Goal: Task Accomplishment & Management: Use online tool/utility

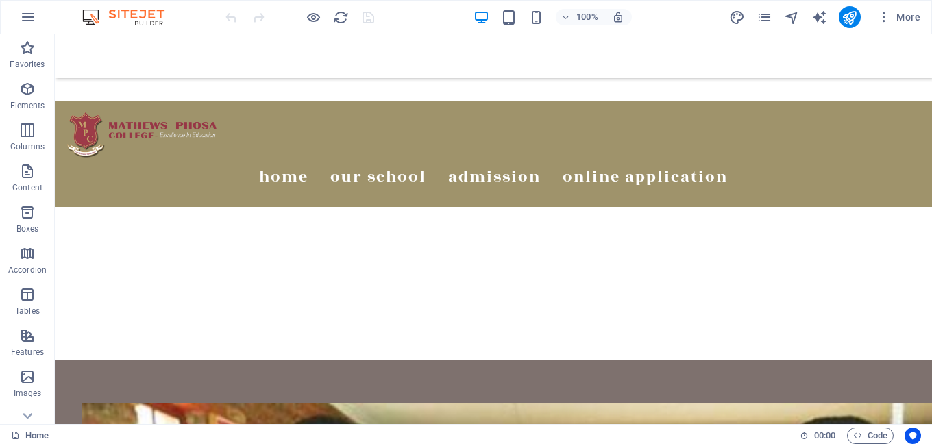
scroll to position [410, 0]
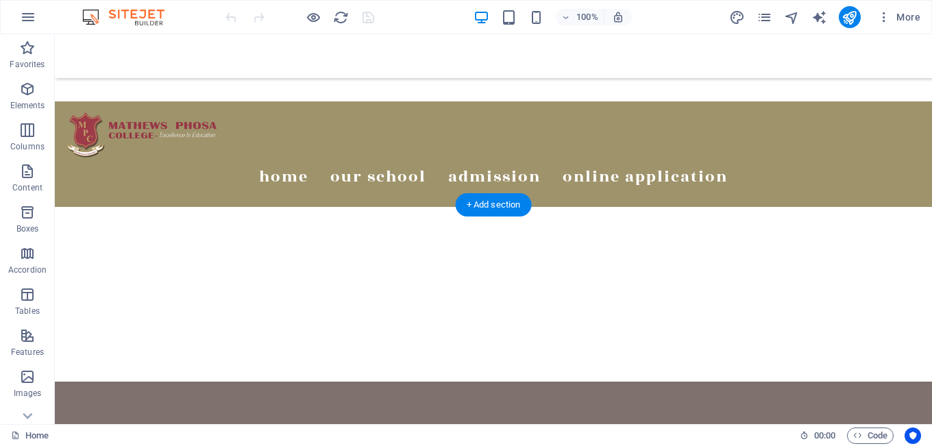
click at [495, 206] on div "+ Add section" at bounding box center [494, 204] width 76 height 23
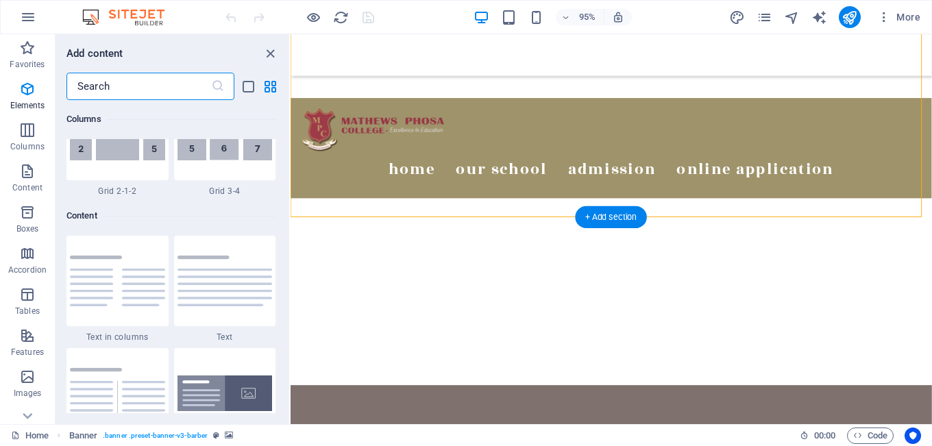
scroll to position [2397, 0]
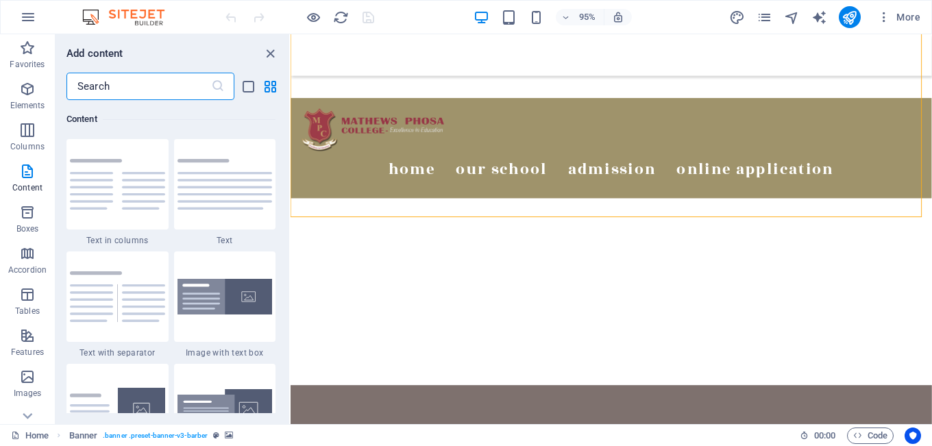
click at [136, 84] on input "text" at bounding box center [138, 86] width 145 height 27
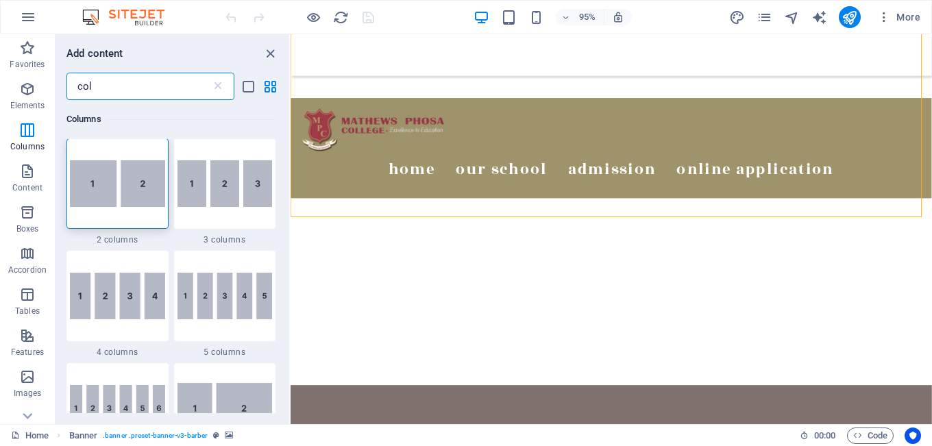
scroll to position [0, 0]
type input "col"
click at [122, 318] on img at bounding box center [117, 296] width 95 height 47
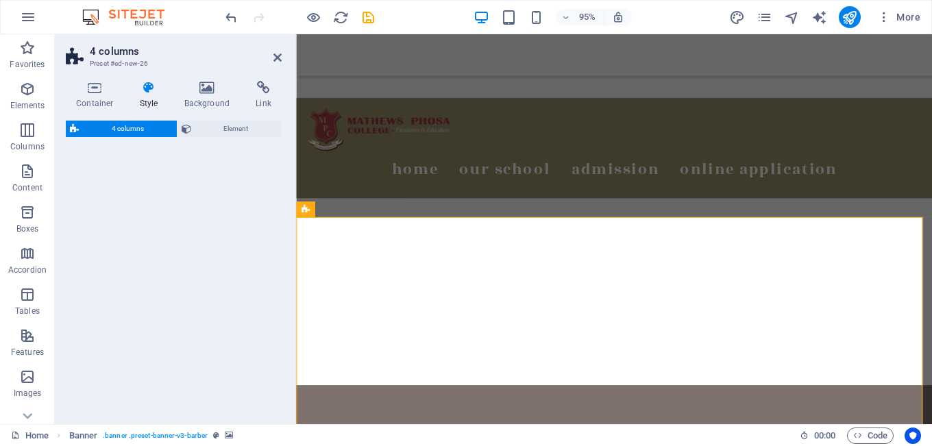
select select "rem"
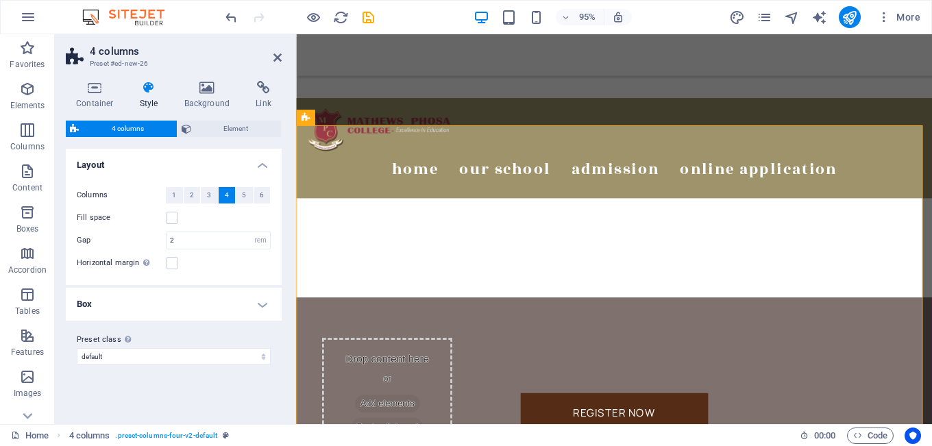
scroll to position [519, 0]
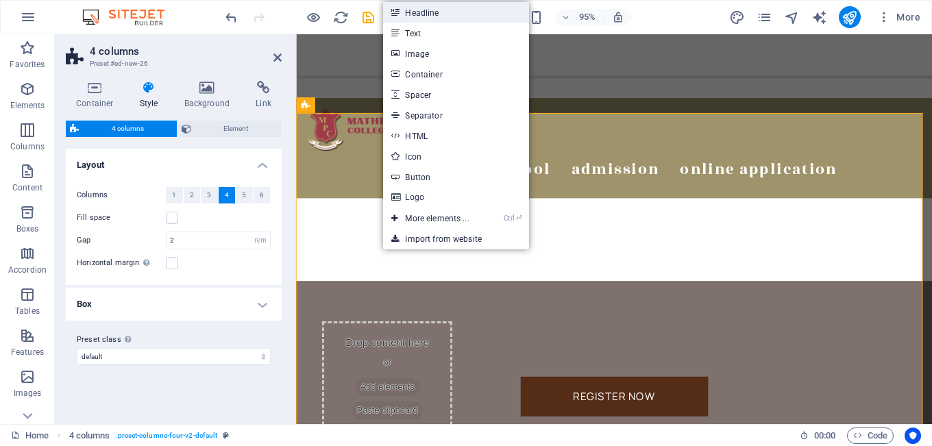
click at [464, 14] on link "Headline" at bounding box center [455, 12] width 145 height 21
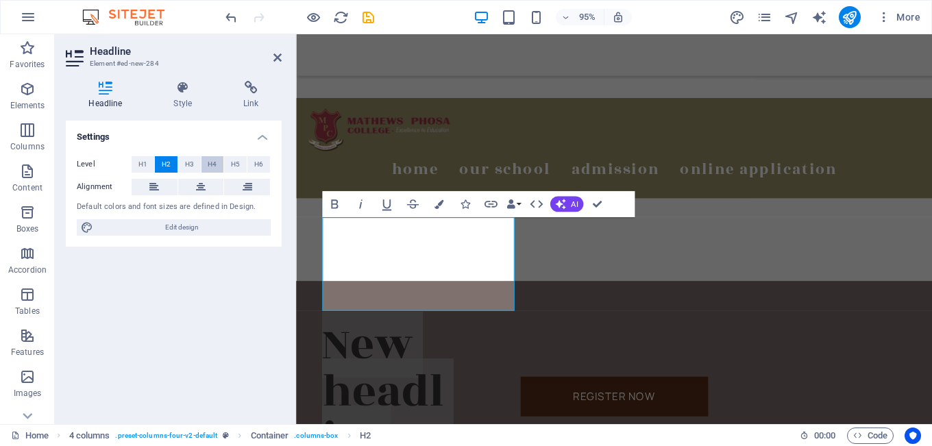
click at [212, 164] on span "H4" at bounding box center [212, 164] width 9 height 16
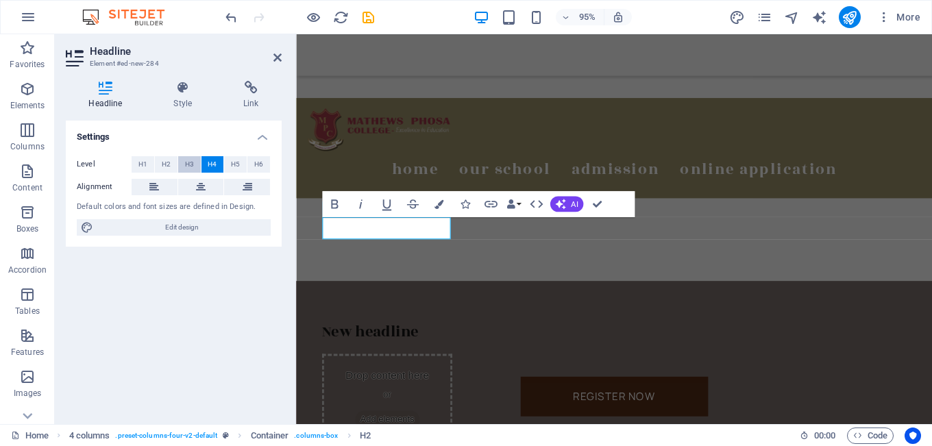
click at [186, 164] on span "H3" at bounding box center [189, 164] width 9 height 16
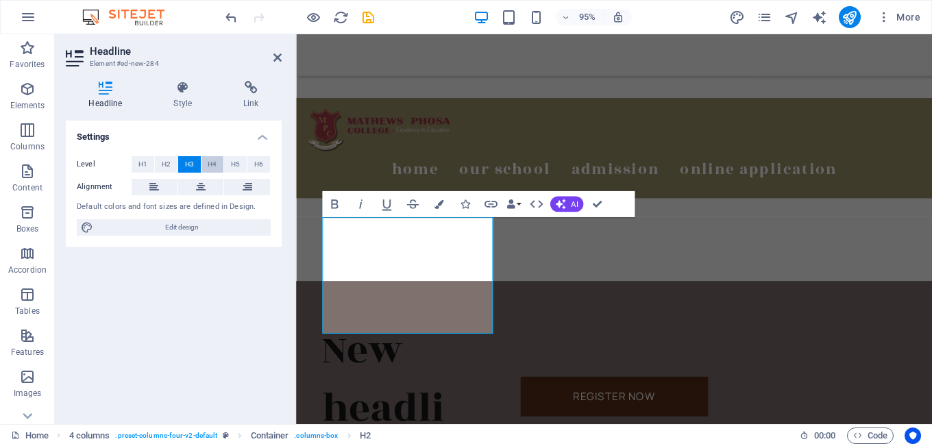
click at [210, 169] on span "H4" at bounding box center [212, 164] width 9 height 16
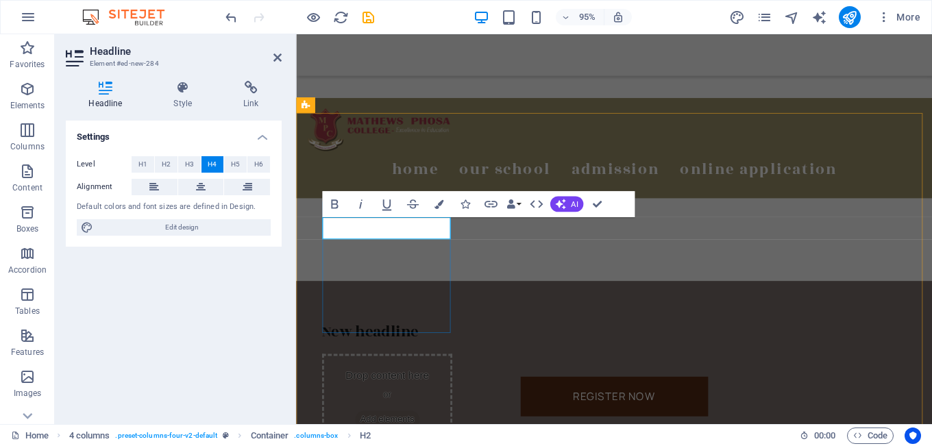
click at [370, 336] on h4 "New headline" at bounding box center [391, 347] width 137 height 23
click at [426, 430] on span "Add elements" at bounding box center [392, 439] width 68 height 19
drag, startPoint x: 425, startPoint y: 245, endPoint x: 403, endPoint y: 278, distance: 39.5
click at [403, 336] on div "Academics" at bounding box center [391, 347] width 137 height 23
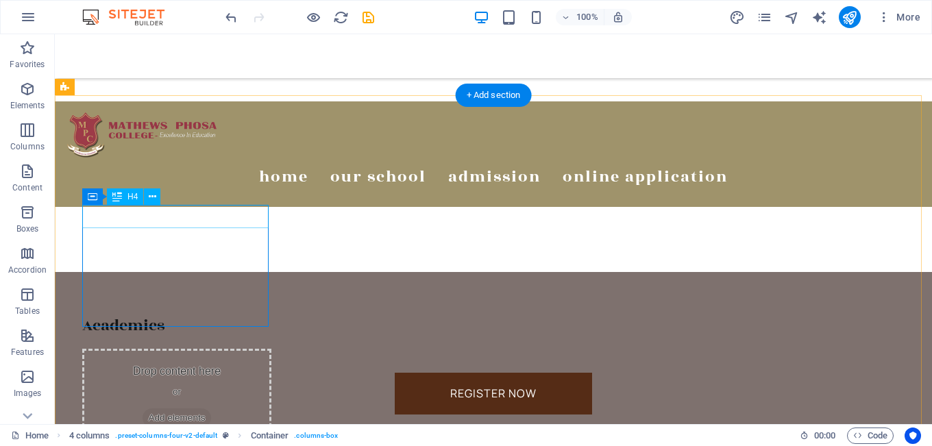
click at [124, 314] on div "Academics" at bounding box center [176, 325] width 189 height 23
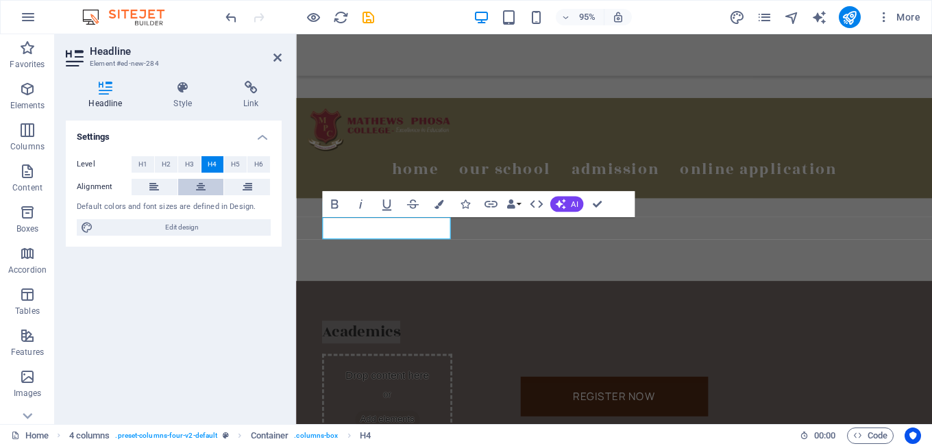
click at [197, 187] on icon at bounding box center [201, 187] width 10 height 16
click at [379, 336] on div "Academics" at bounding box center [391, 347] width 137 height 23
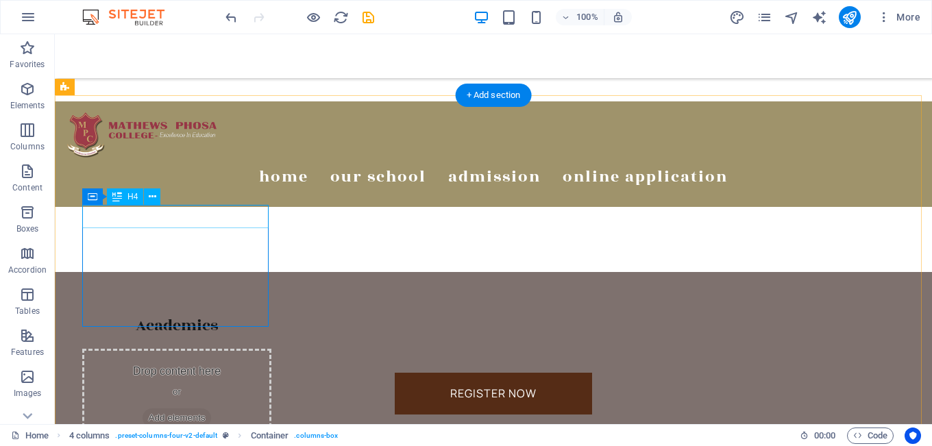
click at [168, 314] on div "Academics" at bounding box center [176, 325] width 189 height 23
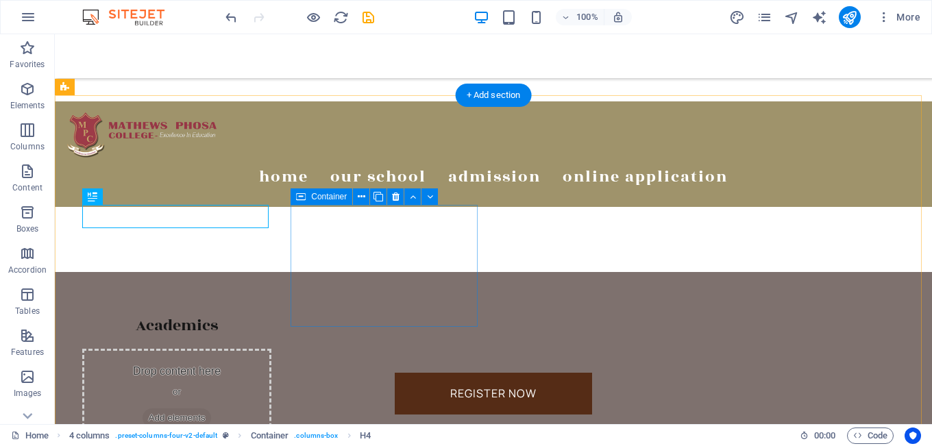
click at [271, 349] on div "Drop content here or Add elements Paste clipboard" at bounding box center [176, 410] width 189 height 122
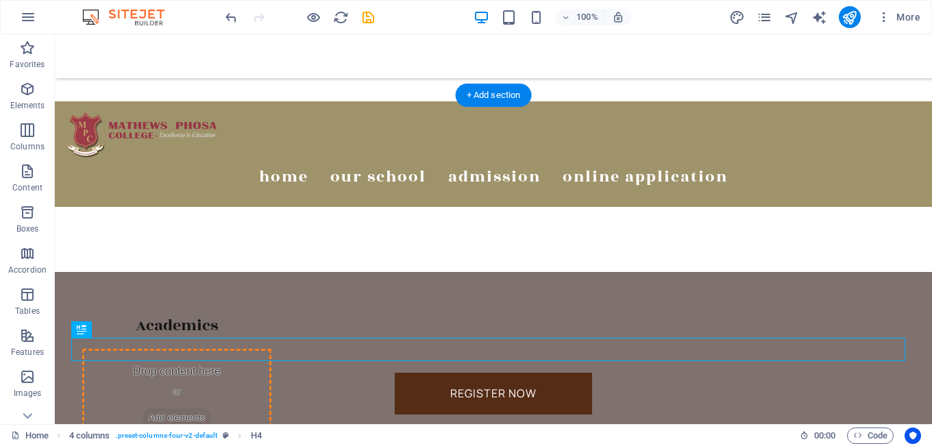
drag, startPoint x: 503, startPoint y: 349, endPoint x: 403, endPoint y: 255, distance: 137.1
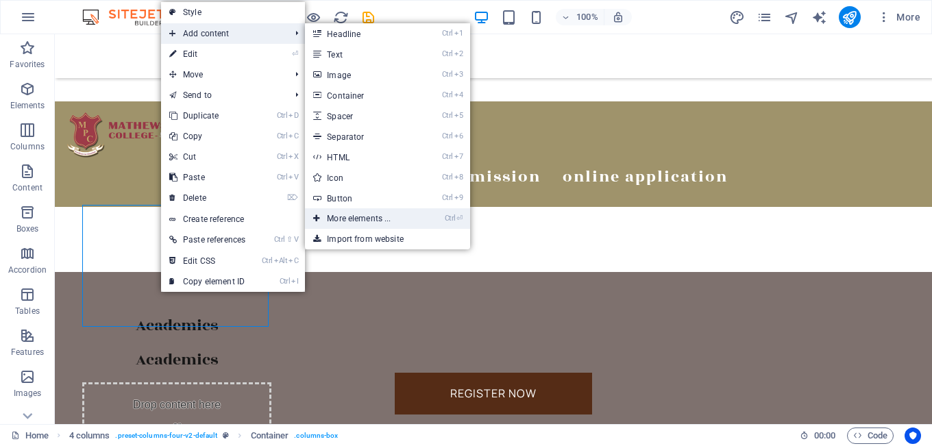
click at [362, 216] on link "Ctrl ⏎ More elements ..." at bounding box center [361, 218] width 113 height 21
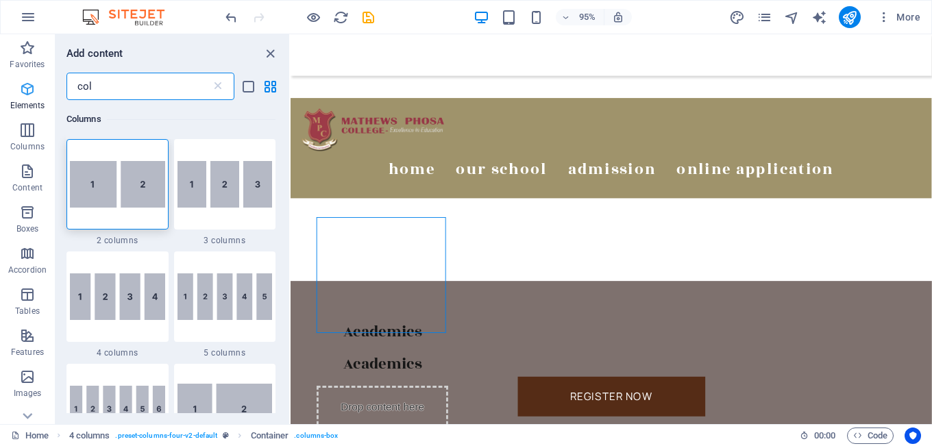
drag, startPoint x: 98, startPoint y: 88, endPoint x: 36, endPoint y: 79, distance: 62.9
click at [36, 79] on div "Favorites Elements Columns Content Boxes Accordion Tables Features Images Slide…" at bounding box center [145, 229] width 290 height 390
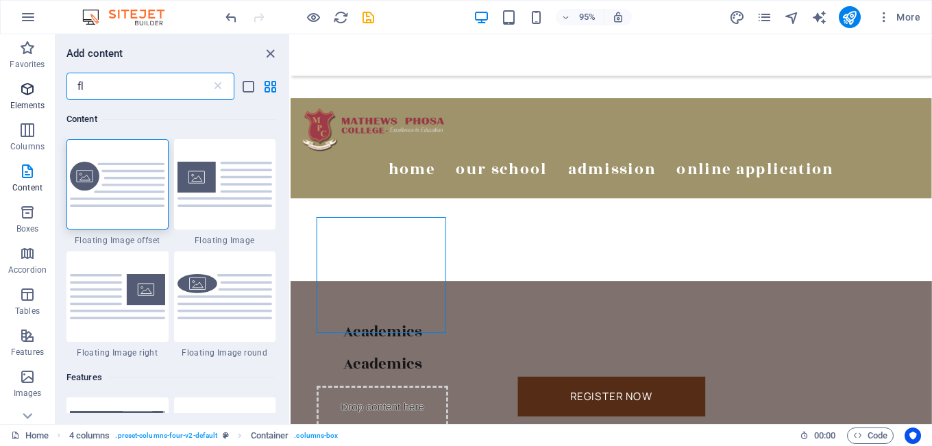
type input "f"
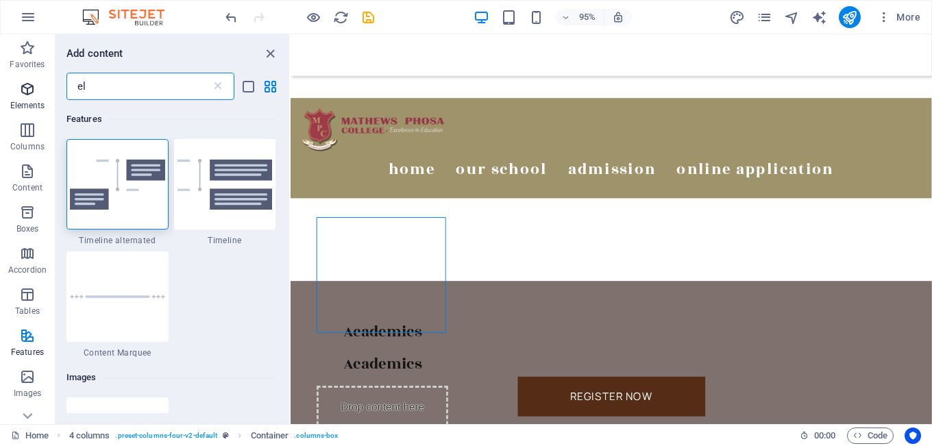
type input "e"
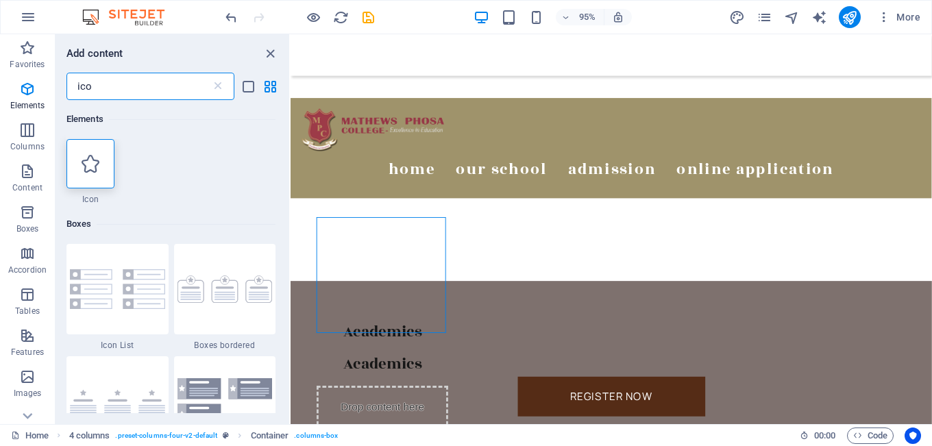
type input "ico"
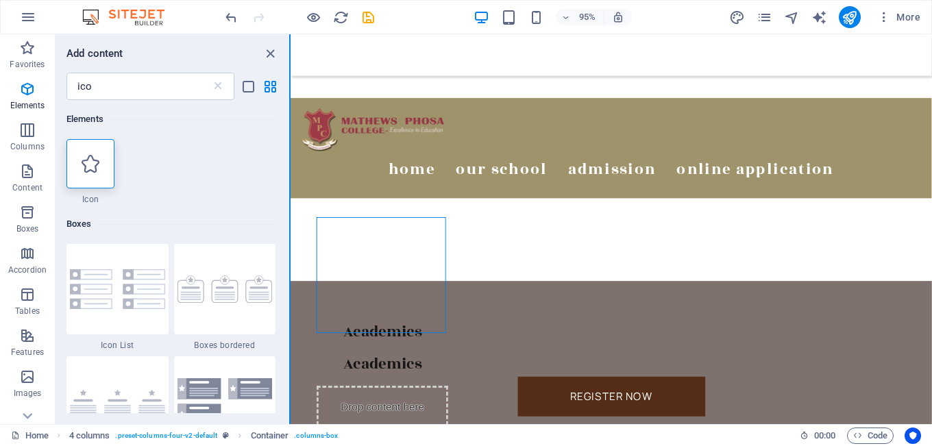
drag, startPoint x: 284, startPoint y: 163, endPoint x: 290, endPoint y: 160, distance: 7.1
click at [288, 160] on div "Elements 1 Star Icon Boxes 1 Star Icon List 1 Star Boxes bordered 1 Star Boxes …" at bounding box center [172, 256] width 234 height 313
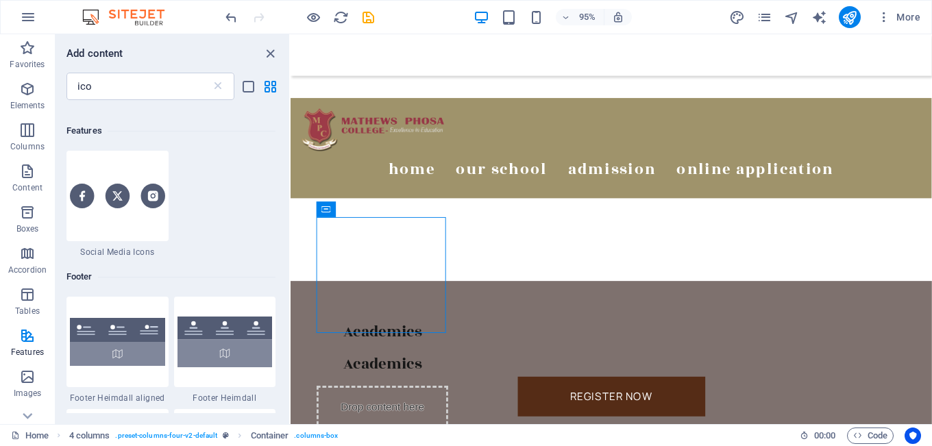
scroll to position [603, 0]
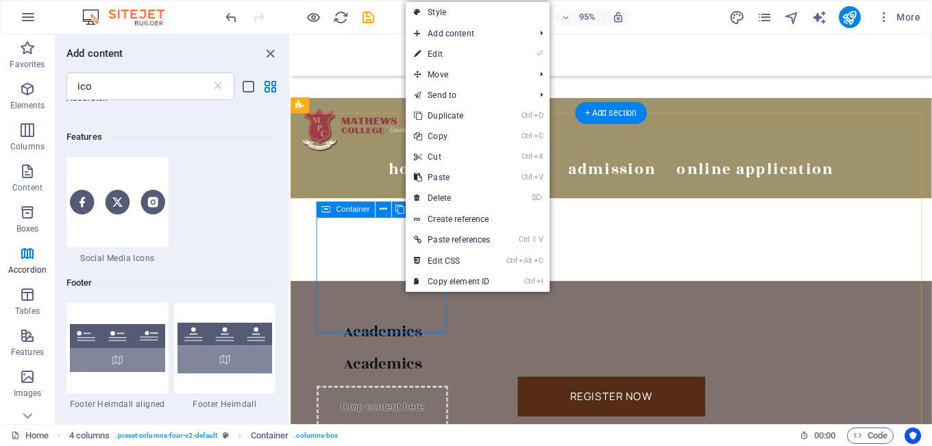
click at [375, 336] on div "Academics" at bounding box center [387, 347] width 138 height 23
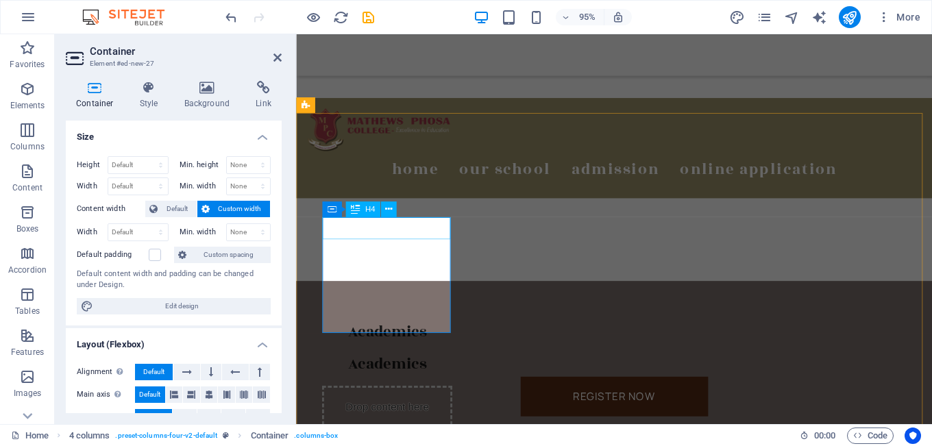
click at [379, 336] on div "Academics" at bounding box center [391, 347] width 137 height 23
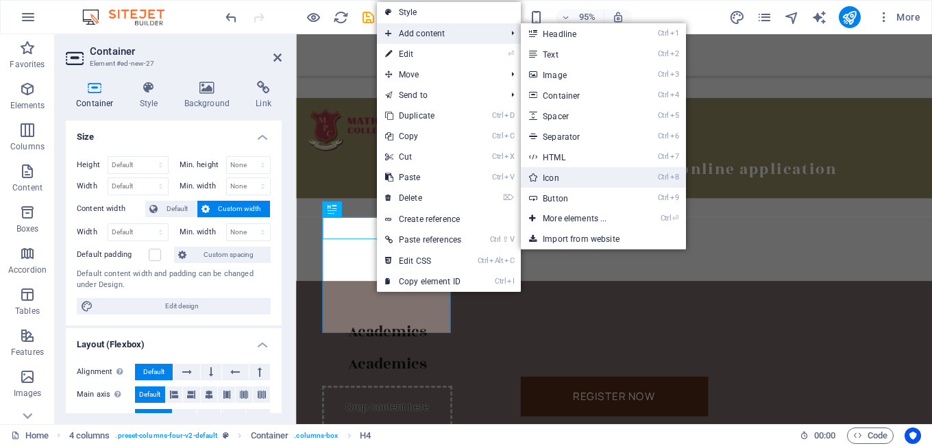
click at [560, 175] on link "Ctrl 8 Icon" at bounding box center [577, 177] width 113 height 21
select select "xMidYMid"
select select "px"
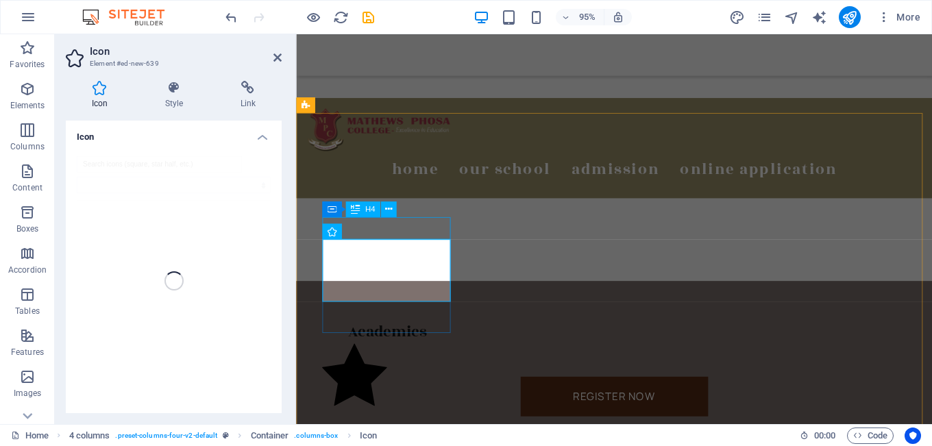
click at [404, 336] on div "Academics" at bounding box center [391, 347] width 137 height 23
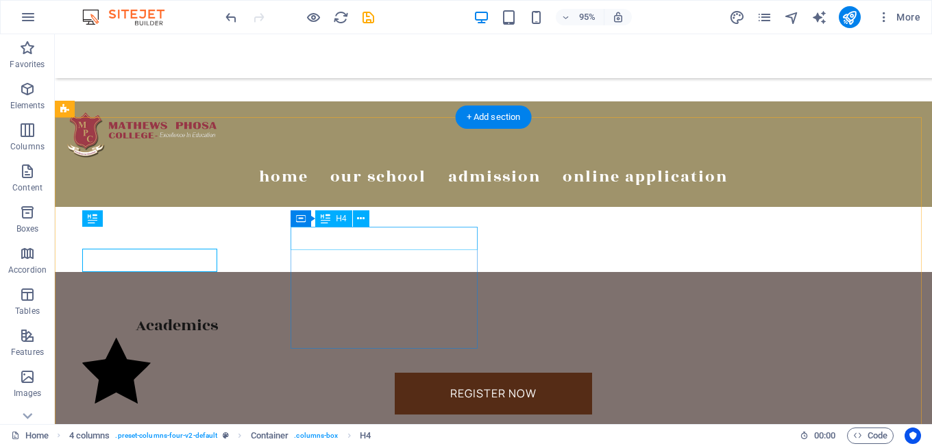
scroll to position [497, 0]
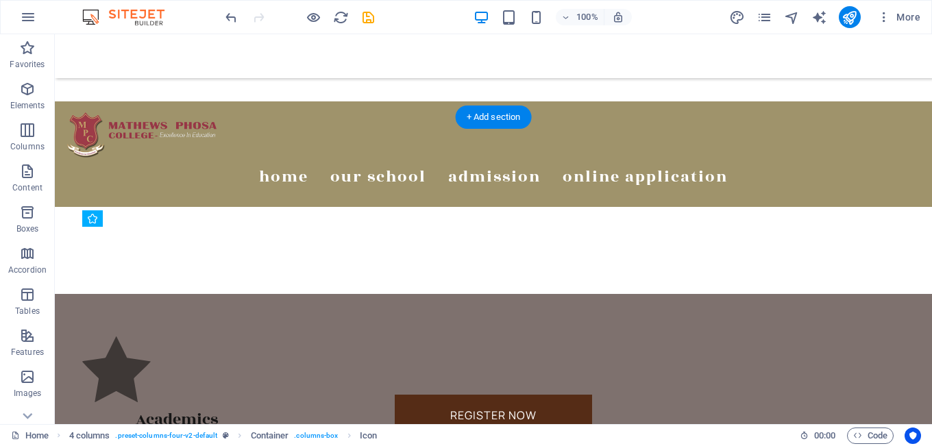
drag, startPoint x: 101, startPoint y: 286, endPoint x: 142, endPoint y: 245, distance: 57.6
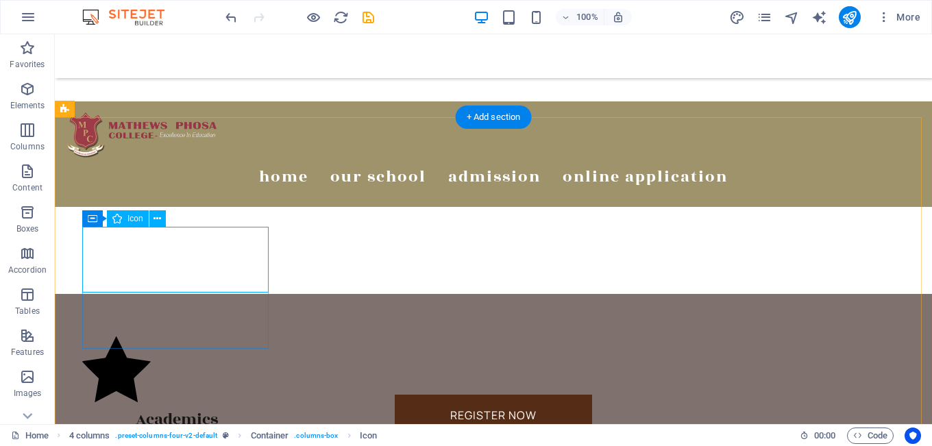
click at [112, 336] on figure at bounding box center [176, 372] width 189 height 72
select select "xMidYMid"
select select "px"
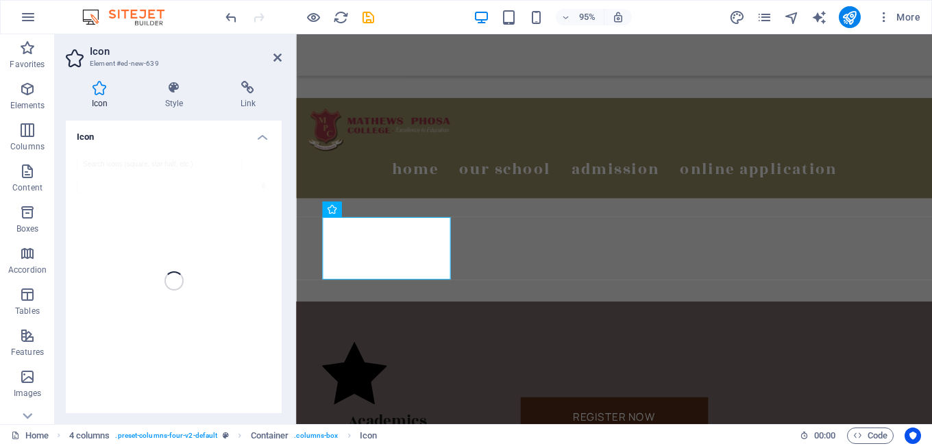
scroll to position [519, 0]
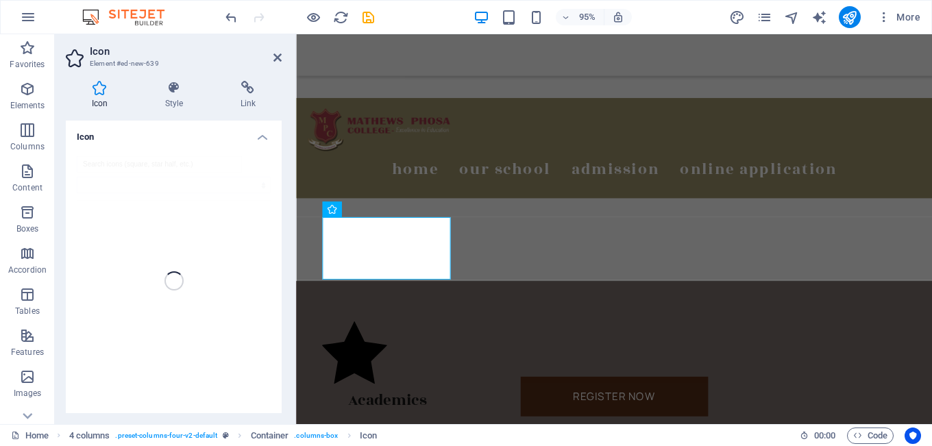
click at [125, 246] on div at bounding box center [174, 280] width 216 height 271
click at [460, 443] on div "Academics" at bounding box center [391, 454] width 137 height 23
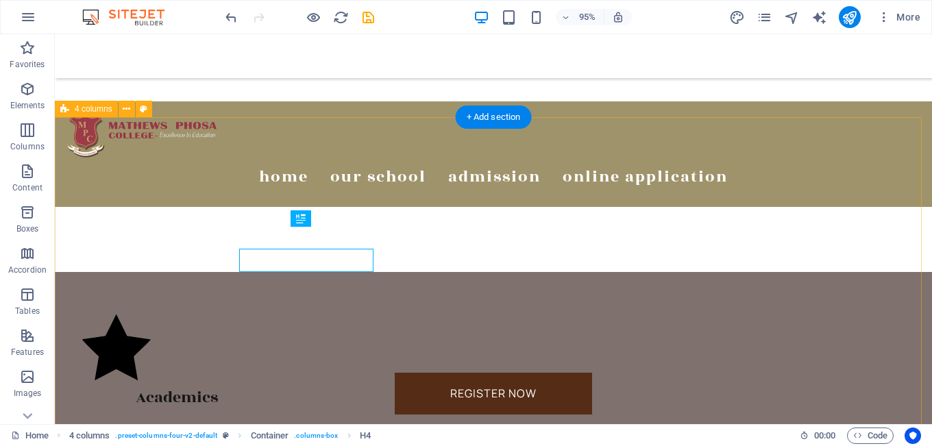
scroll to position [497, 0]
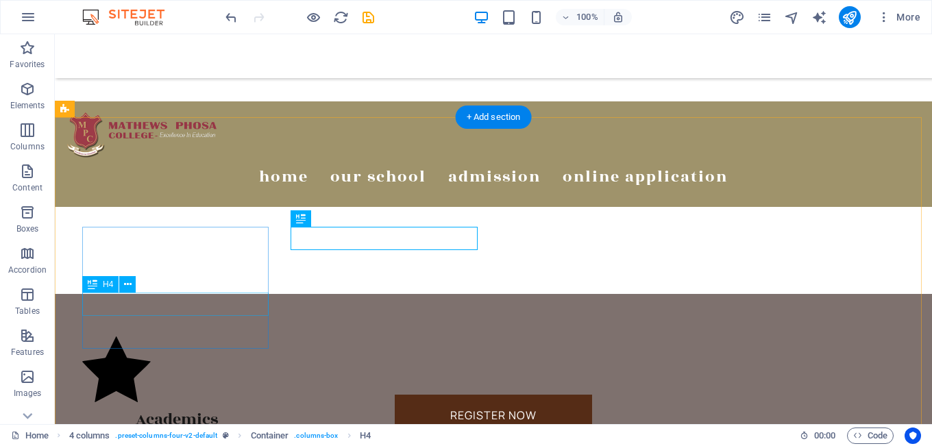
click at [182, 408] on div "Academics" at bounding box center [176, 419] width 189 height 23
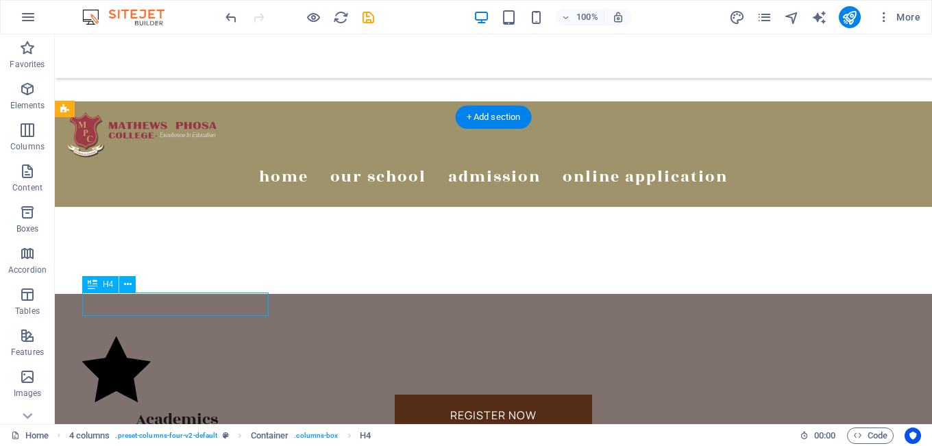
click at [182, 408] on div "Academics" at bounding box center [176, 419] width 189 height 23
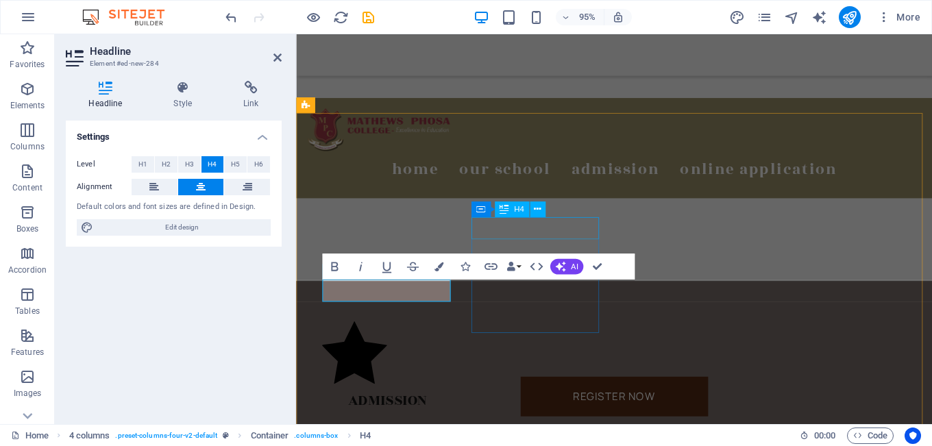
click at [460, 443] on div "Academics" at bounding box center [391, 454] width 137 height 23
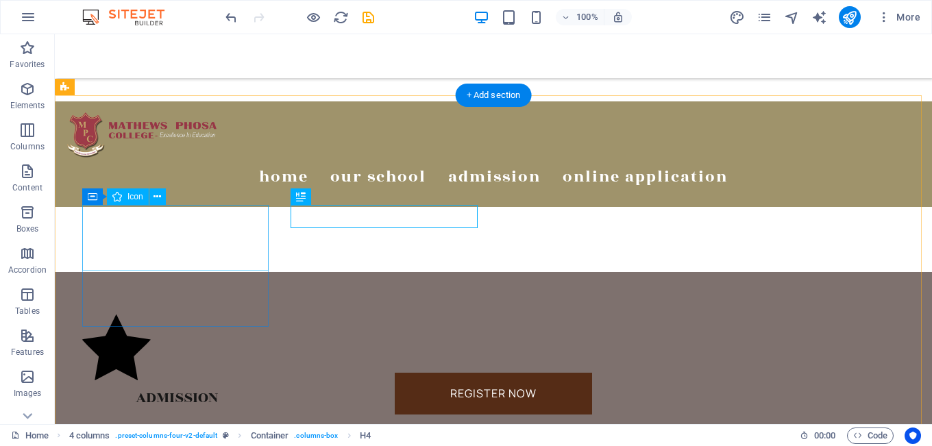
click at [136, 314] on figure at bounding box center [176, 350] width 189 height 72
select select "xMidYMid"
select select "px"
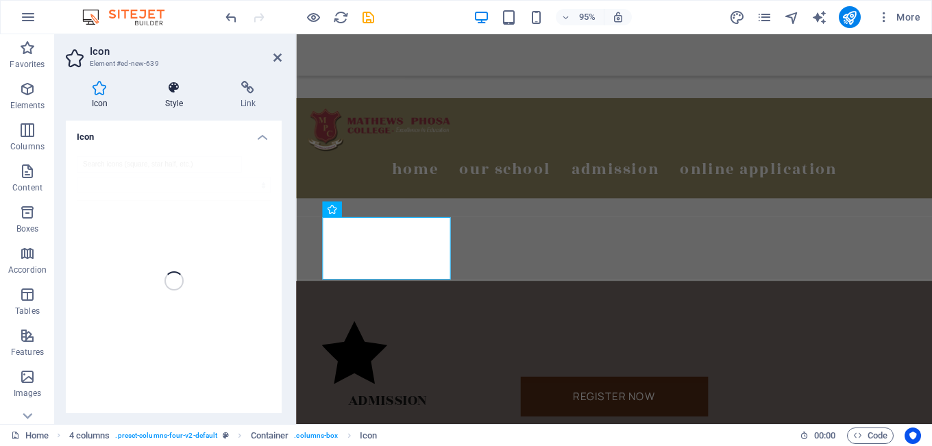
click at [168, 106] on h4 "Style" at bounding box center [176, 95] width 75 height 29
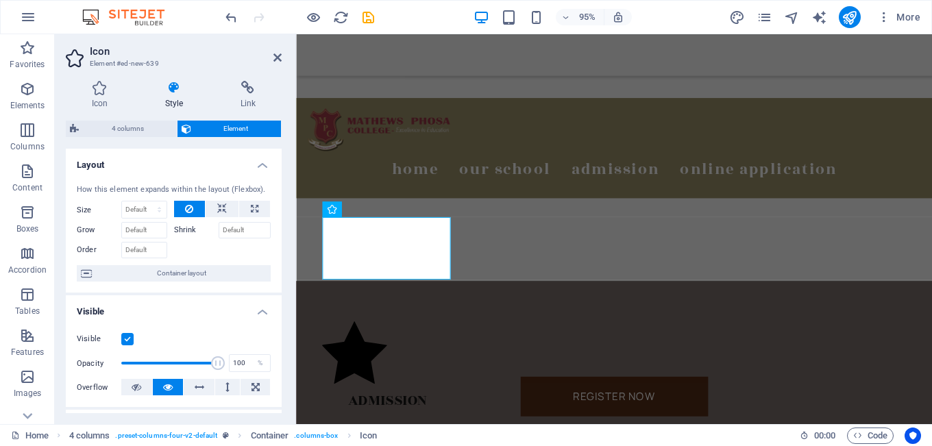
drag, startPoint x: 278, startPoint y: 260, endPoint x: 286, endPoint y: 384, distance: 124.3
click at [286, 384] on div "Icon Style Link Icon Appearance Color Background Mode Scale Left Center Right W…" at bounding box center [174, 247] width 238 height 354
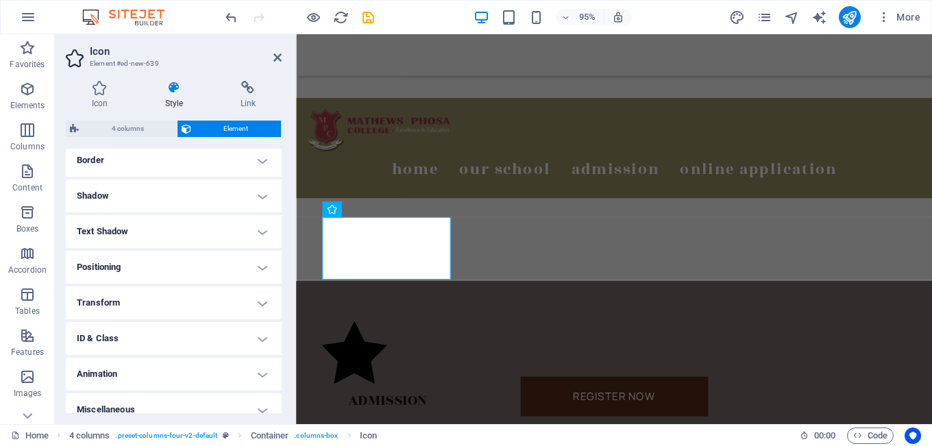
scroll to position [303, 0]
click at [178, 366] on h4 "Animation" at bounding box center [174, 372] width 216 height 33
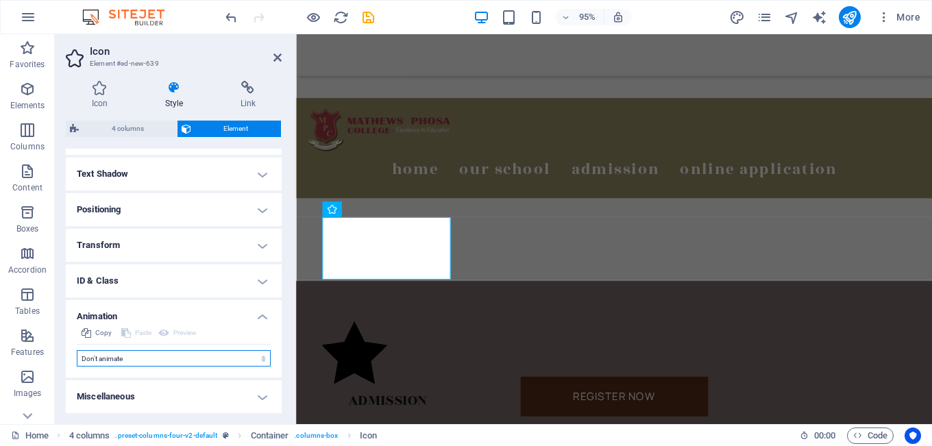
click at [114, 353] on select "Don't animate Show / Hide Slide up/down Zoom in/out Slide left to right Slide r…" at bounding box center [174, 358] width 194 height 16
select select "flash"
click at [77, 350] on select "Don't animate Show / Hide Slide up/down Zoom in/out Slide left to right Slide r…" at bounding box center [174, 358] width 194 height 16
select select "scroll"
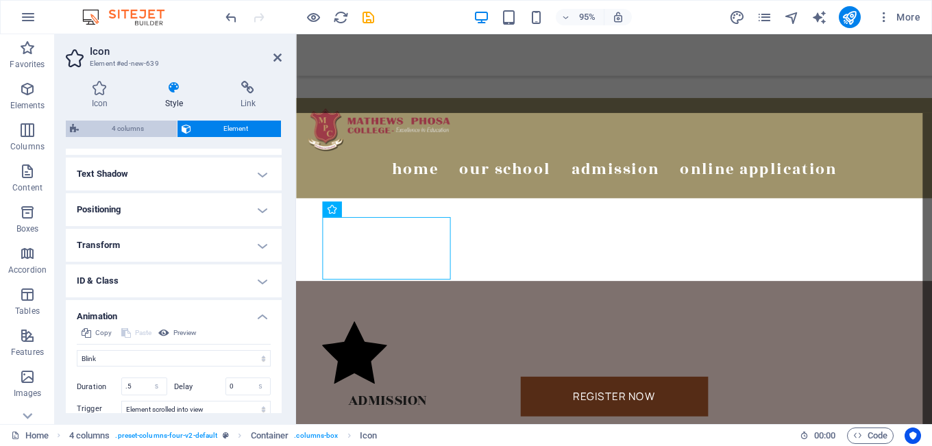
click at [126, 127] on span "4 columns" at bounding box center [128, 129] width 90 height 16
select select "rem"
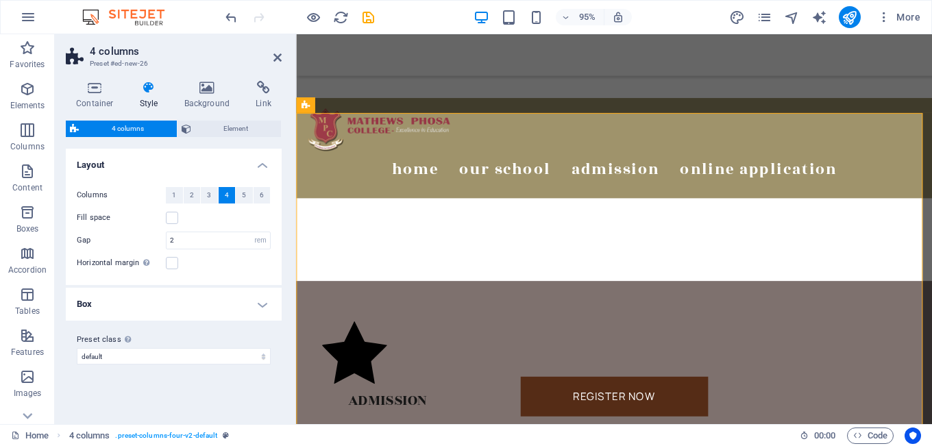
click at [257, 301] on h4 "Box" at bounding box center [174, 304] width 216 height 33
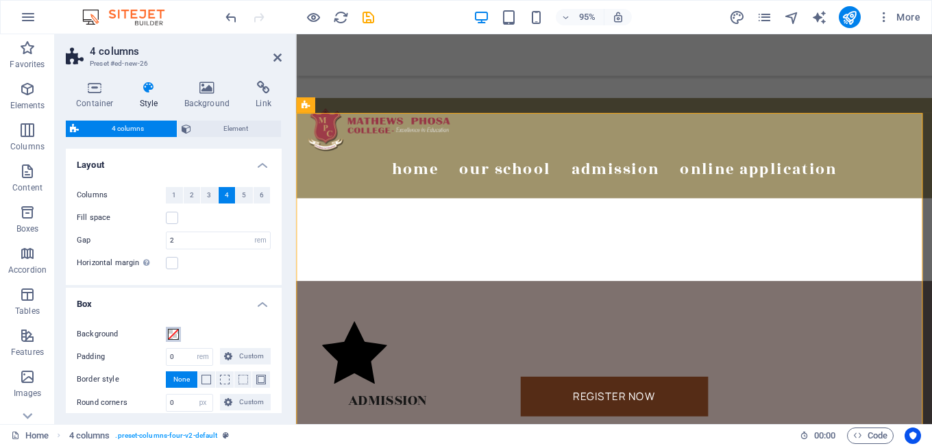
click at [170, 336] on span at bounding box center [173, 334] width 11 height 11
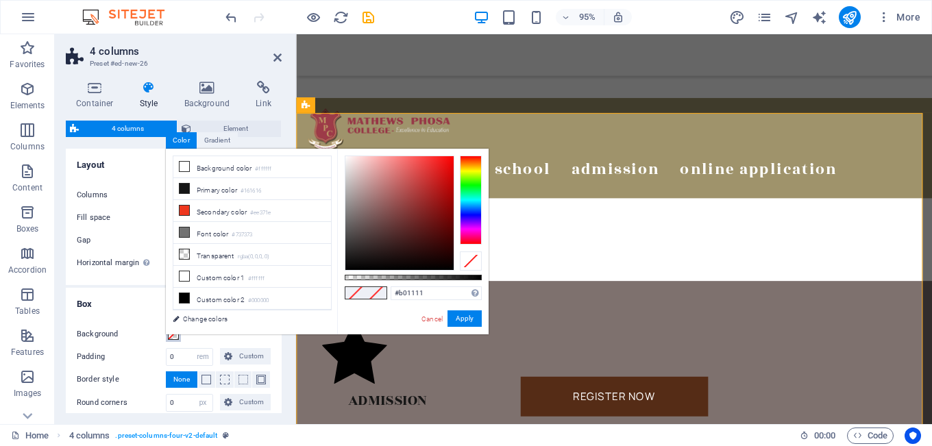
click at [443, 190] on div at bounding box center [399, 213] width 108 height 114
click at [471, 158] on div at bounding box center [471, 199] width 22 height 89
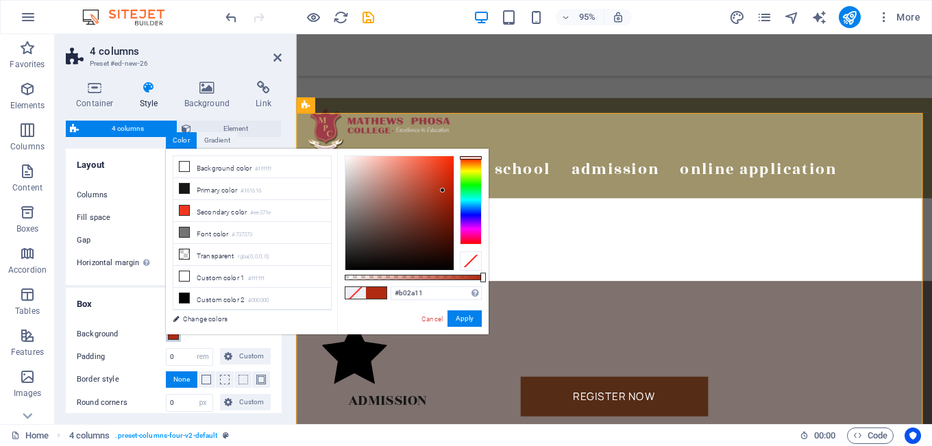
type input "#b04430"
click at [423, 190] on div at bounding box center [399, 213] width 108 height 114
click at [464, 319] on button "Apply" at bounding box center [464, 318] width 34 height 16
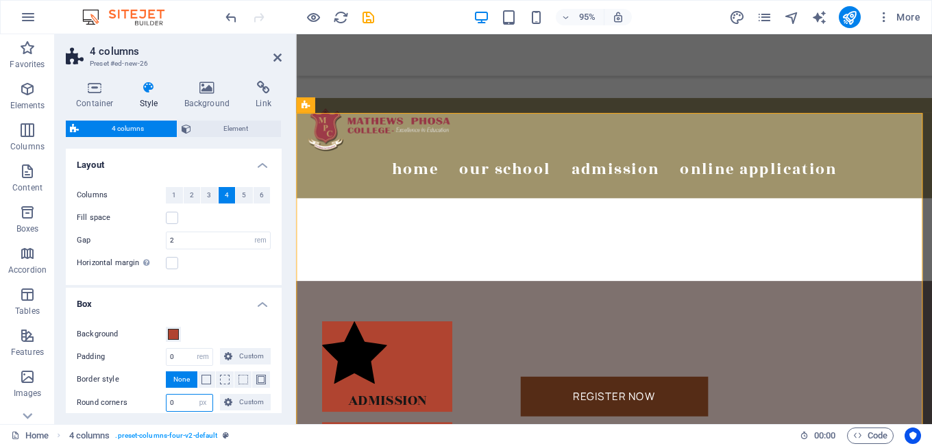
click at [169, 401] on input "0" at bounding box center [189, 403] width 46 height 16
type input "6"
type input "10"
click at [283, 265] on div "Container Style Background Link Size Height Default px rem % vh vw Min. height …" at bounding box center [174, 247] width 238 height 354
click at [355, 408] on div "ADMISSION" at bounding box center [391, 419] width 137 height 23
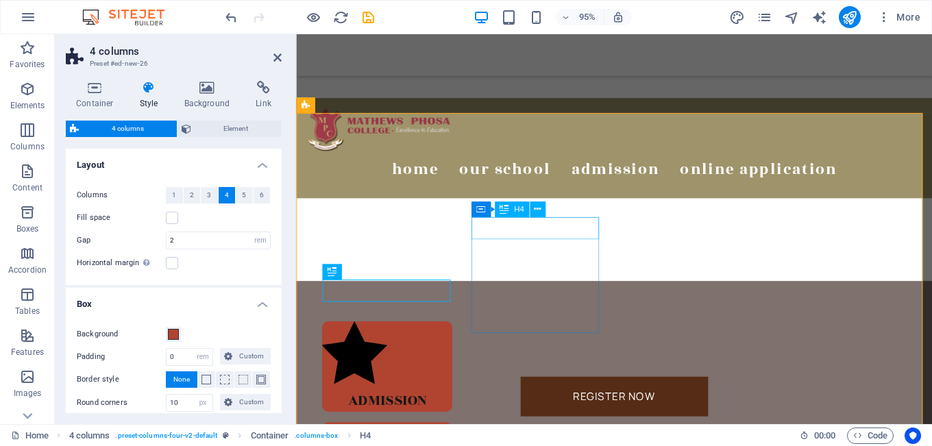
click at [460, 443] on div "Academics" at bounding box center [391, 454] width 137 height 23
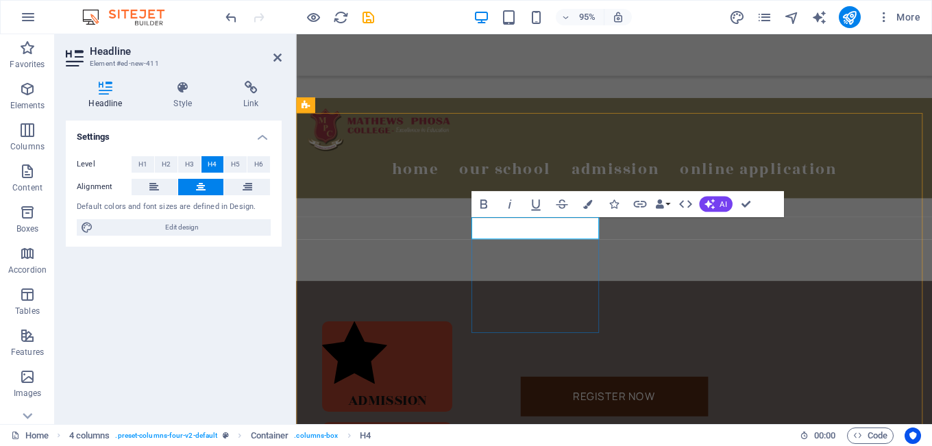
click at [460, 443] on div "ACADEMICS" at bounding box center [391, 454] width 137 height 23
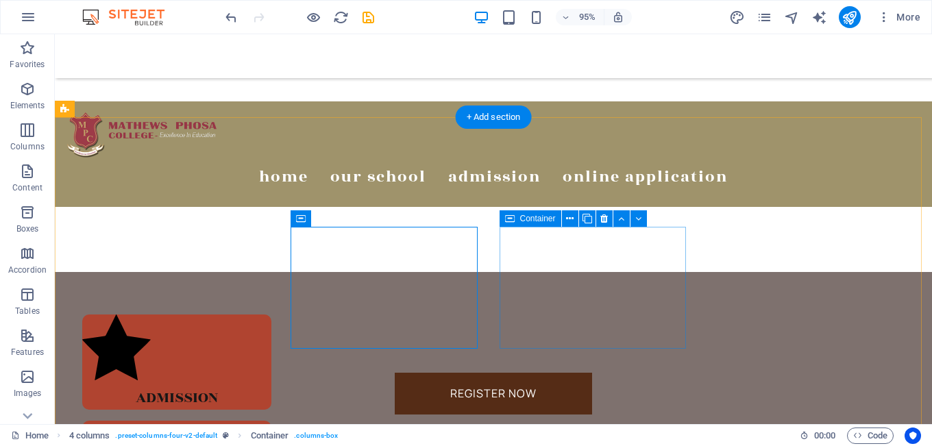
scroll to position [497, 0]
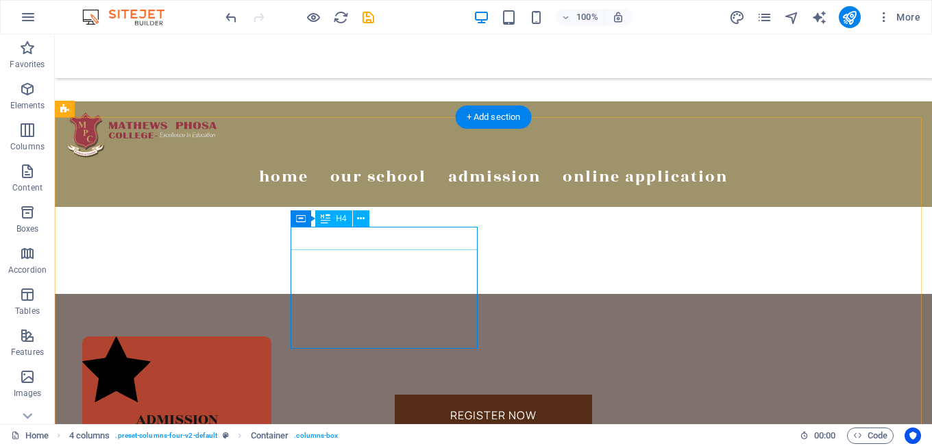
click at [271, 443] on div "ACADEMICS" at bounding box center [176, 454] width 189 height 23
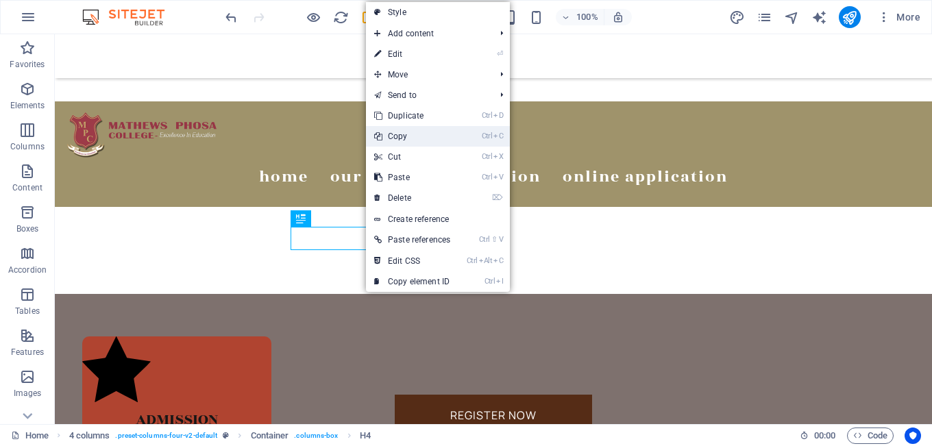
click at [401, 137] on link "Ctrl C Copy" at bounding box center [412, 136] width 92 height 21
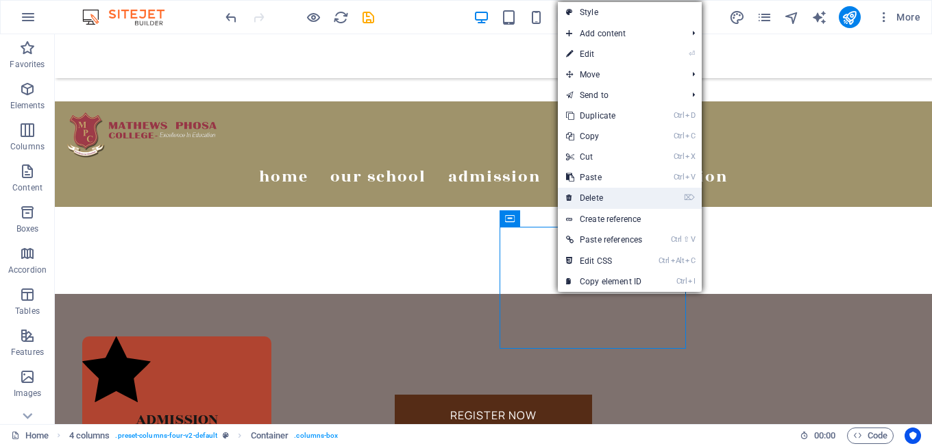
click at [589, 193] on link "⌦ Delete" at bounding box center [604, 198] width 92 height 21
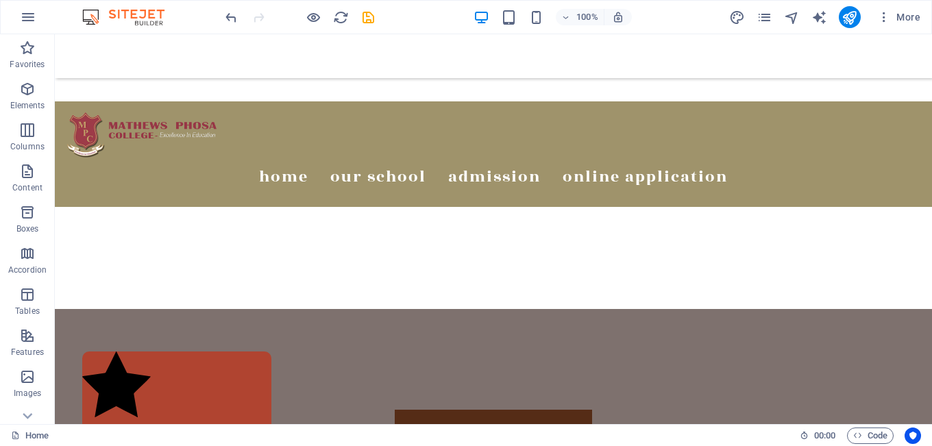
scroll to position [512, 0]
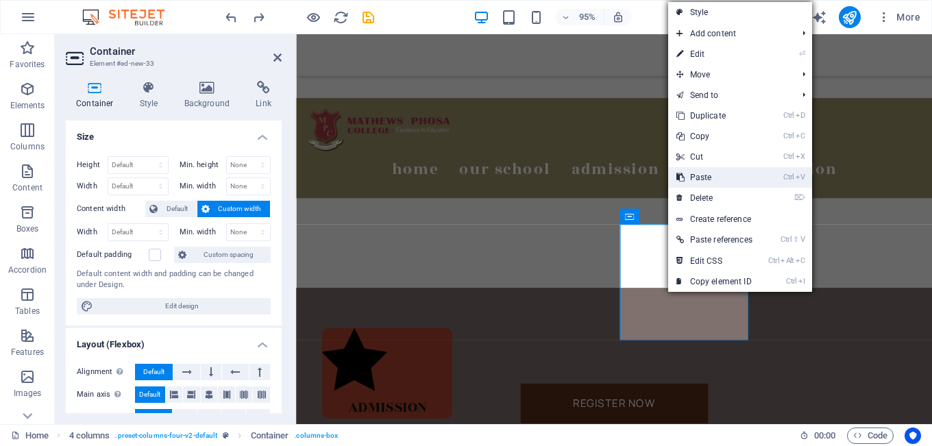
click at [706, 175] on link "Ctrl V Paste" at bounding box center [714, 177] width 92 height 21
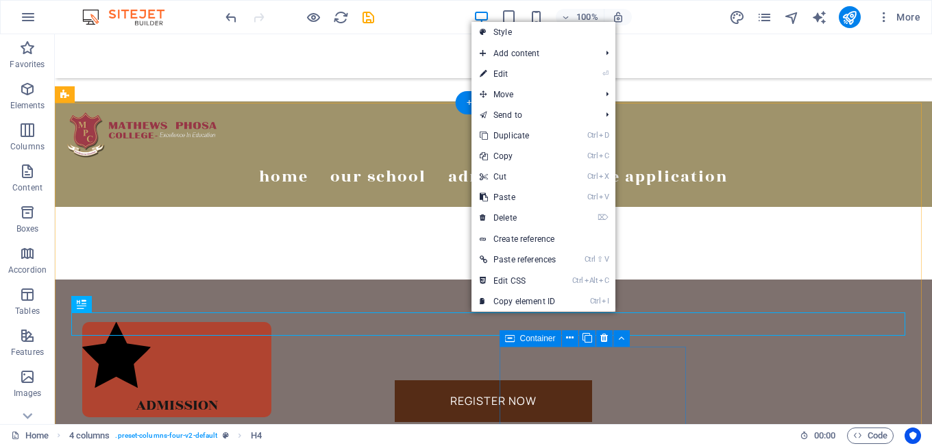
drag, startPoint x: 454, startPoint y: 356, endPoint x: 547, endPoint y: 364, distance: 93.5
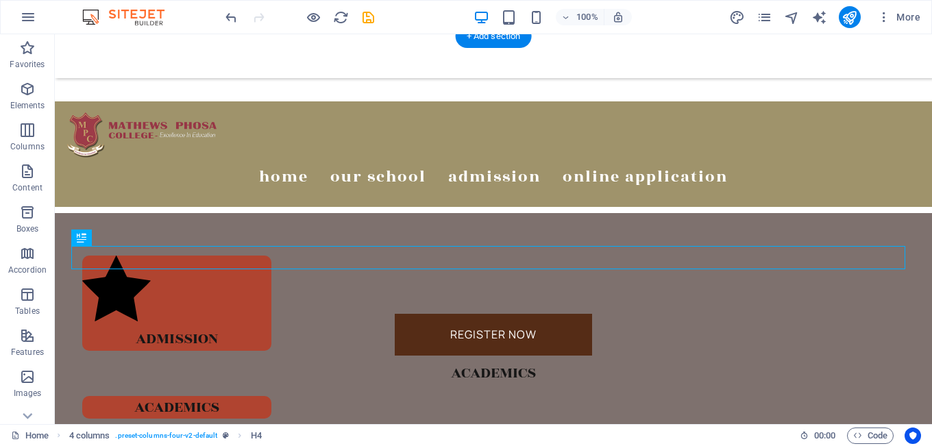
scroll to position [580, 0]
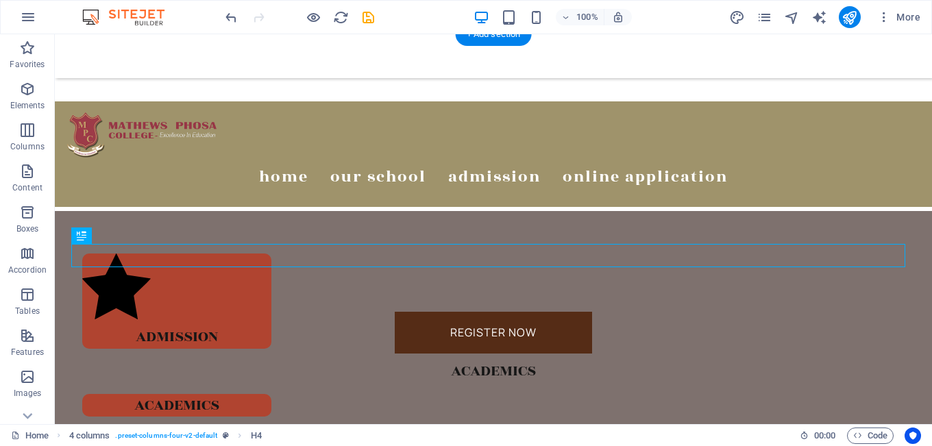
drag, startPoint x: 471, startPoint y: 319, endPoint x: 552, endPoint y: 347, distance: 86.0
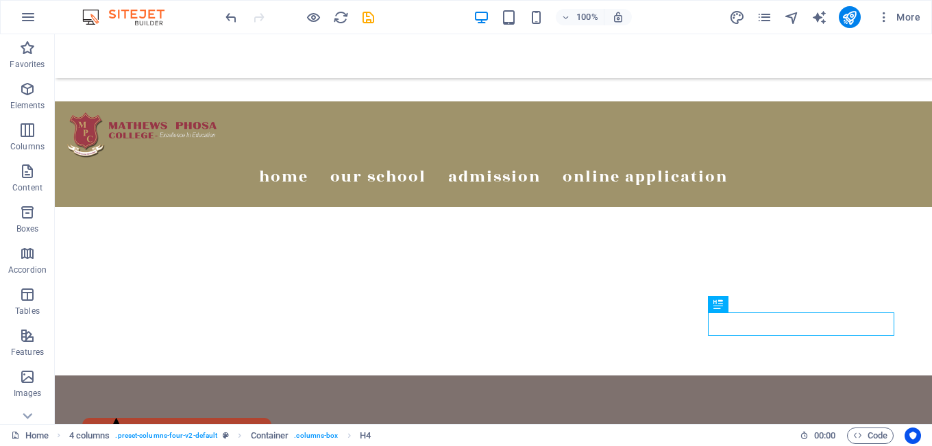
scroll to position [426, 0]
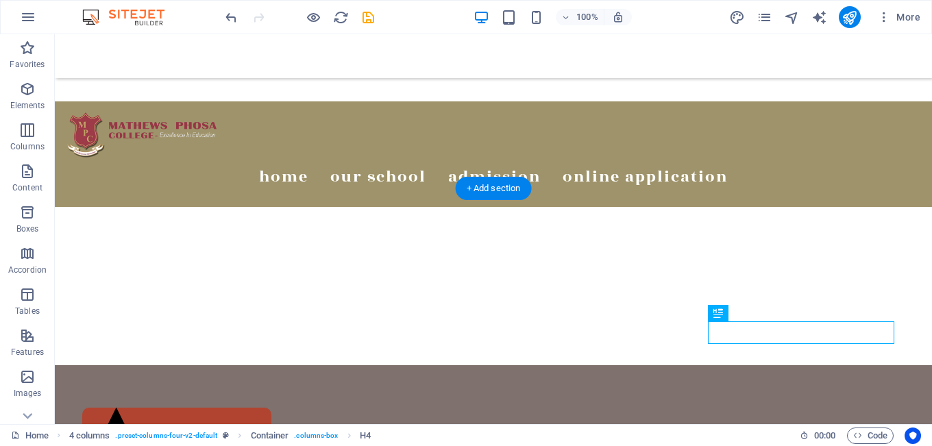
drag, startPoint x: 762, startPoint y: 332, endPoint x: 638, endPoint y: 331, distance: 123.3
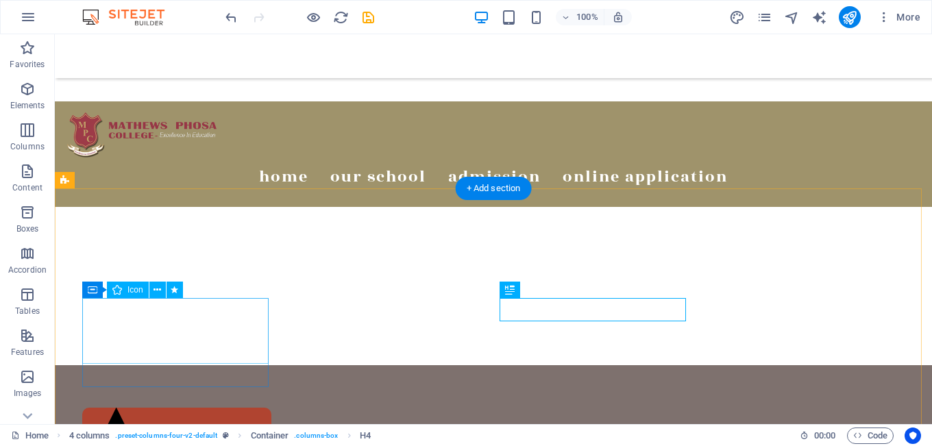
click at [115, 408] on figure at bounding box center [176, 444] width 189 height 72
select select "flash"
select select "s"
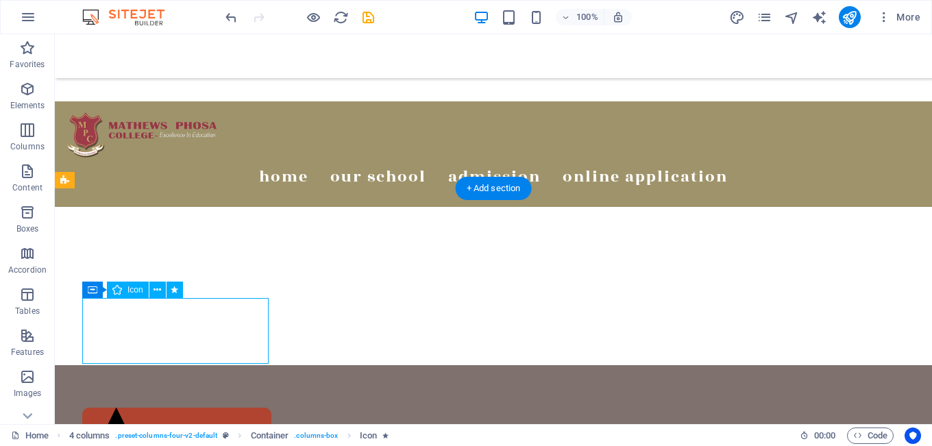
select select "s"
select select "scroll"
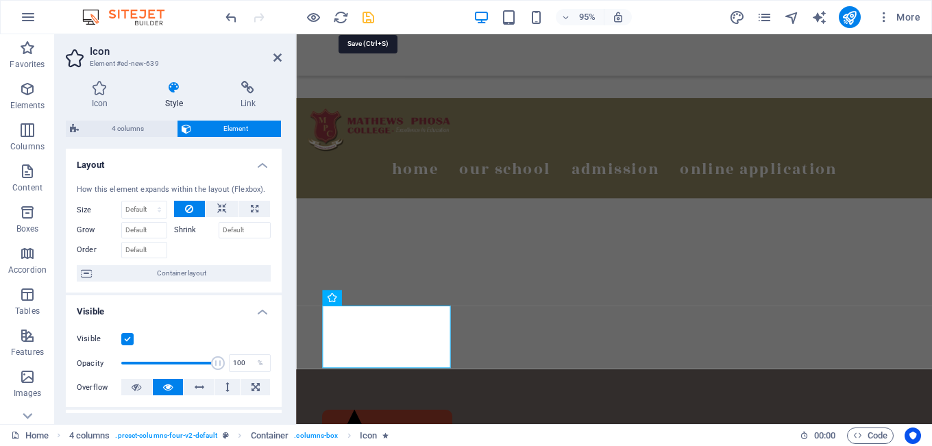
click at [367, 16] on icon "save" at bounding box center [368, 18] width 16 height 16
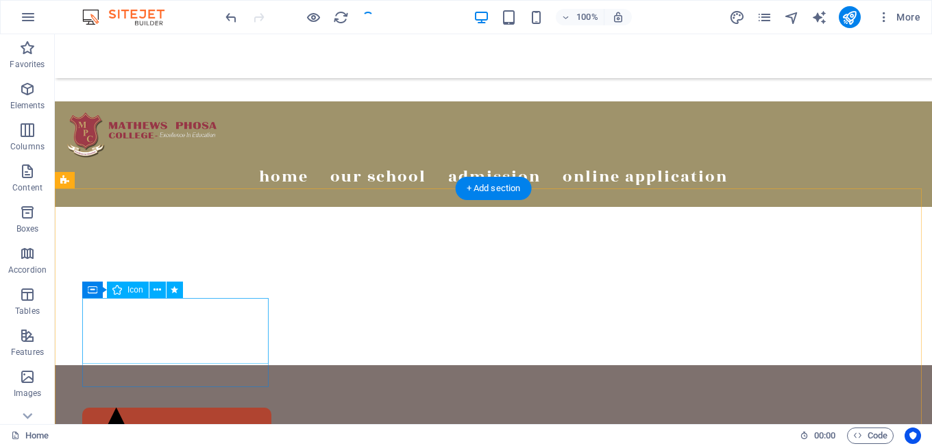
click at [124, 408] on figure at bounding box center [176, 444] width 189 height 72
select select "flash"
select select "s"
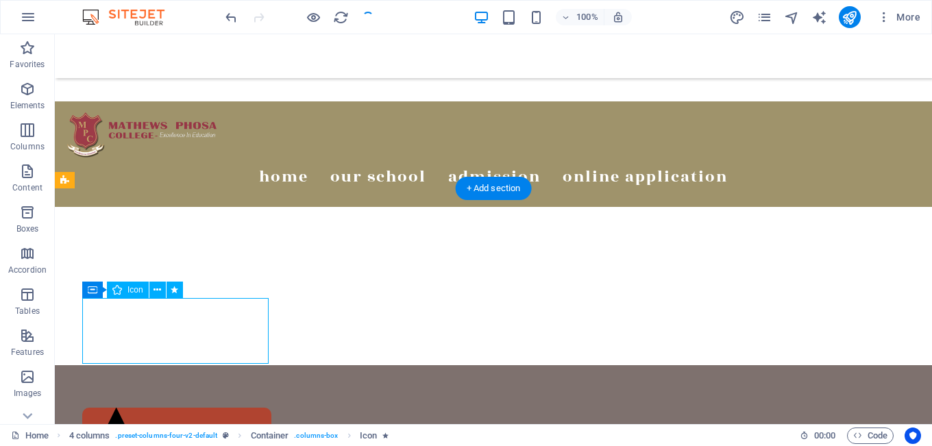
select select "scroll"
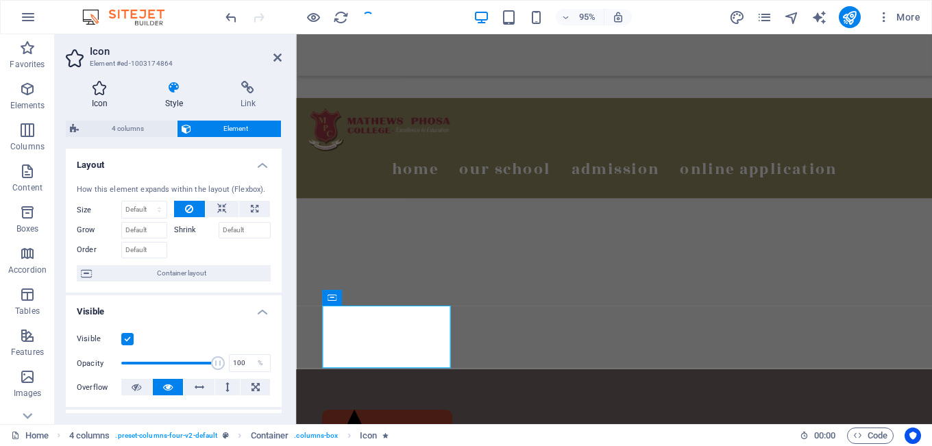
click at [99, 99] on h4 "Icon" at bounding box center [102, 95] width 73 height 29
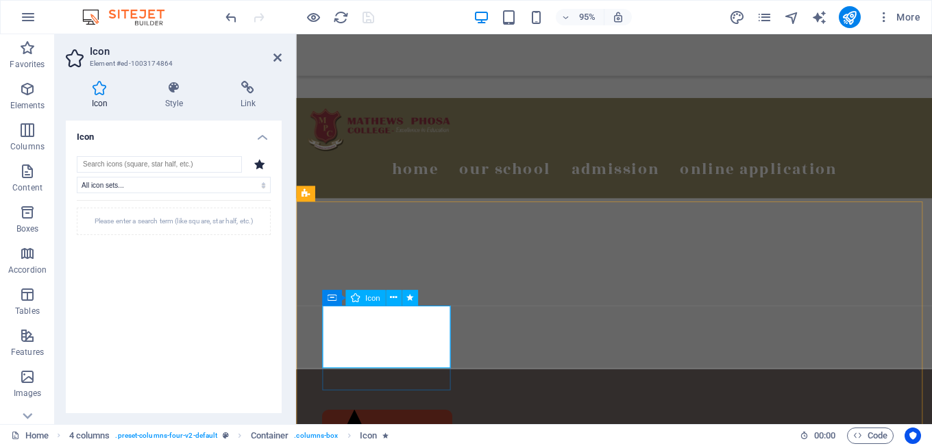
click at [177, 105] on h4 "Style" at bounding box center [176, 95] width 75 height 29
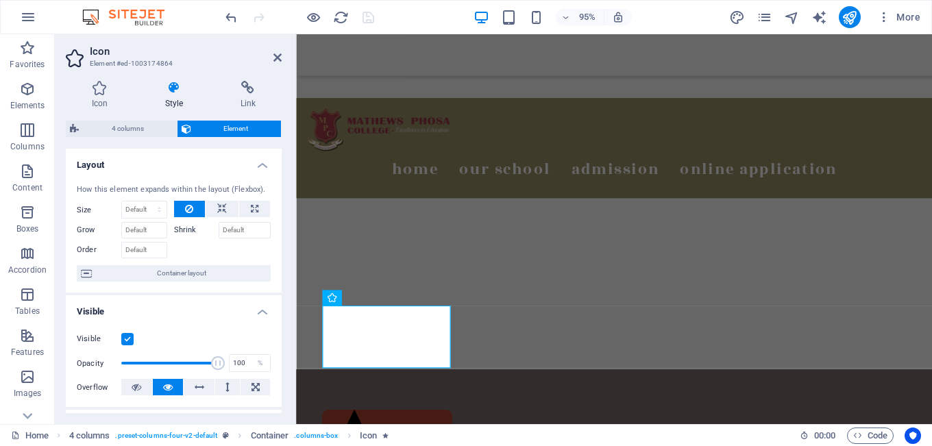
scroll to position [232, 0]
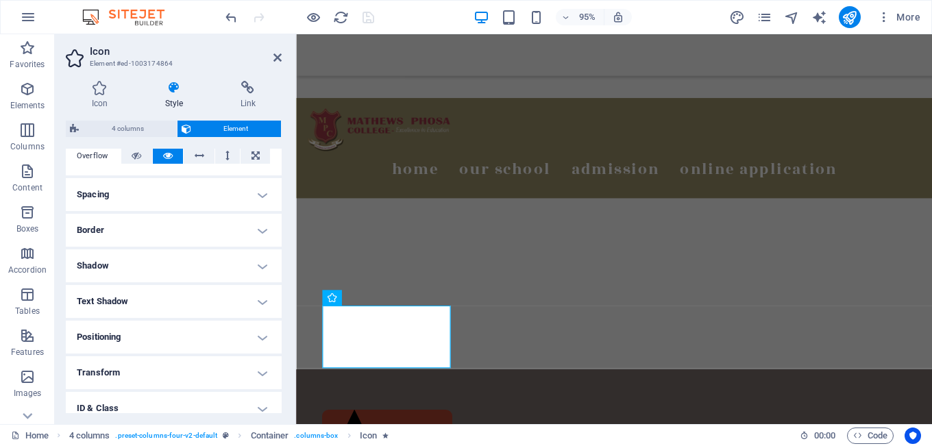
click at [155, 338] on h4 "Positioning" at bounding box center [174, 337] width 216 height 33
click at [155, 338] on h4 "Positioning" at bounding box center [174, 333] width 216 height 25
click at [123, 367] on h4 "Transform" at bounding box center [174, 372] width 216 height 33
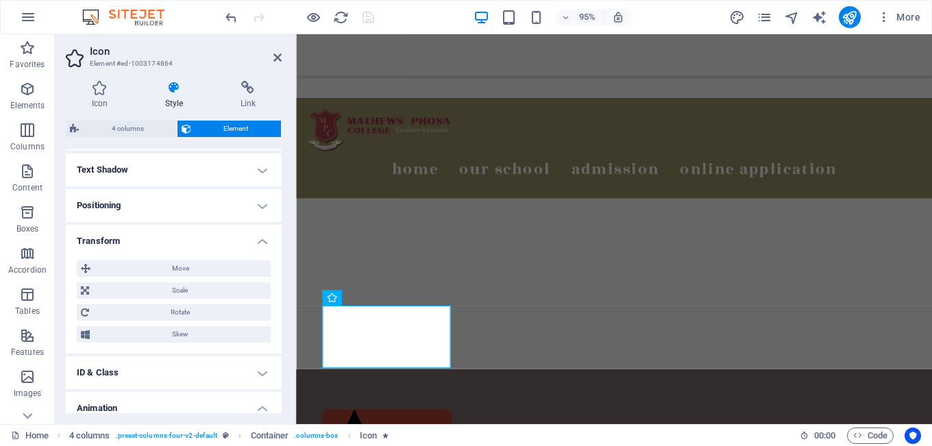
scroll to position [372, 0]
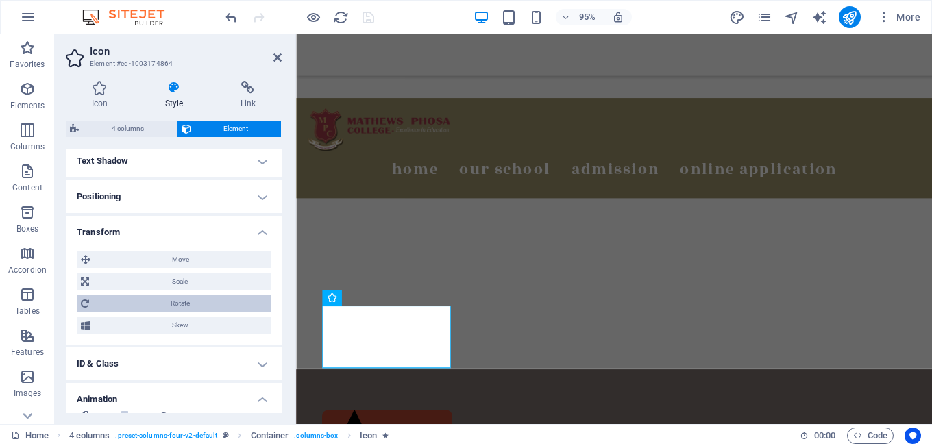
click at [180, 301] on span "Rotate" at bounding box center [179, 303] width 173 height 16
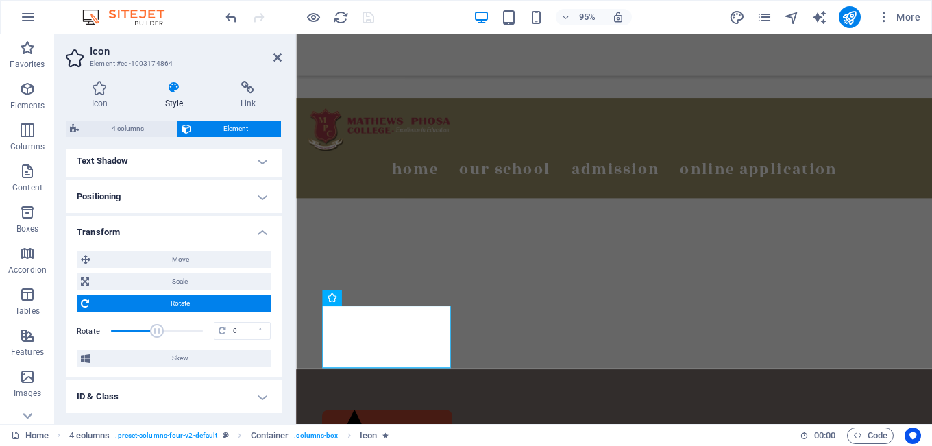
click at [173, 307] on span "Rotate" at bounding box center [179, 303] width 173 height 16
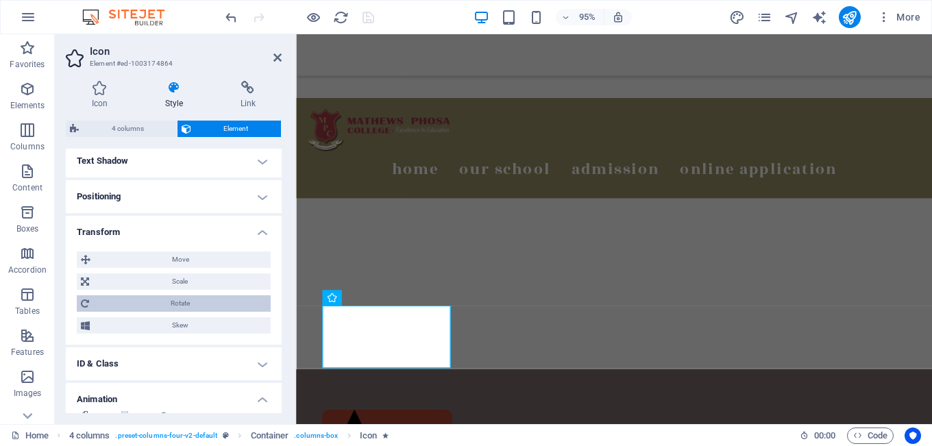
click at [212, 301] on span "Rotate" at bounding box center [179, 303] width 173 height 16
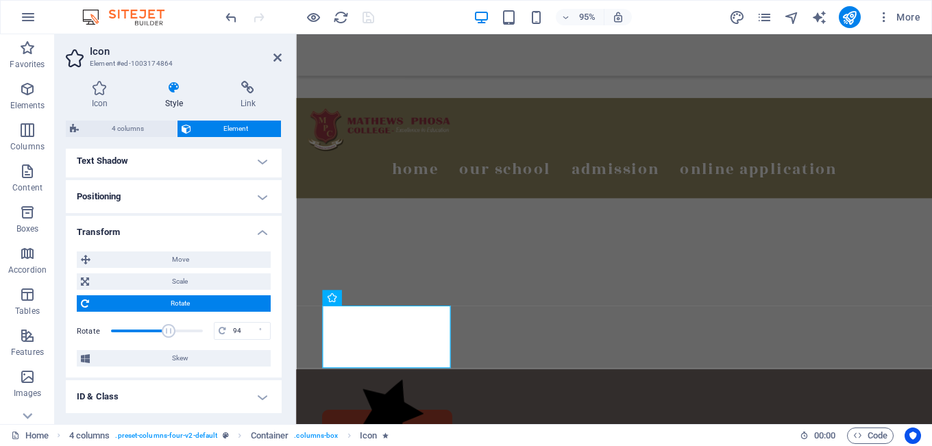
click at [167, 329] on span at bounding box center [157, 331] width 92 height 21
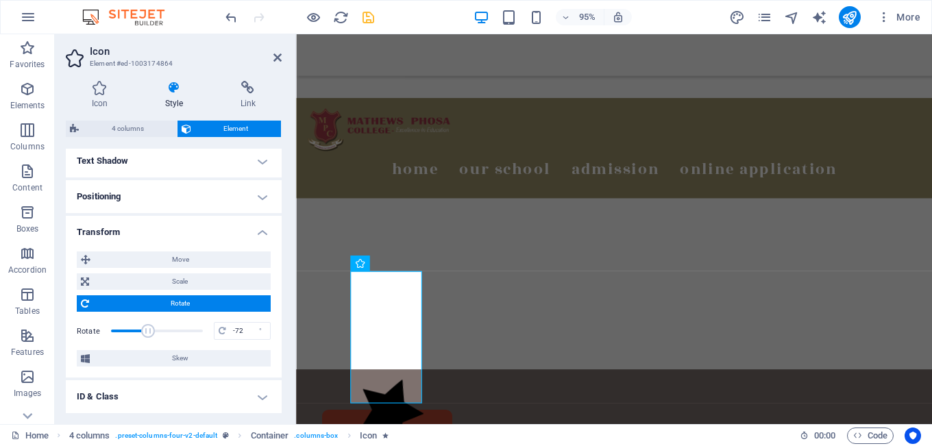
drag, startPoint x: 164, startPoint y: 329, endPoint x: 147, endPoint y: 334, distance: 18.3
click at [147, 334] on span at bounding box center [148, 331] width 14 height 14
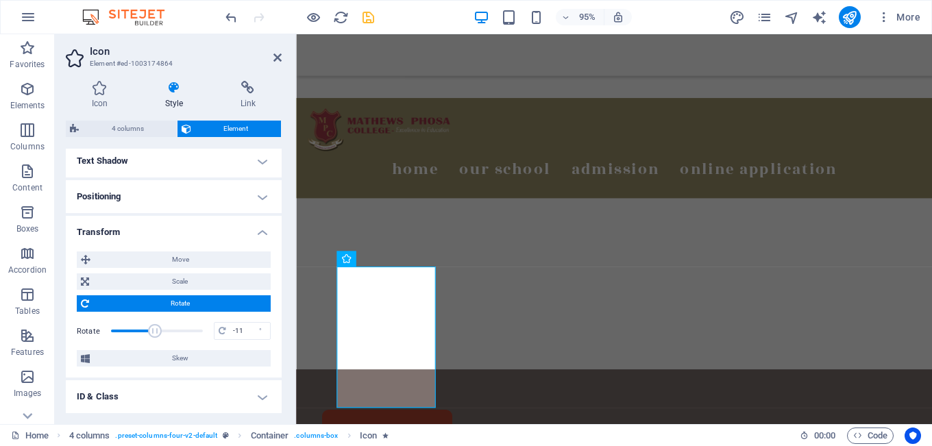
drag, startPoint x: 147, startPoint y: 334, endPoint x: 155, endPoint y: 337, distance: 8.9
click at [155, 337] on span at bounding box center [155, 331] width 14 height 14
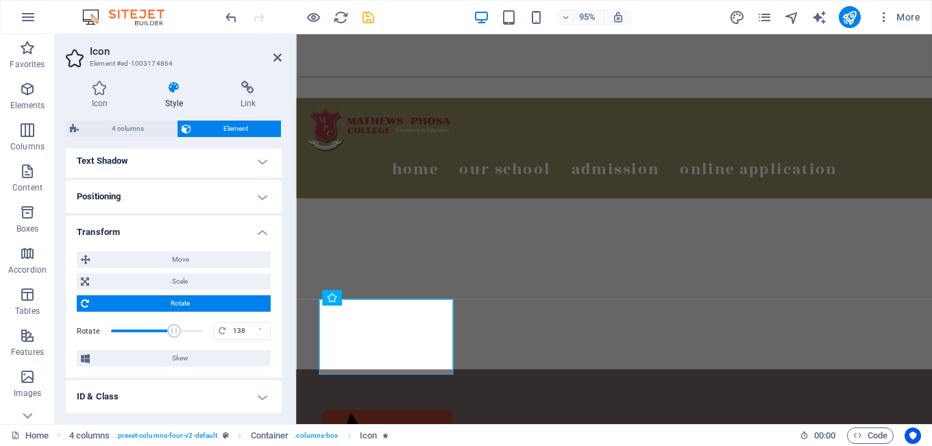
drag, startPoint x: 155, startPoint y: 337, endPoint x: 173, endPoint y: 338, distance: 17.8
click at [173, 338] on span at bounding box center [174, 331] width 14 height 14
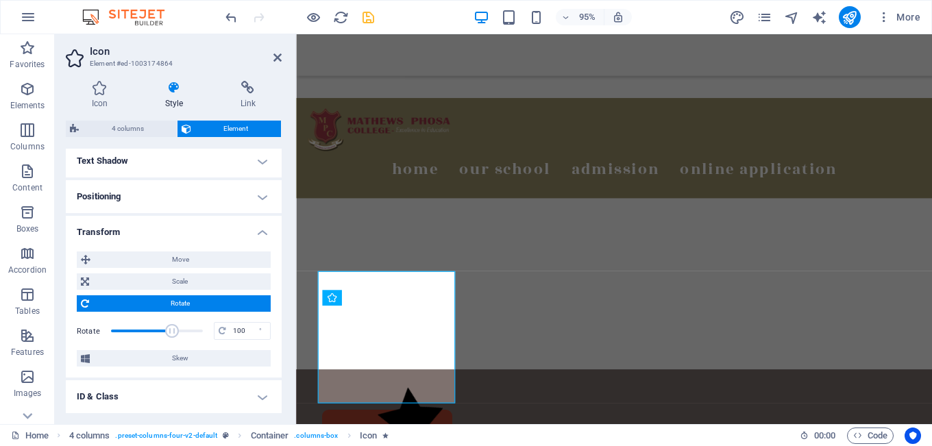
click at [168, 339] on span at bounding box center [157, 331] width 92 height 21
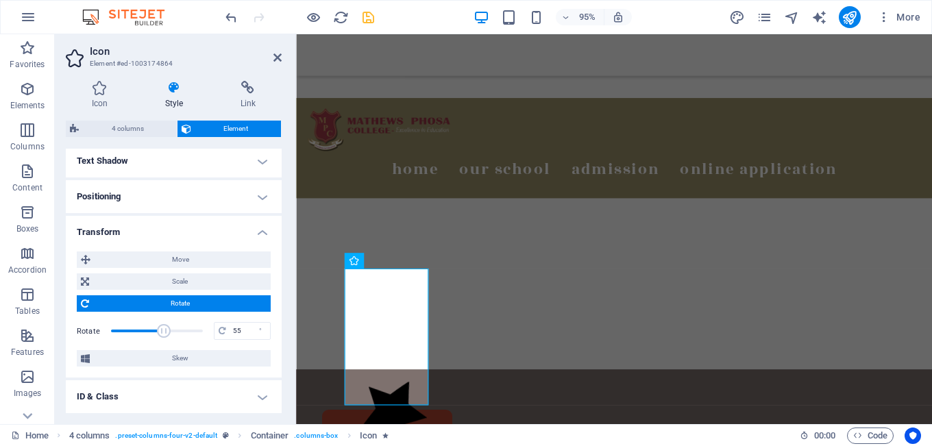
click at [162, 336] on span at bounding box center [164, 331] width 14 height 14
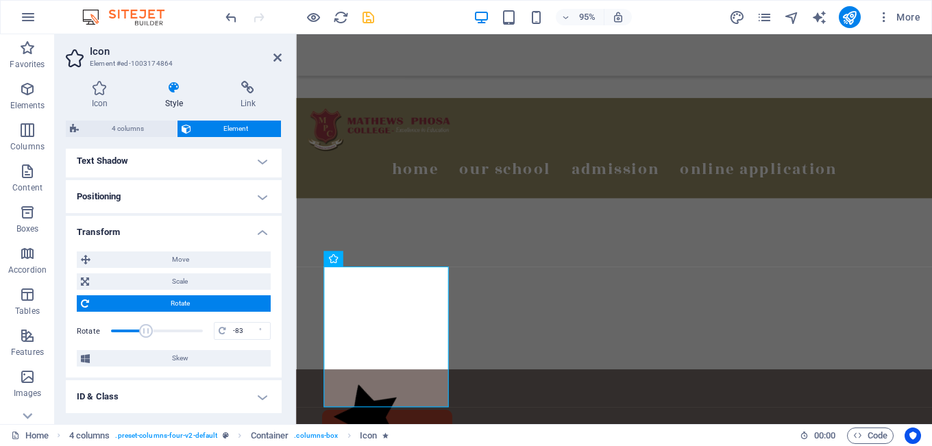
drag, startPoint x: 162, startPoint y: 336, endPoint x: 145, endPoint y: 341, distance: 18.0
click at [145, 341] on span at bounding box center [157, 331] width 92 height 21
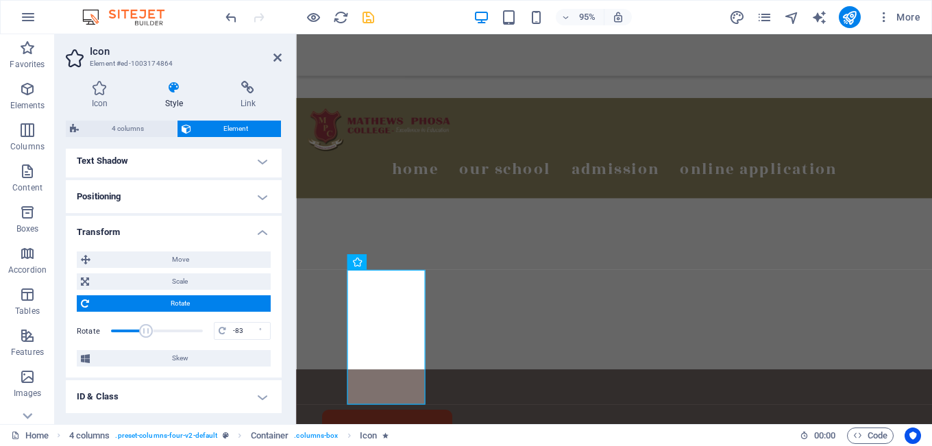
click at [145, 341] on span at bounding box center [157, 331] width 92 height 21
click at [110, 284] on span "Scale" at bounding box center [179, 281] width 173 height 16
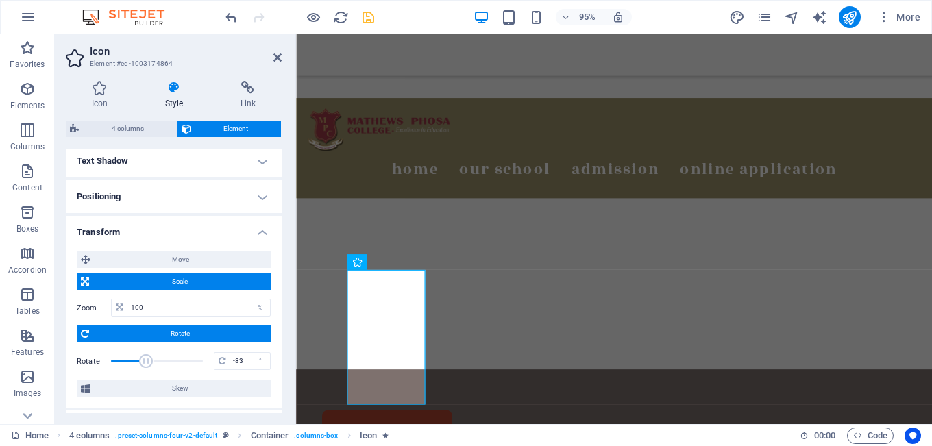
click at [127, 290] on div "Move X offset 0 px rem % em vh vw Y offset 0 px rem % em vh vw Scale Zoom 100 %…" at bounding box center [174, 323] width 194 height 145
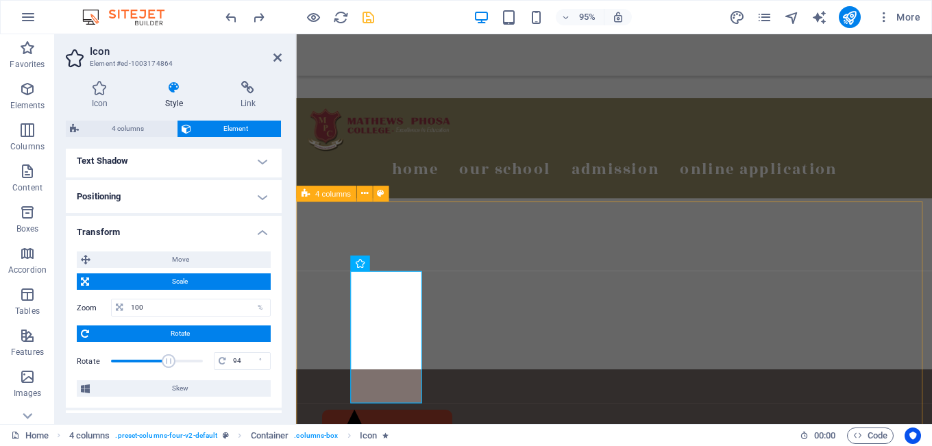
type input "0"
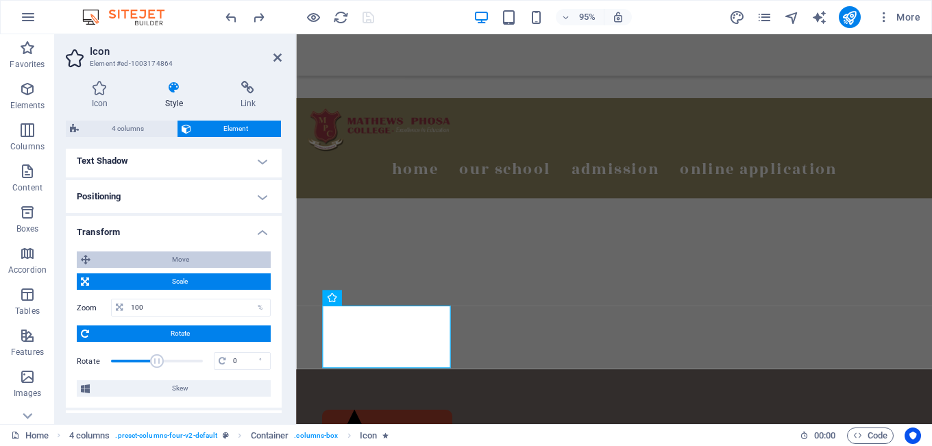
click at [178, 261] on span "Move" at bounding box center [181, 259] width 172 height 16
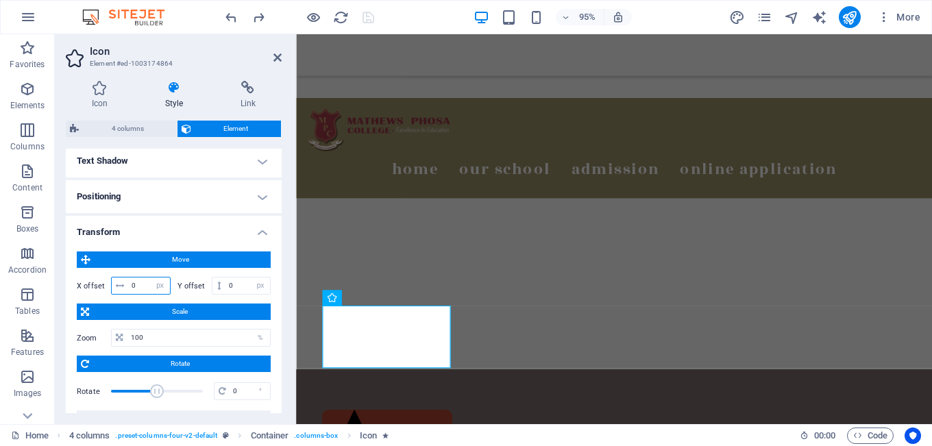
drag, startPoint x: 141, startPoint y: 284, endPoint x: 128, endPoint y: 286, distance: 13.1
click at [128, 286] on input "0" at bounding box center [149, 285] width 42 height 16
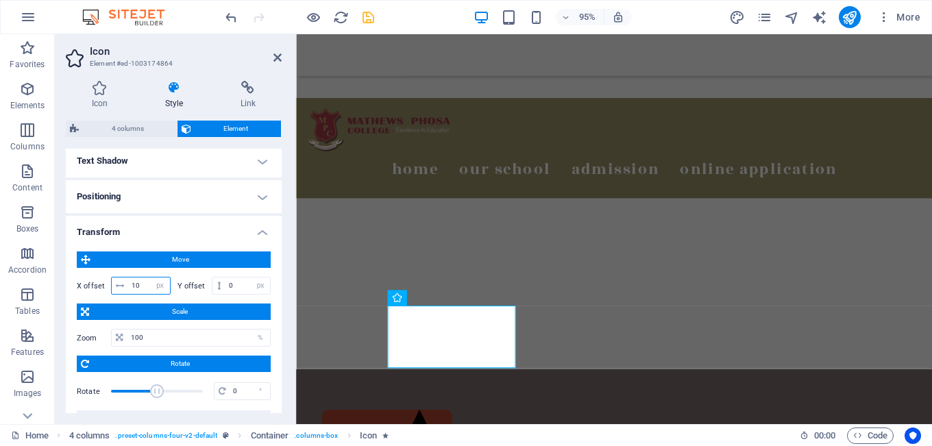
type input "1"
type input "-72"
drag, startPoint x: 154, startPoint y: 390, endPoint x: 147, endPoint y: 391, distance: 7.7
click at [147, 391] on span at bounding box center [148, 391] width 14 height 14
type input "100"
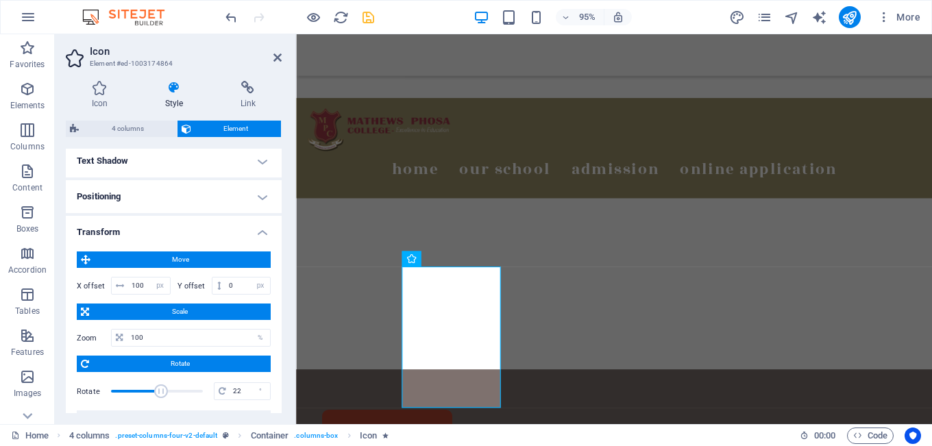
drag, startPoint x: 147, startPoint y: 391, endPoint x: 158, endPoint y: 393, distance: 11.8
click at [158, 393] on span at bounding box center [161, 391] width 14 height 14
type input "0"
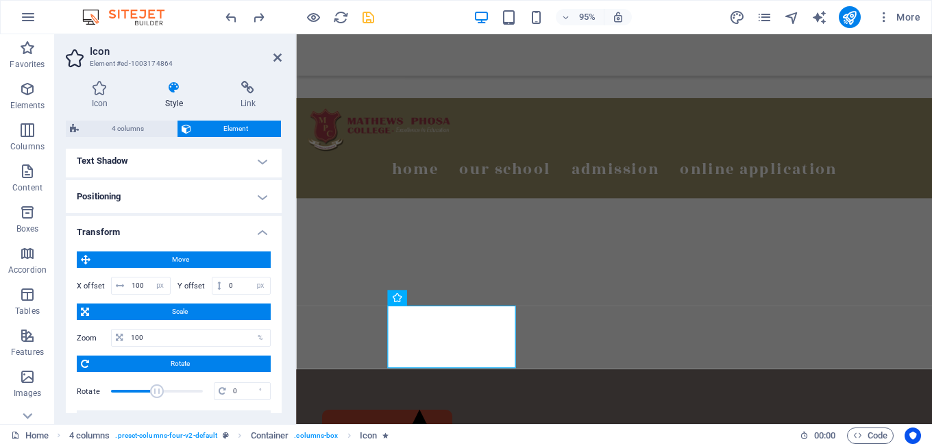
type input "1"
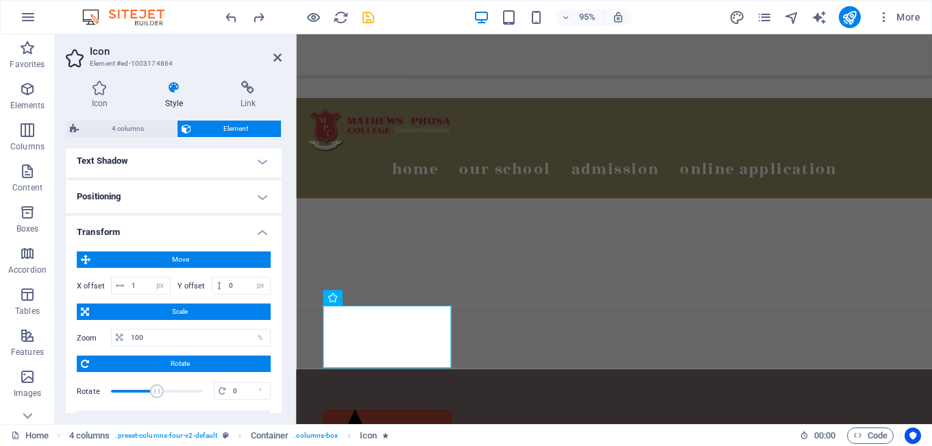
click at [269, 192] on h4 "Positioning" at bounding box center [174, 196] width 216 height 33
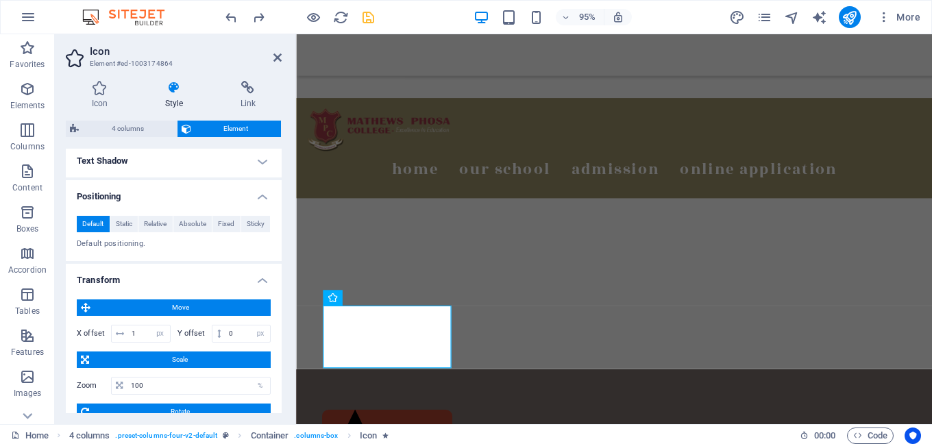
click at [263, 194] on h4 "Positioning" at bounding box center [174, 192] width 216 height 25
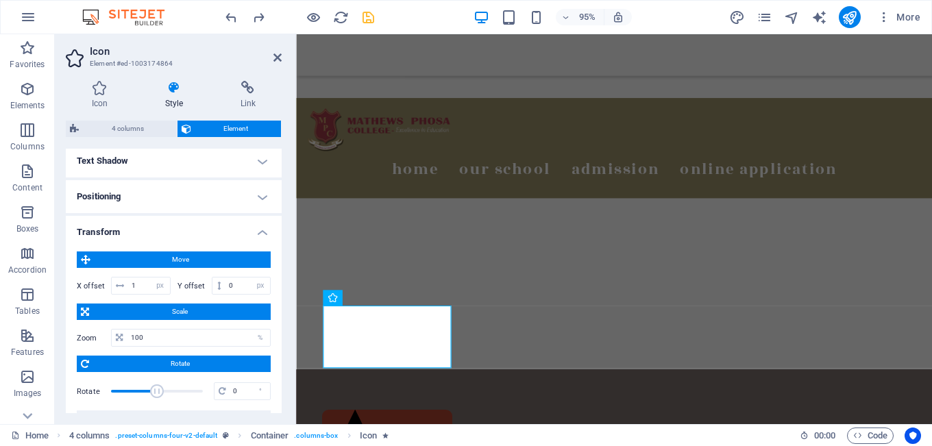
click at [263, 194] on h4 "Positioning" at bounding box center [174, 196] width 216 height 33
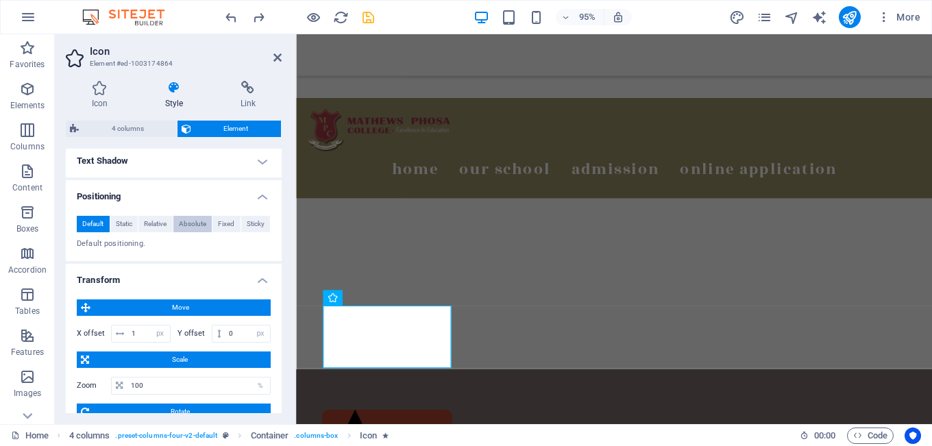
click at [192, 221] on span "Absolute" at bounding box center [192, 224] width 27 height 16
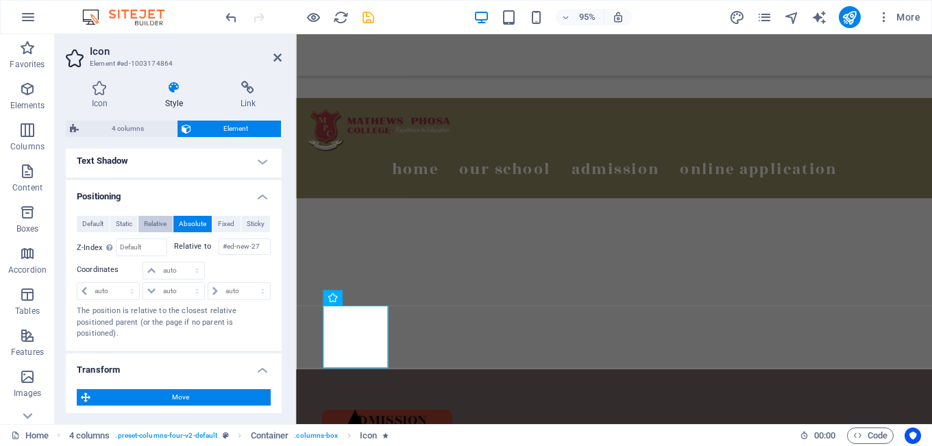
click at [158, 222] on span "Relative" at bounding box center [155, 224] width 23 height 16
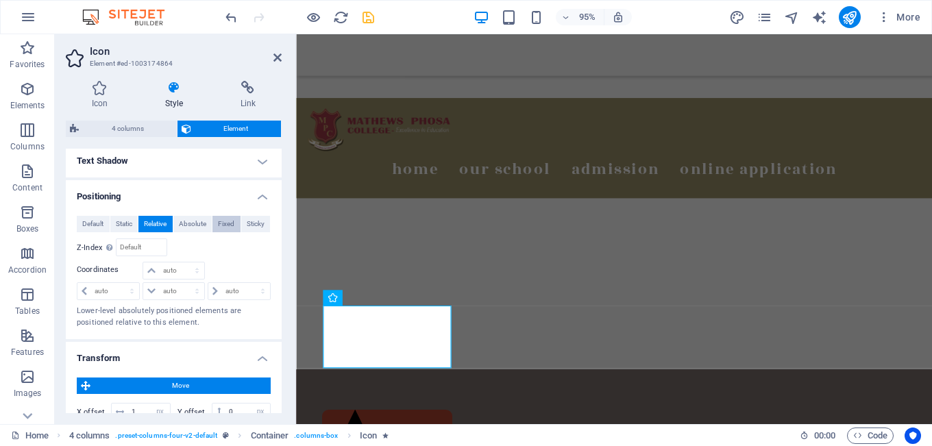
click at [221, 221] on span "Fixed" at bounding box center [226, 224] width 16 height 16
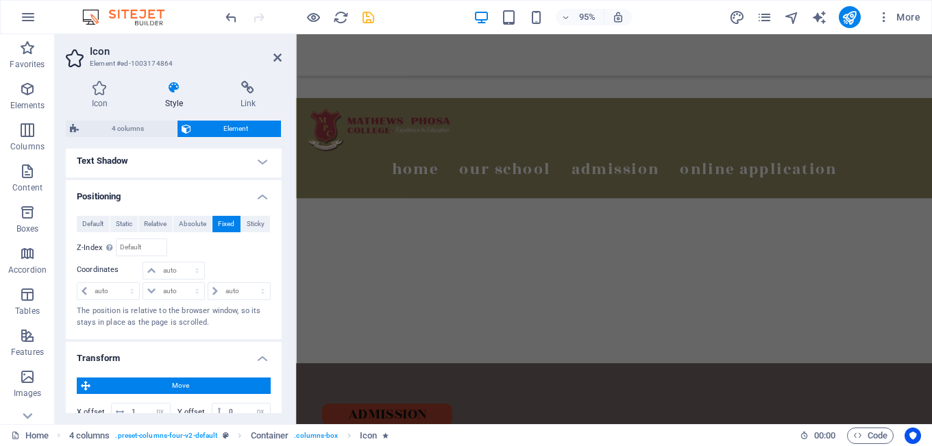
scroll to position [438, 0]
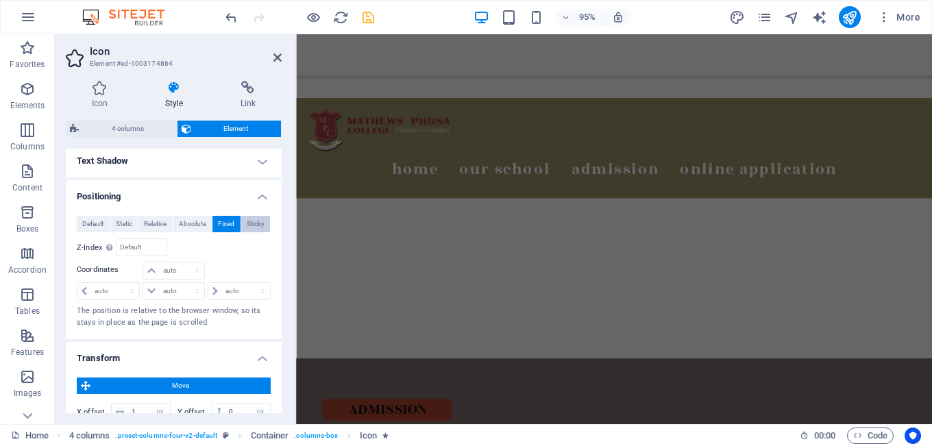
click at [250, 223] on span "Sticky" at bounding box center [256, 224] width 18 height 16
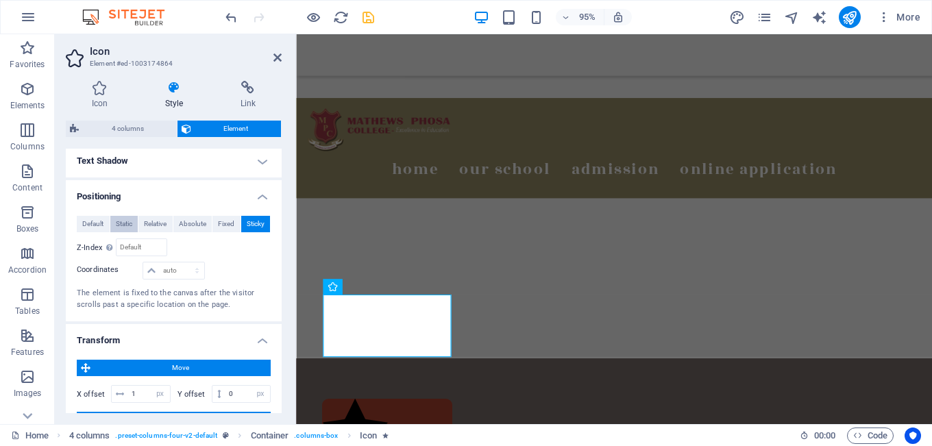
click at [125, 221] on span "Static" at bounding box center [124, 224] width 16 height 16
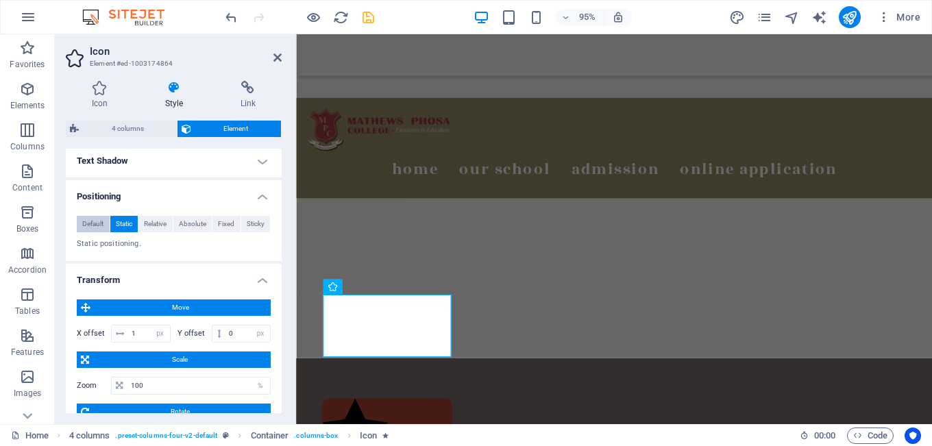
click at [97, 224] on span "Default" at bounding box center [92, 224] width 21 height 16
click at [160, 224] on span "Relative" at bounding box center [155, 224] width 23 height 16
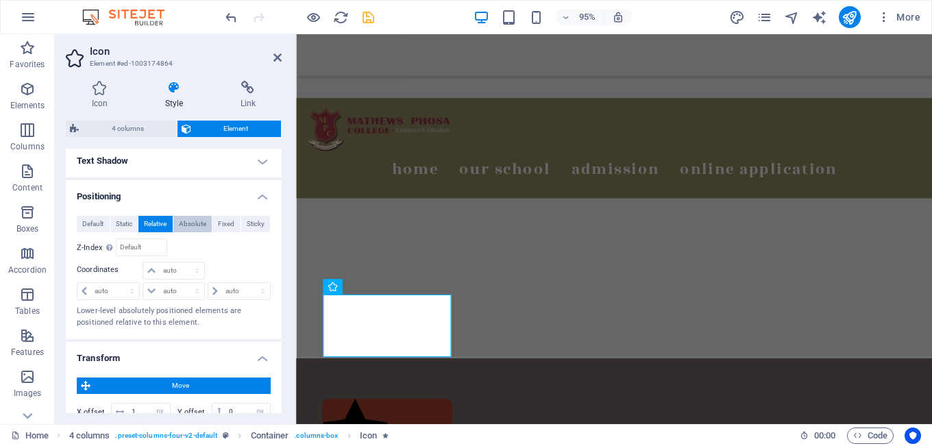
click at [184, 224] on span "Absolute" at bounding box center [192, 224] width 27 height 16
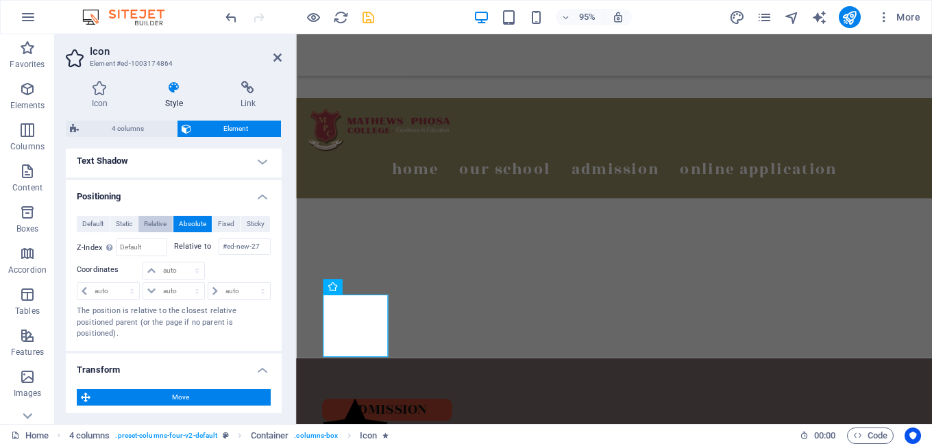
click at [162, 218] on span "Relative" at bounding box center [155, 224] width 23 height 16
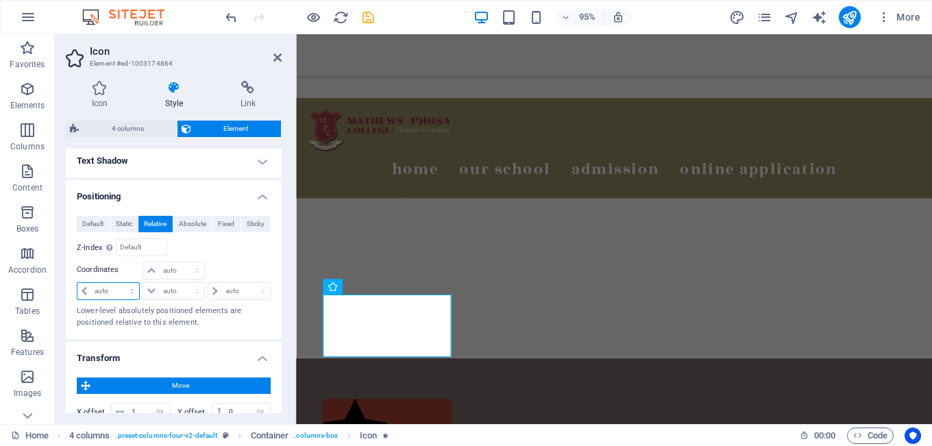
click at [86, 293] on select "auto px rem % em" at bounding box center [108, 291] width 62 height 16
click at [210, 292] on select "auto px rem % em" at bounding box center [239, 291] width 62 height 16
click at [259, 287] on select "auto px rem % em" at bounding box center [239, 291] width 62 height 16
click at [245, 284] on select "auto px rem % em" at bounding box center [239, 291] width 62 height 16
select select "px"
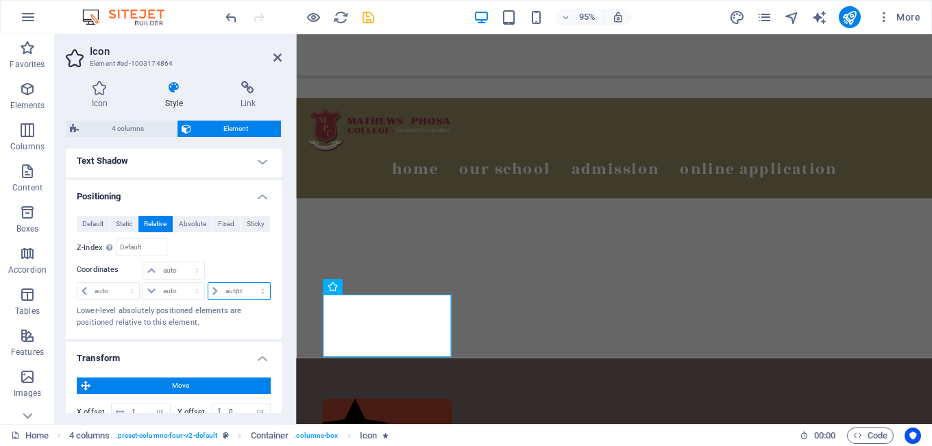
click at [248, 283] on select "auto px rem % em" at bounding box center [239, 291] width 62 height 16
type input "17"
drag, startPoint x: 242, startPoint y: 290, endPoint x: 205, endPoint y: 288, distance: 36.4
click at [208, 288] on div "17 auto px rem % em" at bounding box center [239, 291] width 63 height 18
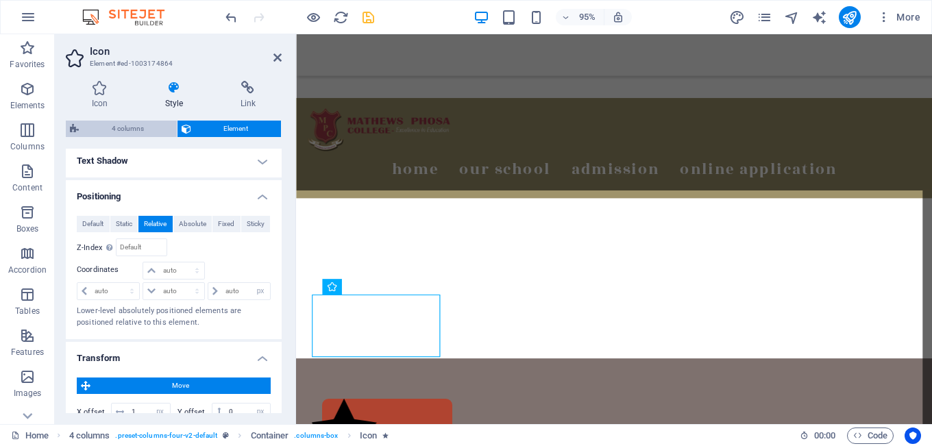
click at [136, 129] on span "4 columns" at bounding box center [128, 129] width 90 height 16
select select "rem"
select select "px"
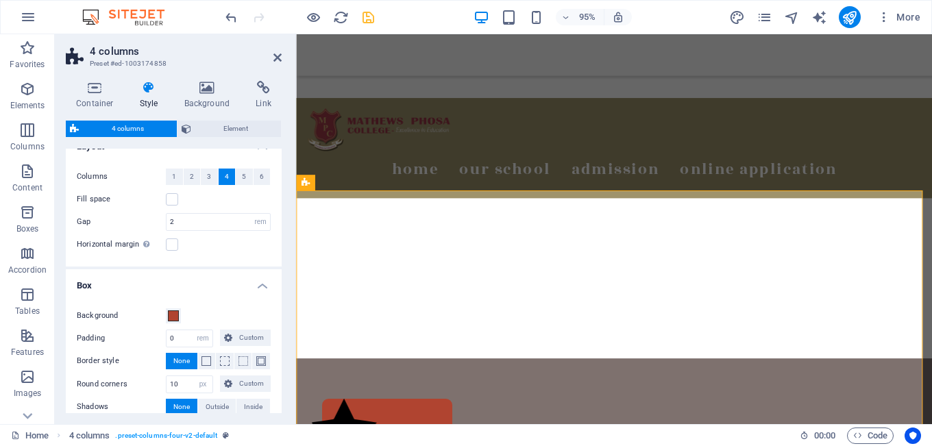
scroll to position [21, 0]
click at [221, 405] on span "Outside" at bounding box center [216, 405] width 23 height 16
type input "2"
type input "4"
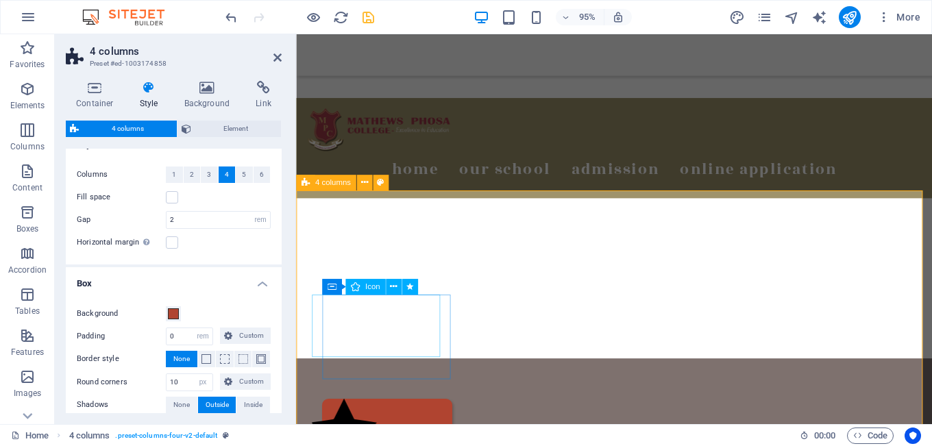
click at [357, 418] on figure at bounding box center [380, 454] width 137 height 72
click at [329, 418] on figure at bounding box center [380, 454] width 137 height 72
select select "px"
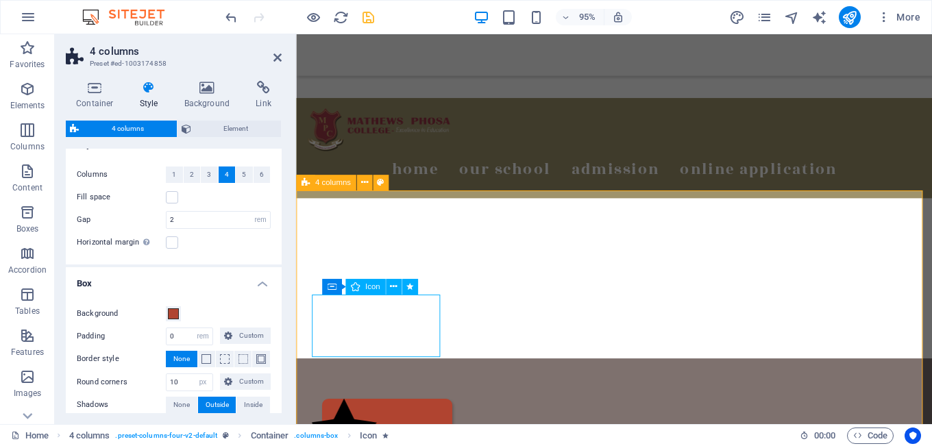
select select "px"
select select "flash"
select select "s"
select select "scroll"
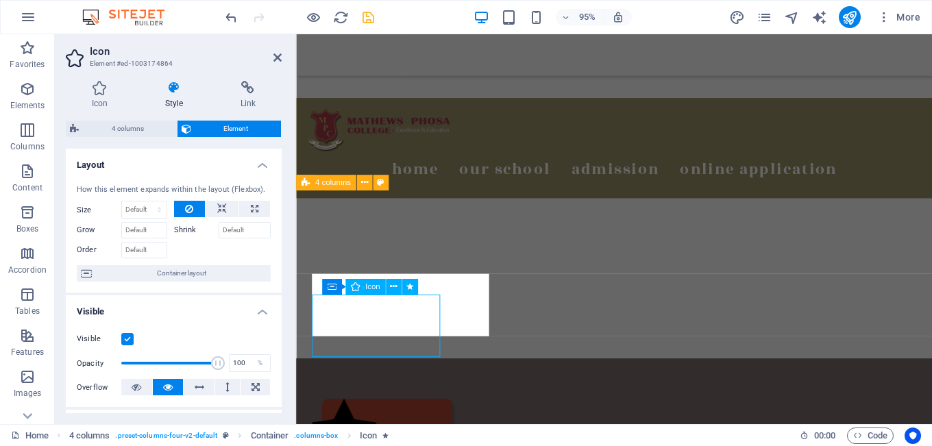
type input "17"
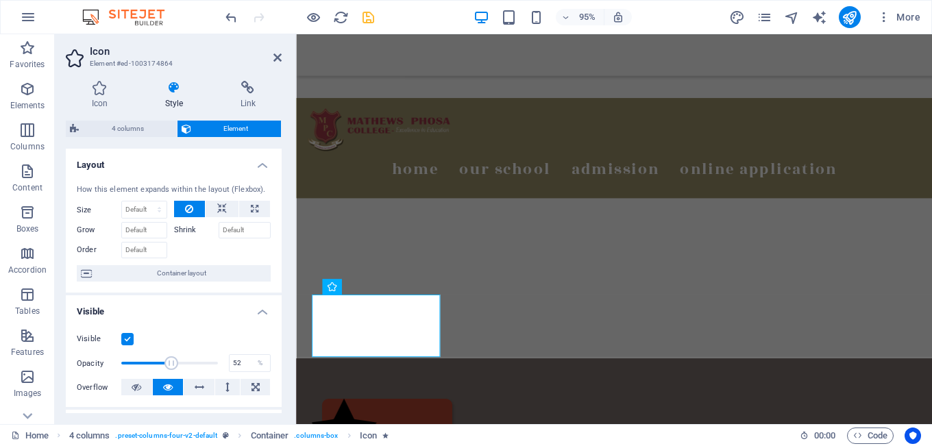
click at [169, 364] on span at bounding box center [169, 363] width 97 height 21
type input "85"
click at [201, 366] on span at bounding box center [169, 363] width 97 height 21
click at [219, 366] on div "Opacity 85 %" at bounding box center [174, 363] width 194 height 21
click at [218, 357] on div "Opacity 85 %" at bounding box center [174, 363] width 194 height 21
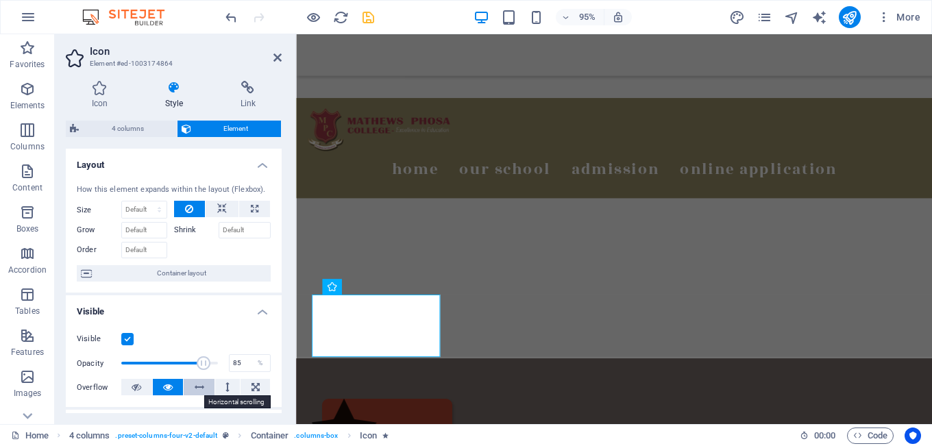
click at [201, 390] on icon at bounding box center [200, 387] width 10 height 16
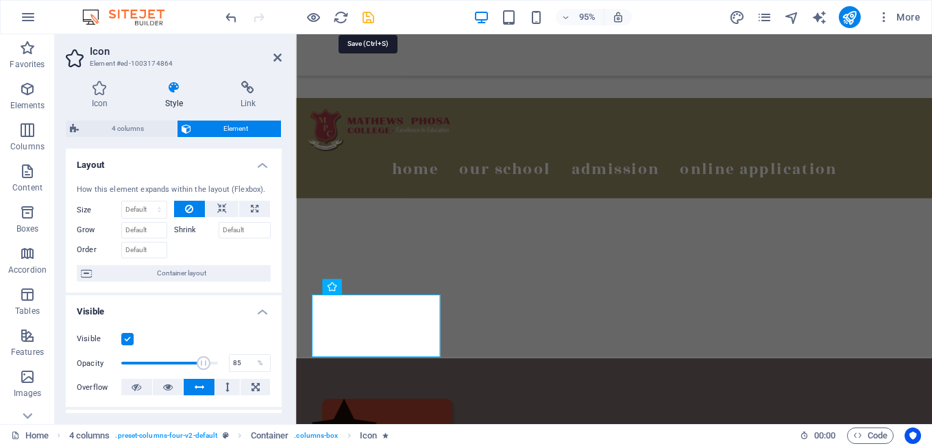
click at [369, 16] on icon "save" at bounding box center [368, 18] width 16 height 16
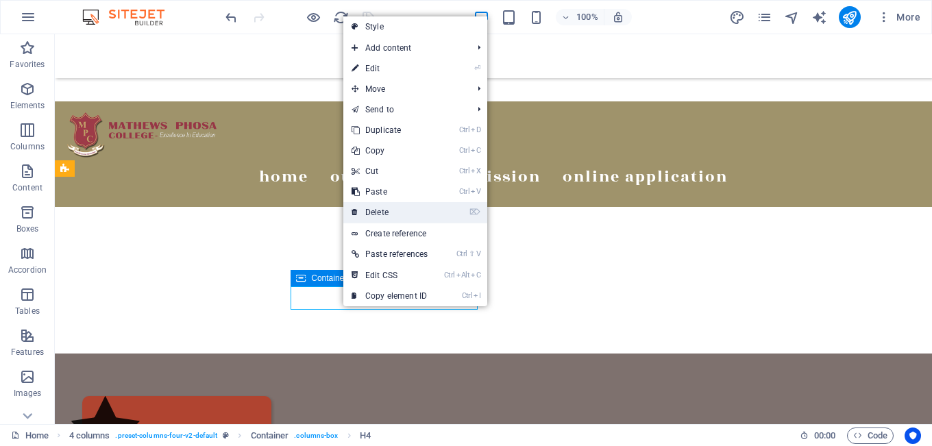
click at [384, 214] on link "⌦ Delete" at bounding box center [389, 212] width 92 height 21
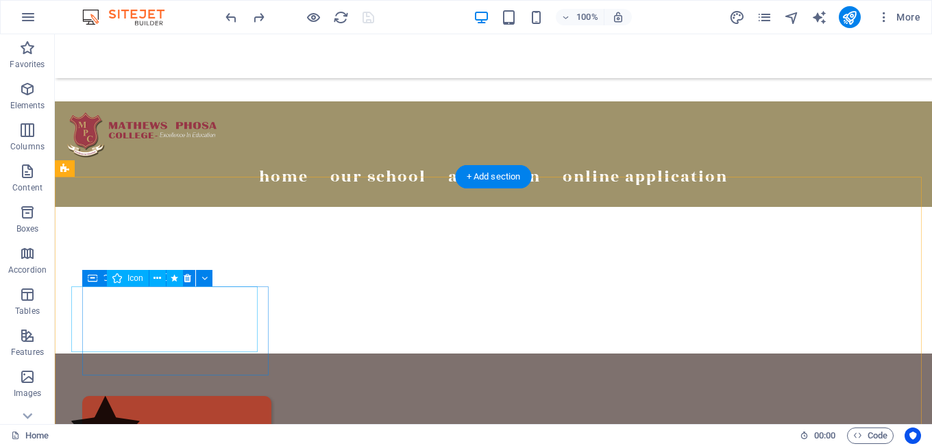
click at [122, 396] on figure at bounding box center [165, 432] width 189 height 72
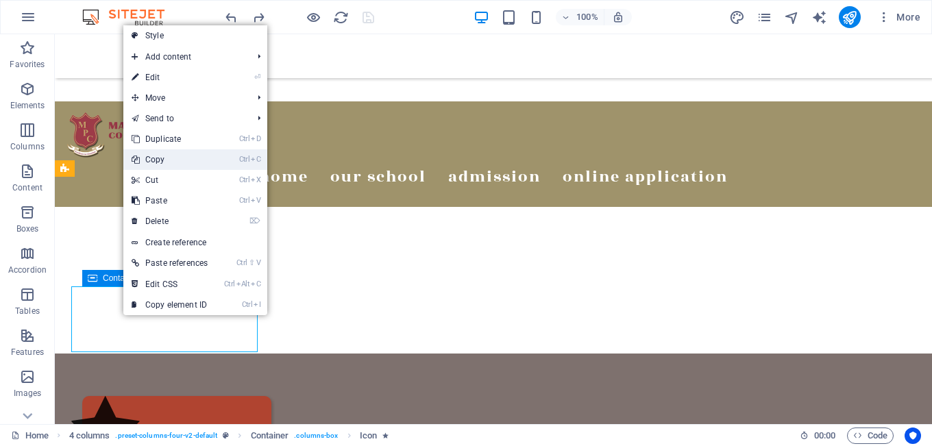
click at [186, 160] on link "Ctrl C Copy" at bounding box center [169, 159] width 92 height 21
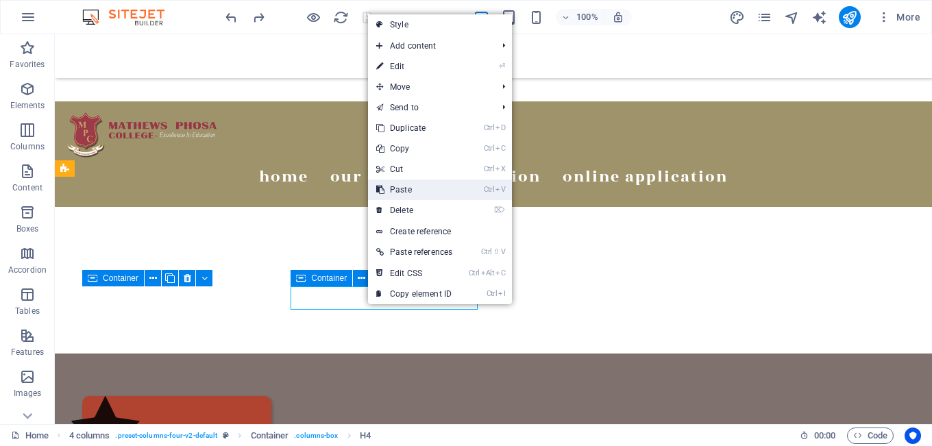
click at [412, 186] on link "Ctrl V Paste" at bounding box center [414, 189] width 92 height 21
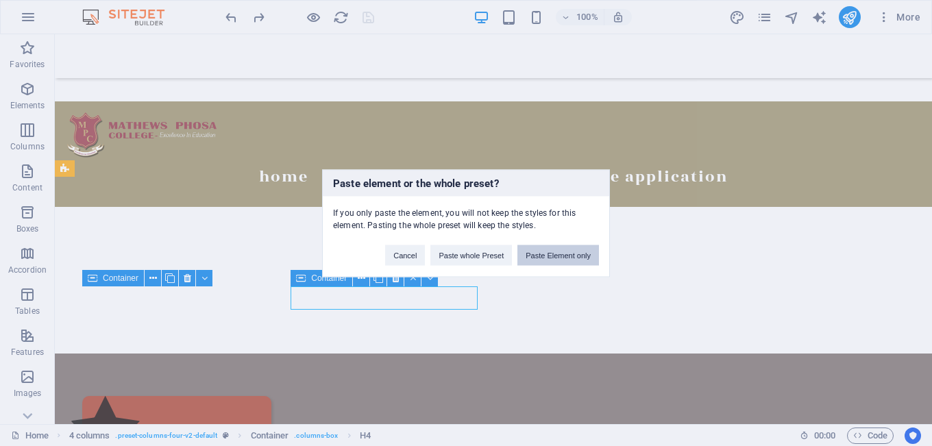
click at [549, 251] on button "Paste Element only" at bounding box center [558, 255] width 82 height 21
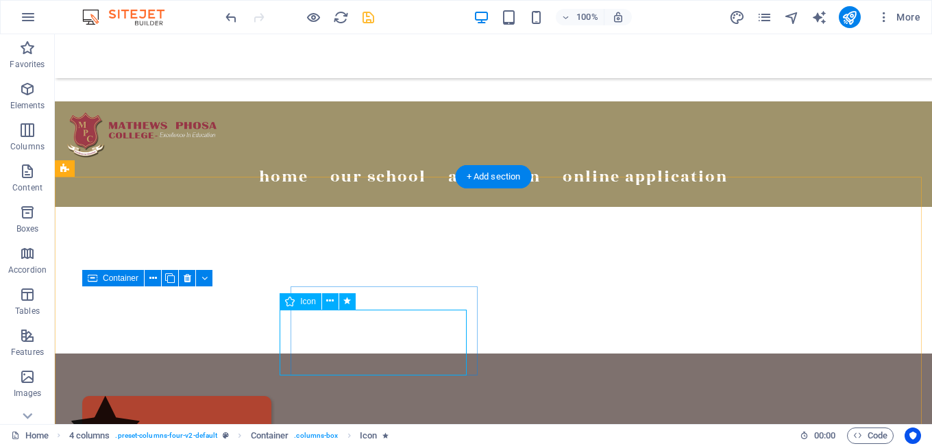
select select "xMidYMid"
select select "px"
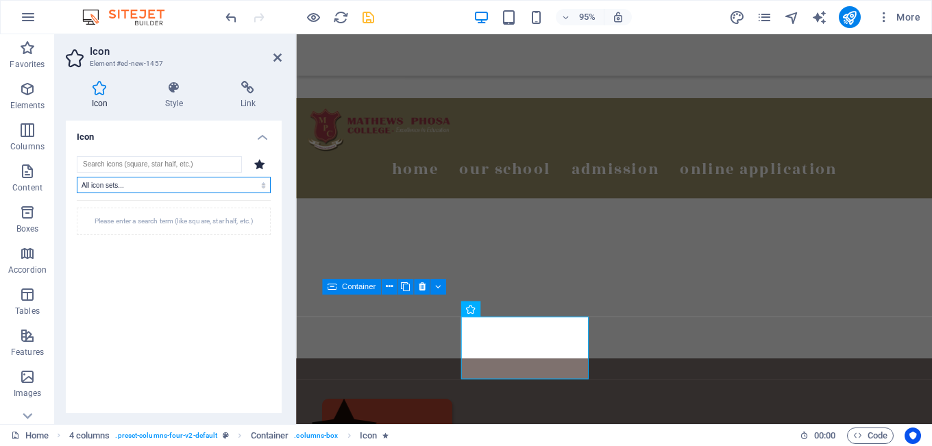
click at [168, 187] on select "All icon sets... IcoFont Ionicons FontAwesome Brands FontAwesome Duotone FontAw…" at bounding box center [174, 185] width 194 height 16
select select "font-awesome-brands"
click at [77, 177] on select "All icon sets... IcoFont Ionicons FontAwesome Brands FontAwesome Duotone FontAw…" at bounding box center [174, 185] width 194 height 16
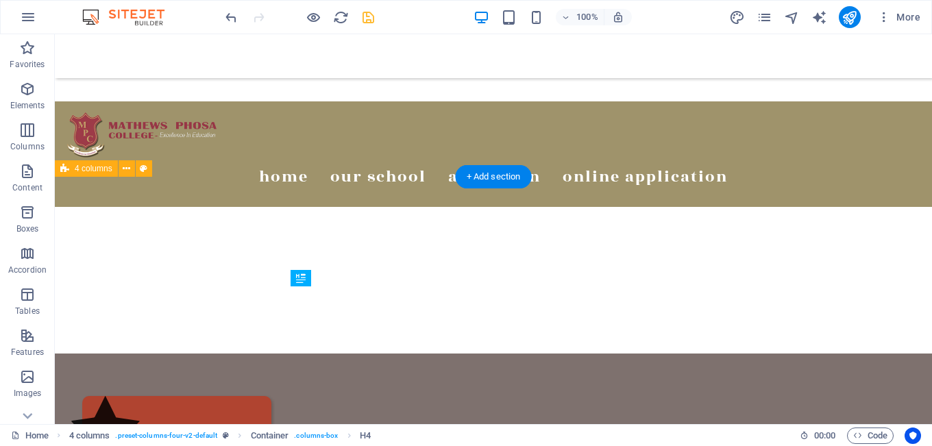
drag, startPoint x: 378, startPoint y: 298, endPoint x: 378, endPoint y: 332, distance: 33.6
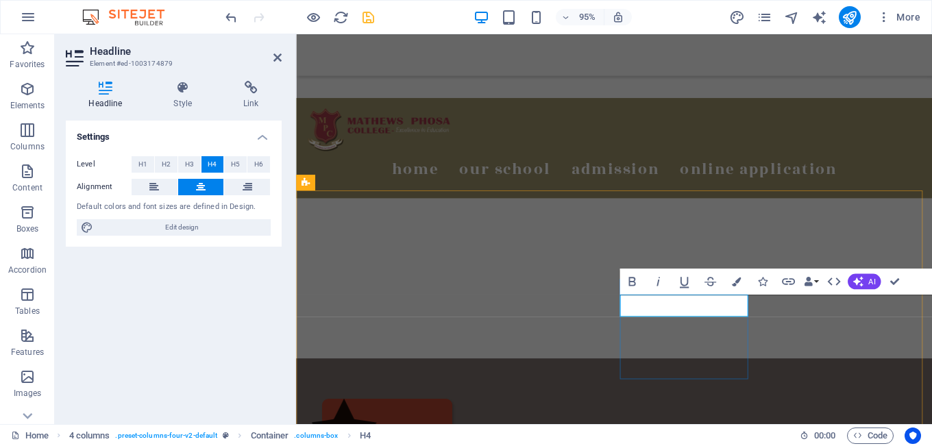
drag, startPoint x: 738, startPoint y: 319, endPoint x: 663, endPoint y: 314, distance: 74.9
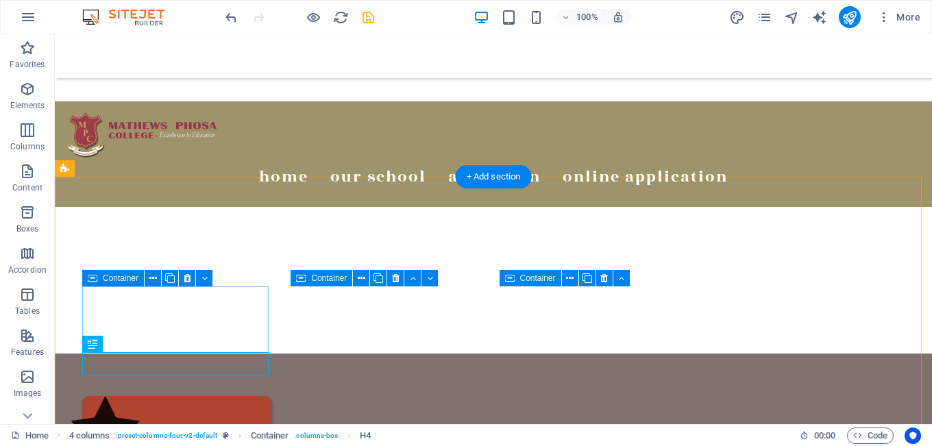
click at [261, 396] on div "ADMISSION" at bounding box center [176, 443] width 189 height 95
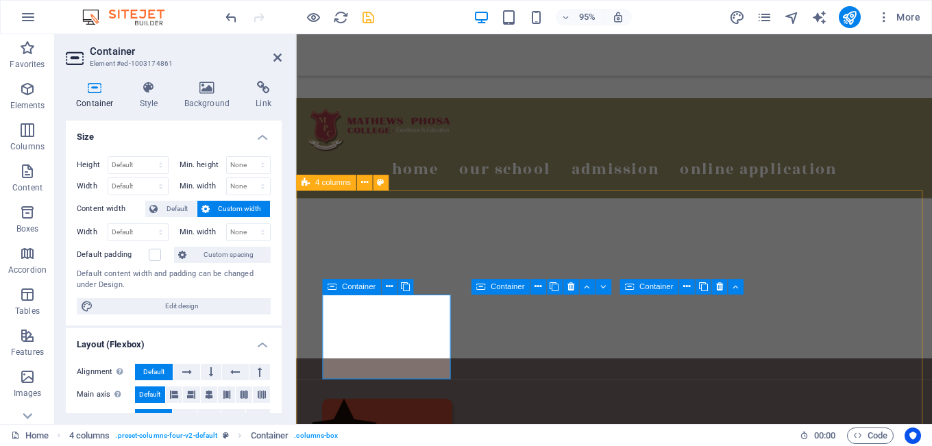
click at [325, 290] on div "Container" at bounding box center [351, 287] width 59 height 16
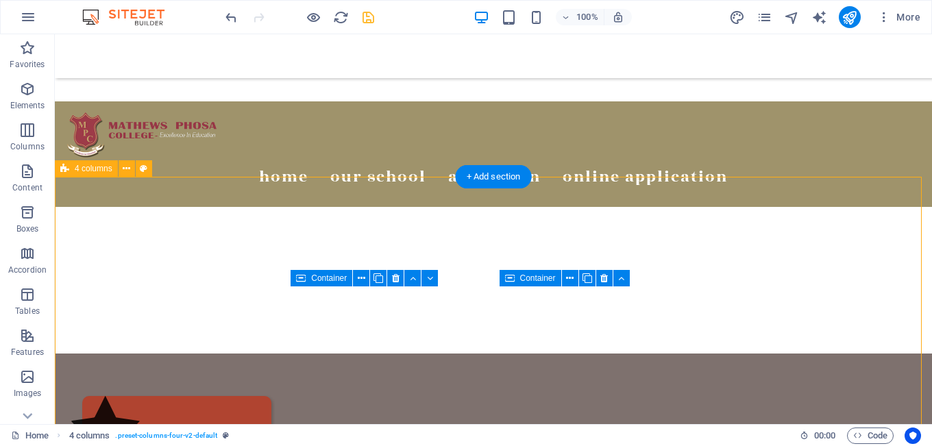
select select "rem"
select select "px"
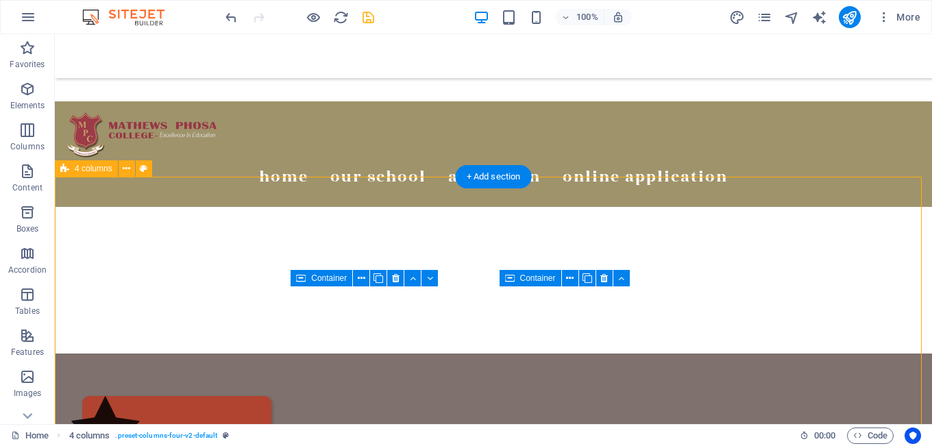
select select "px"
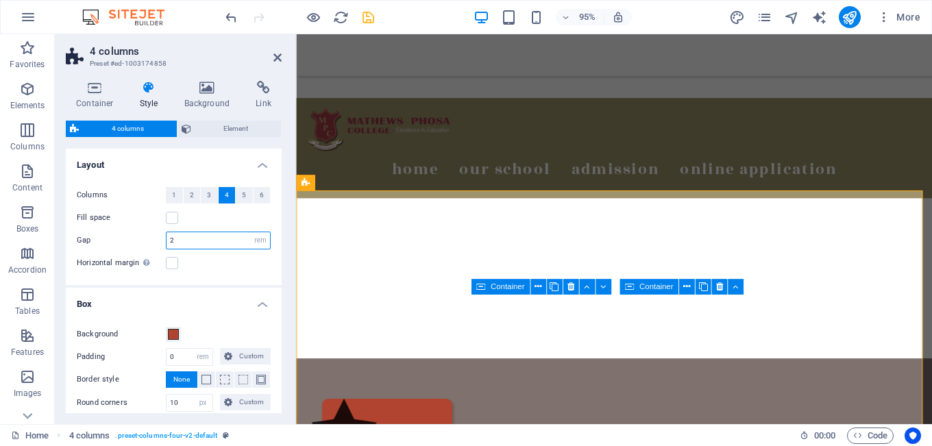
click at [190, 241] on input "2" at bounding box center [217, 240] width 103 height 16
type input "1"
click at [234, 264] on div "Horizontal margin Only if the containers "Content width" is not set to "Default"" at bounding box center [174, 263] width 194 height 16
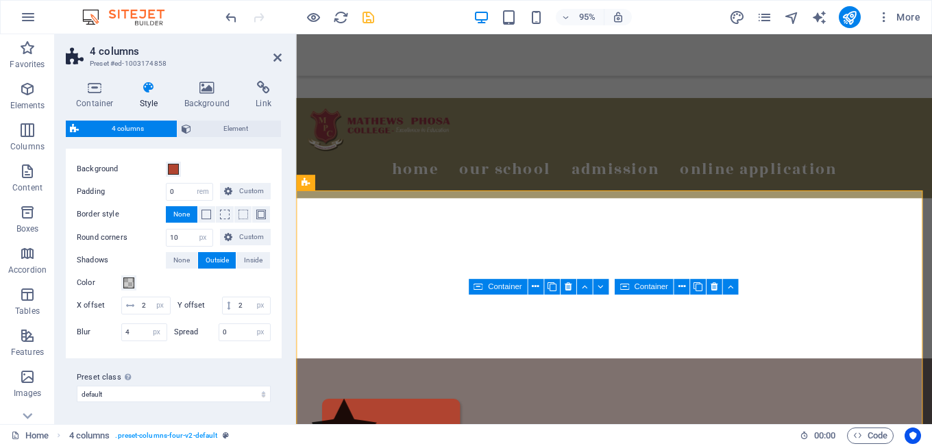
scroll to position [183, 0]
click at [190, 401] on select "default Add preset class" at bounding box center [174, 394] width 194 height 16
click at [292, 264] on div at bounding box center [293, 229] width 3 height 390
click at [285, 232] on div "Container Style Background Link Size Height Default px rem % vh vw Min. height …" at bounding box center [174, 247] width 238 height 354
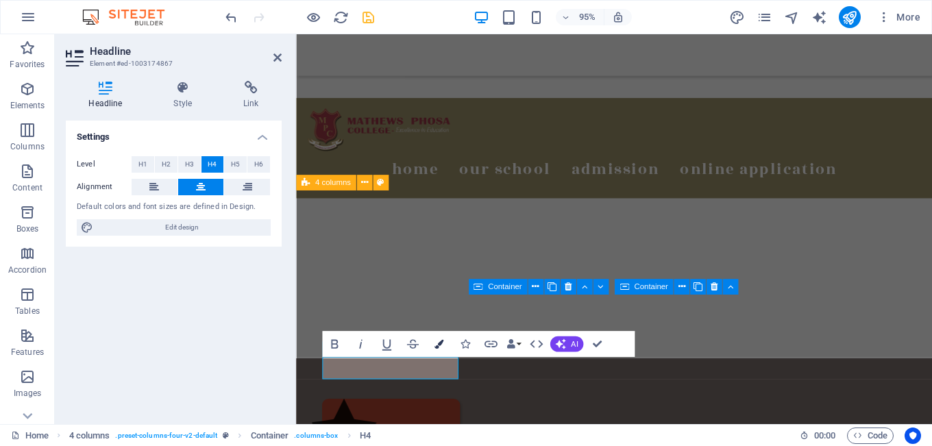
click at [433, 340] on button "Colors" at bounding box center [438, 345] width 25 height 26
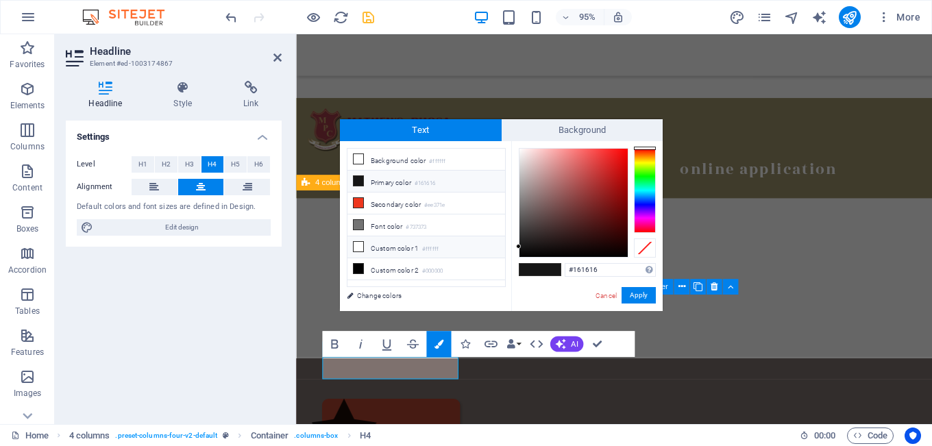
click at [377, 247] on li "Custom color 1 #ffffff" at bounding box center [426, 247] width 158 height 22
type input "#ffffff"
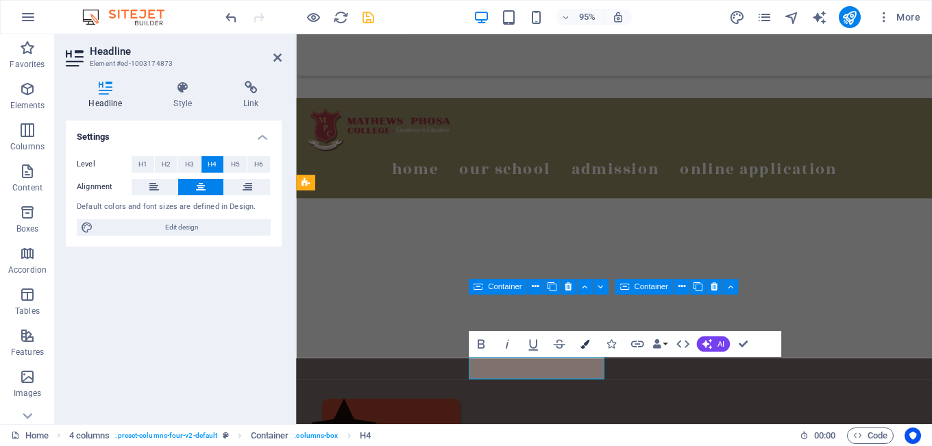
click at [583, 348] on icon "button" at bounding box center [584, 344] width 9 height 9
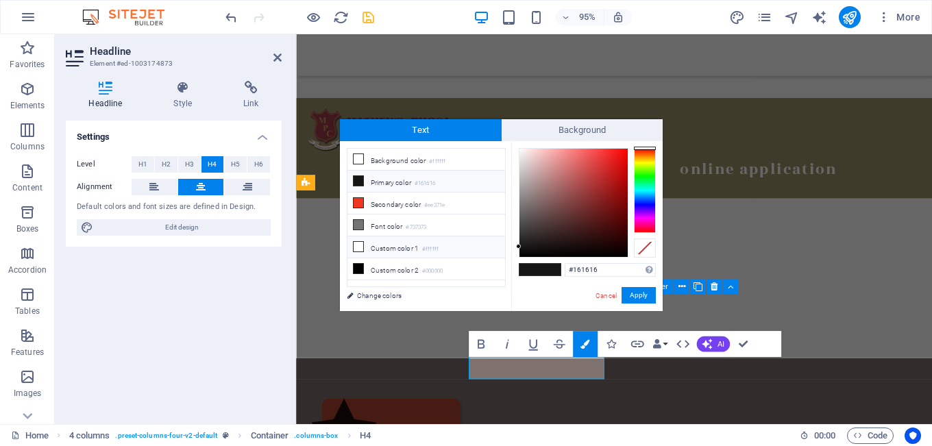
click at [414, 249] on li "Custom color 1 #ffffff" at bounding box center [426, 247] width 158 height 22
type input "#ffffff"
click at [636, 295] on button "Apply" at bounding box center [638, 295] width 34 height 16
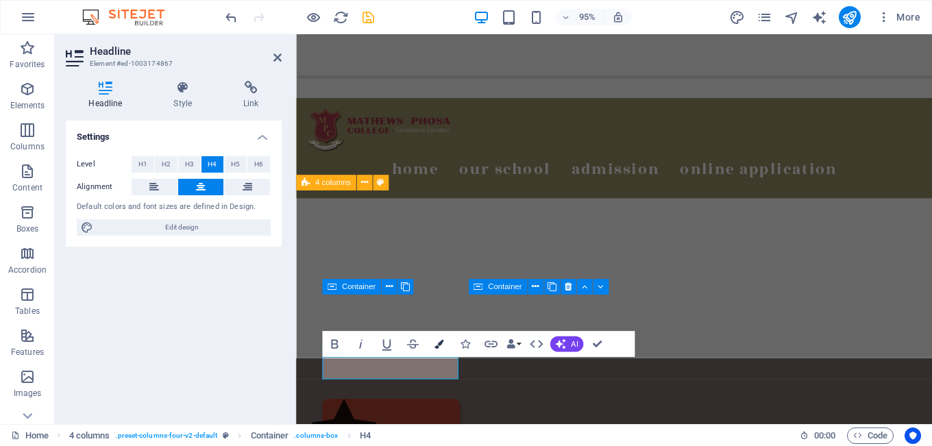
click at [440, 343] on icon "button" at bounding box center [438, 344] width 9 height 9
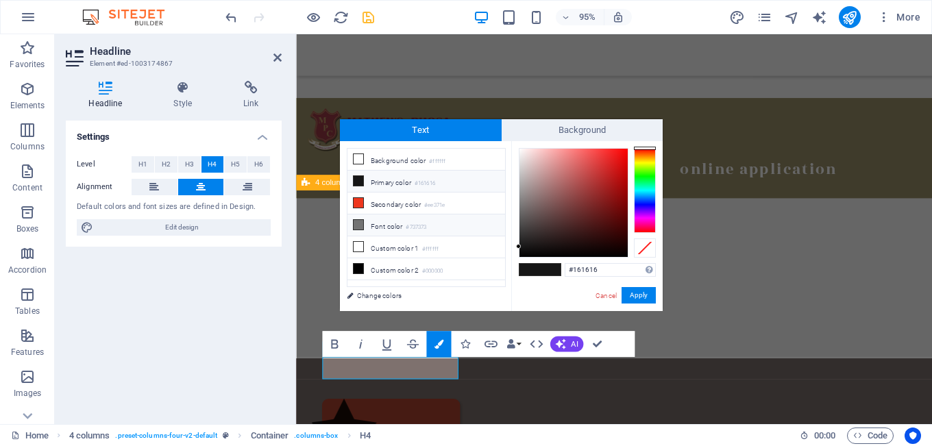
click at [456, 225] on li "Font color #737373" at bounding box center [426, 225] width 158 height 22
click at [456, 236] on li "Custom color 1 #ffffff" at bounding box center [426, 247] width 158 height 22
type input "#ffffff"
click at [639, 297] on button "Apply" at bounding box center [638, 295] width 34 height 16
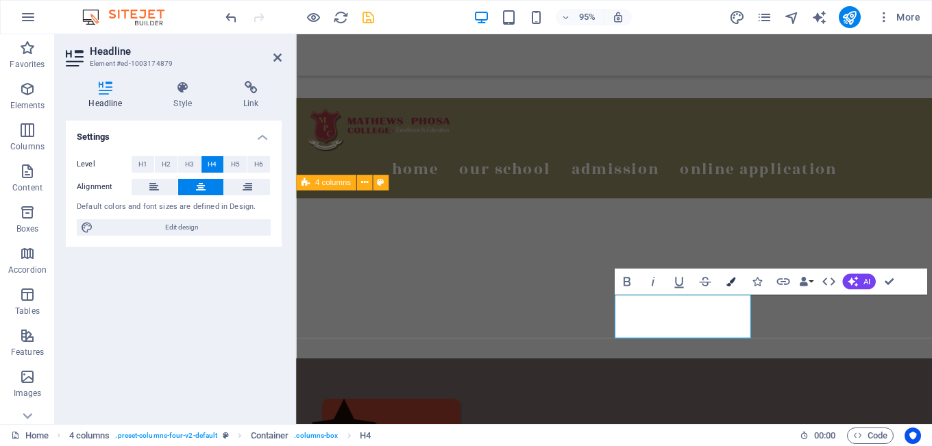
click at [730, 284] on icon "button" at bounding box center [730, 281] width 9 height 9
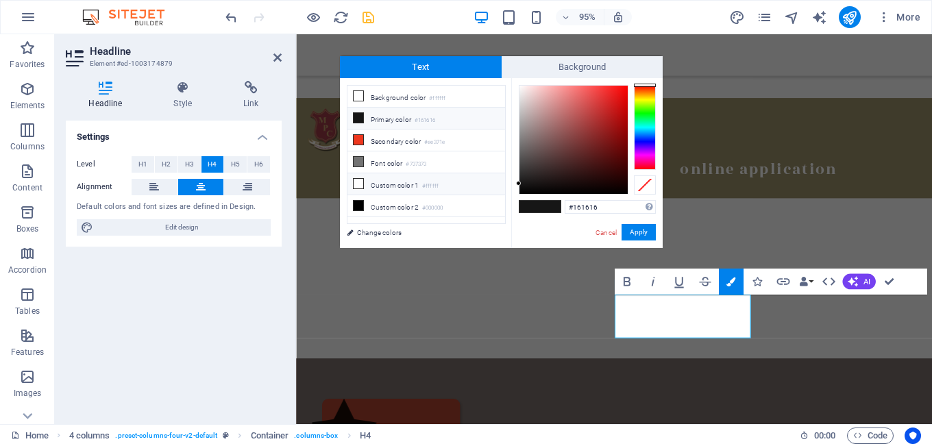
click at [438, 185] on small "#ffffff" at bounding box center [430, 187] width 16 height 10
type input "#ffffff"
click at [634, 233] on button "Apply" at bounding box center [638, 232] width 34 height 16
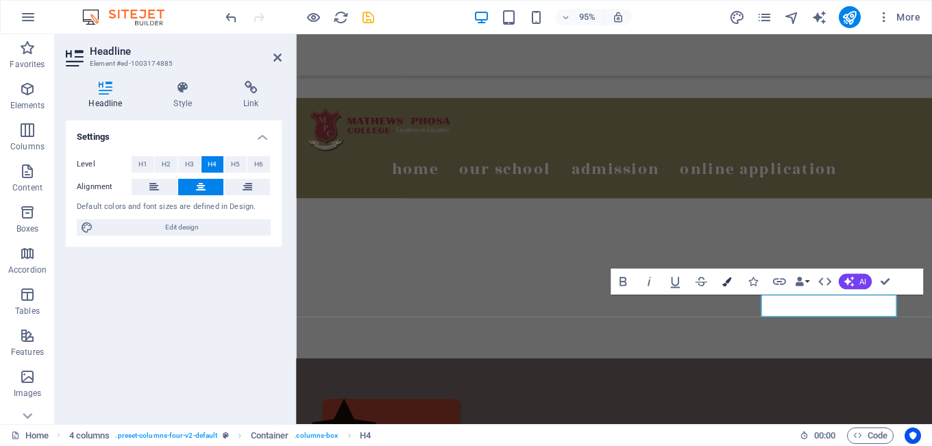
click at [732, 284] on button "Colors" at bounding box center [726, 282] width 25 height 26
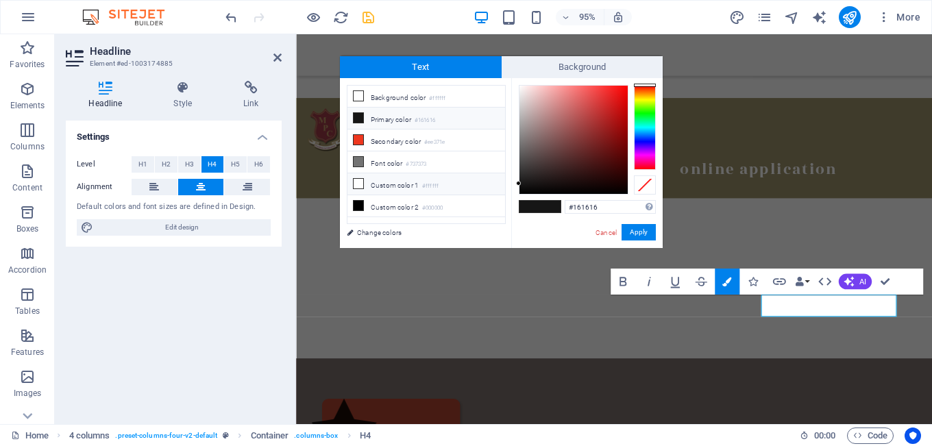
click at [458, 191] on li "Custom color 1 #ffffff" at bounding box center [426, 184] width 158 height 22
type input "#ffffff"
click at [449, 181] on li "Custom color 1 #ffffff" at bounding box center [426, 184] width 158 height 22
click at [640, 231] on button "Apply" at bounding box center [638, 232] width 34 height 16
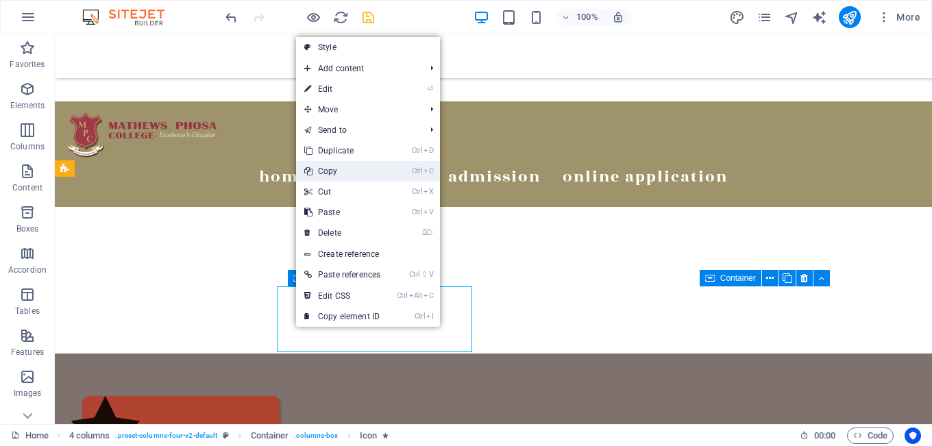
click at [342, 169] on link "Ctrl C Copy" at bounding box center [342, 171] width 92 height 21
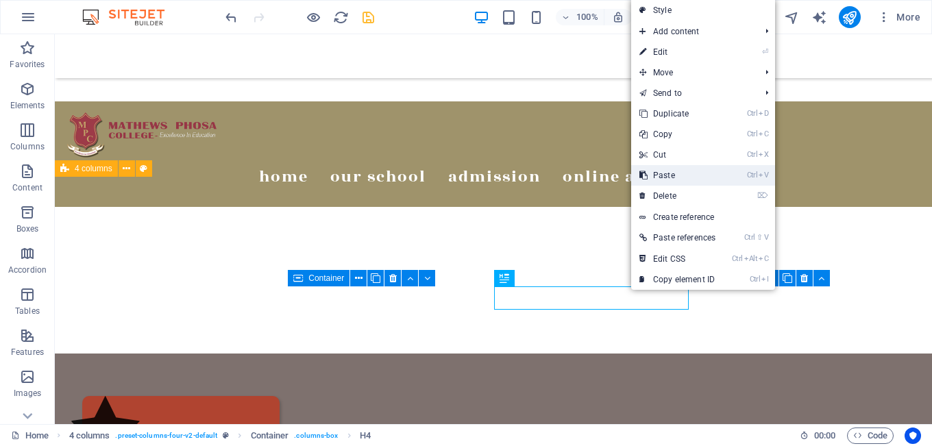
click at [673, 176] on link "Ctrl V Paste" at bounding box center [677, 175] width 92 height 21
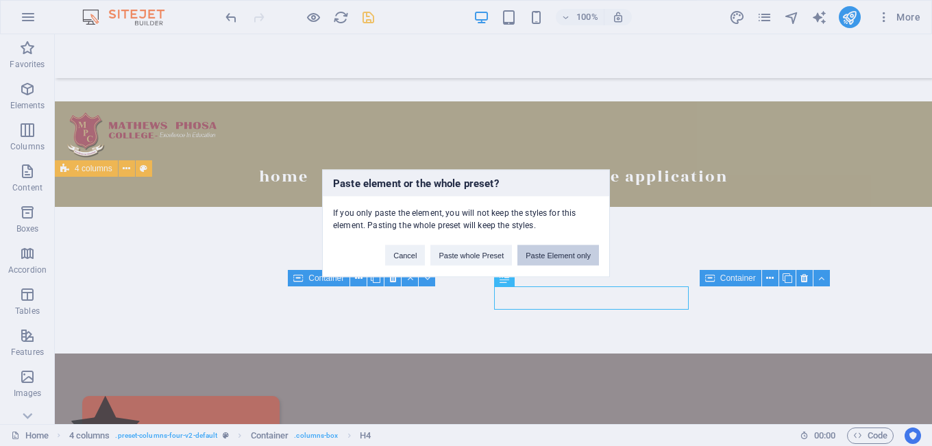
click at [577, 253] on button "Paste Element only" at bounding box center [558, 255] width 82 height 21
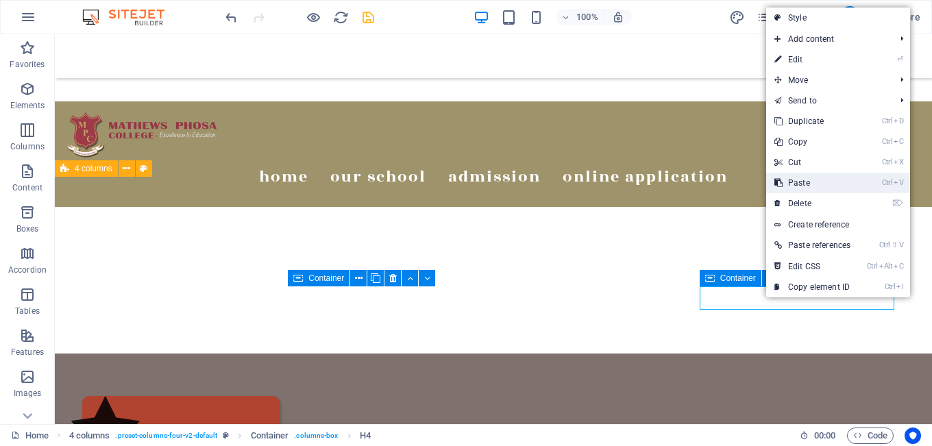
click at [810, 182] on link "Ctrl V Paste" at bounding box center [812, 183] width 92 height 21
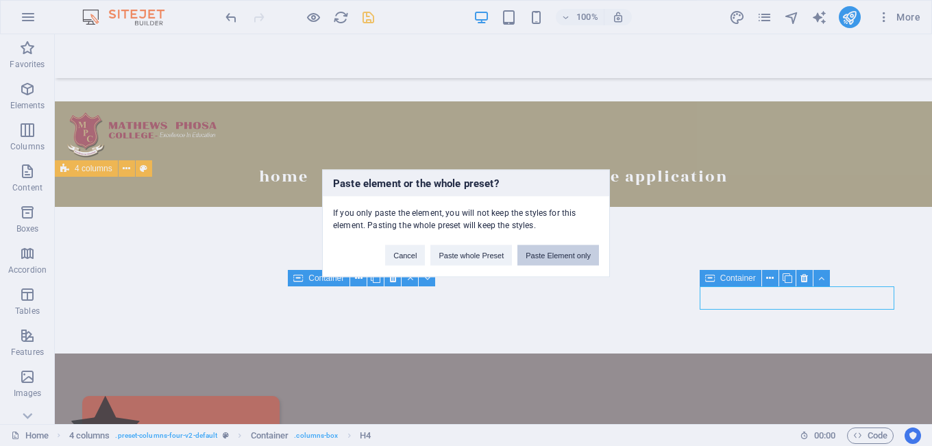
click at [549, 251] on button "Paste Element only" at bounding box center [558, 255] width 82 height 21
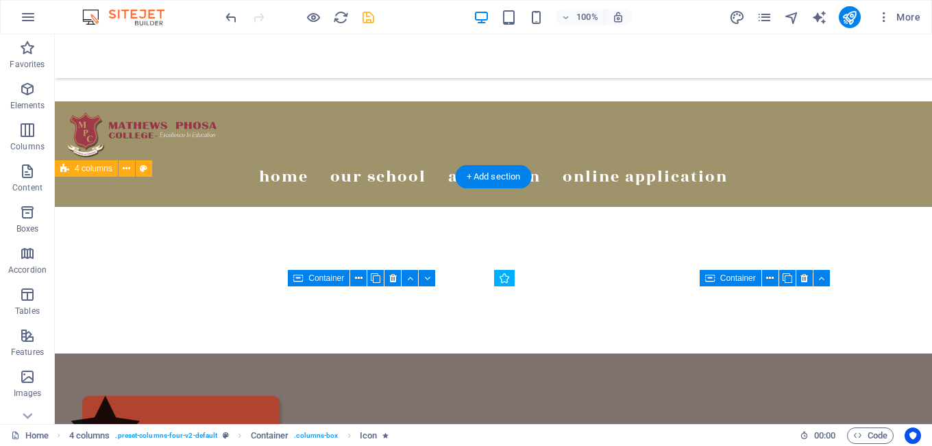
drag, startPoint x: 524, startPoint y: 358, endPoint x: 541, endPoint y: 306, distance: 54.2
drag, startPoint x: 729, startPoint y: 347, endPoint x: 744, endPoint y: 302, distance: 47.0
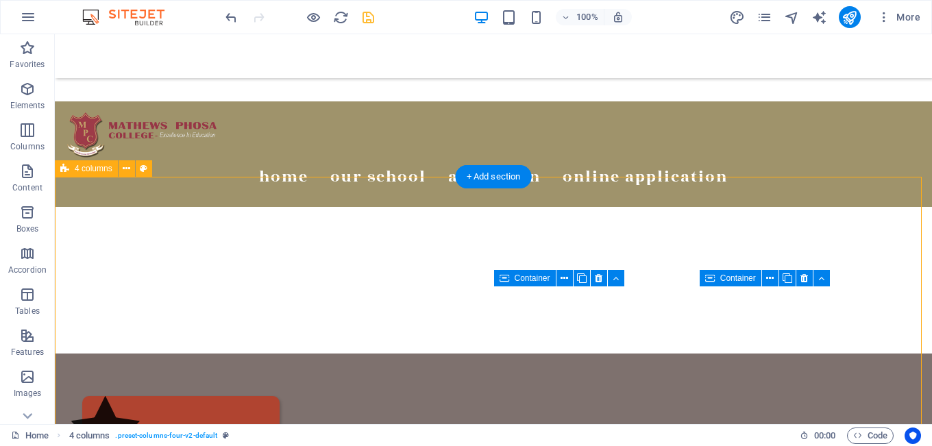
select select "rem"
select select "px"
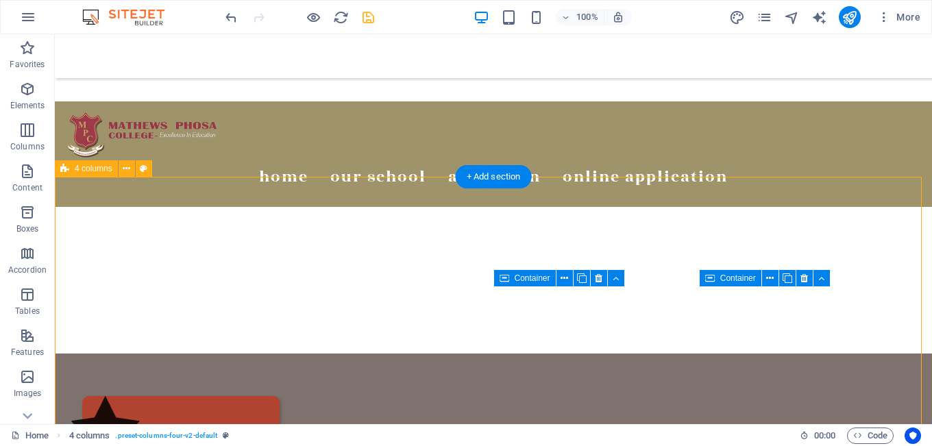
select select "px"
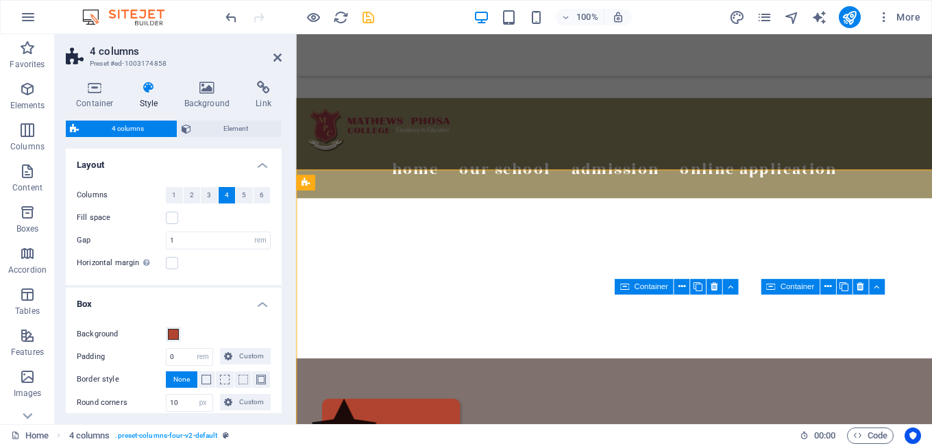
click at [265, 221] on div "Fill space" at bounding box center [174, 218] width 194 height 16
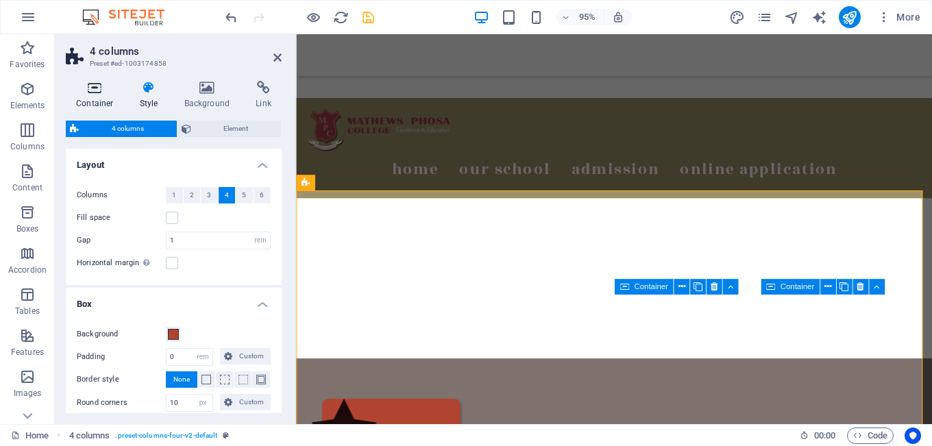
click at [97, 106] on h4 "Container" at bounding box center [98, 95] width 64 height 29
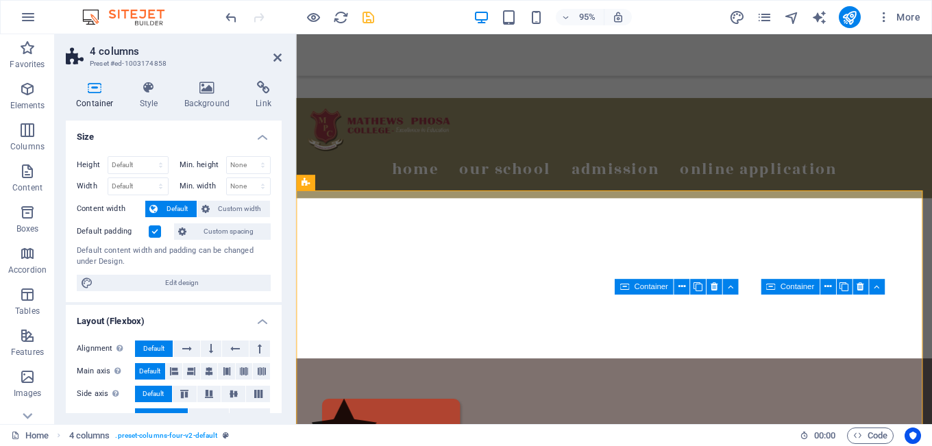
click at [157, 233] on label at bounding box center [155, 231] width 12 height 12
click at [0, 0] on input "Default padding" at bounding box center [0, 0] width 0 height 0
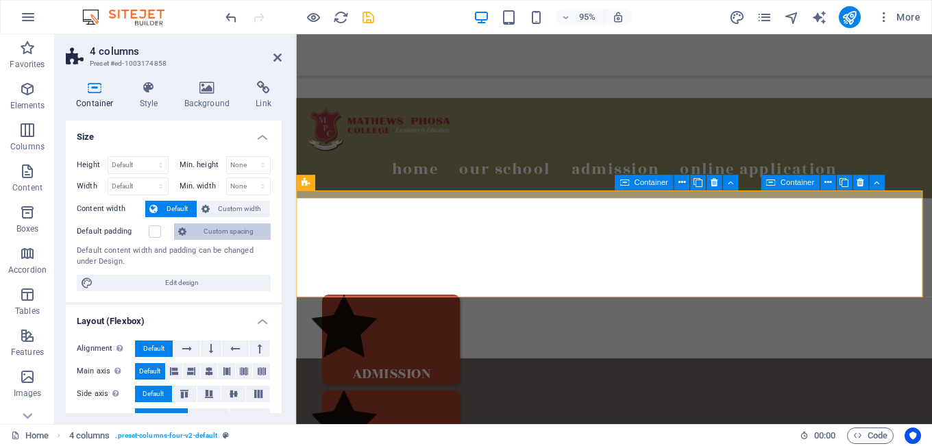
click at [223, 232] on span "Custom spacing" at bounding box center [228, 231] width 76 height 16
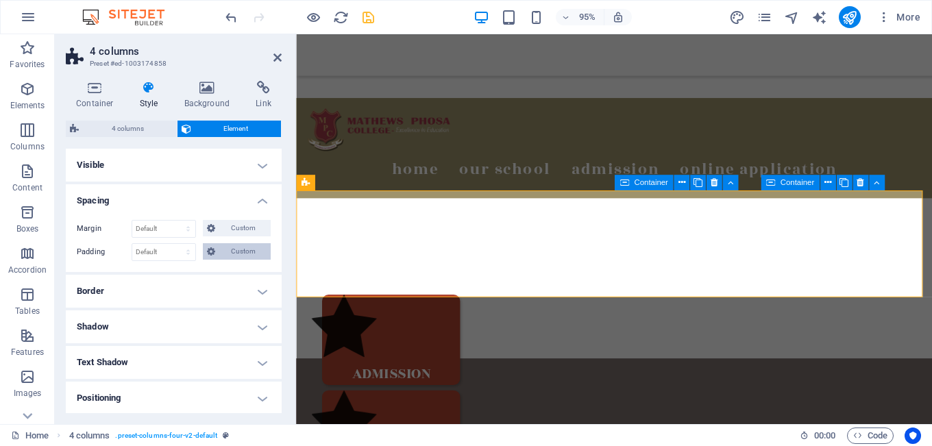
click at [229, 251] on span "Custom" at bounding box center [242, 251] width 47 height 16
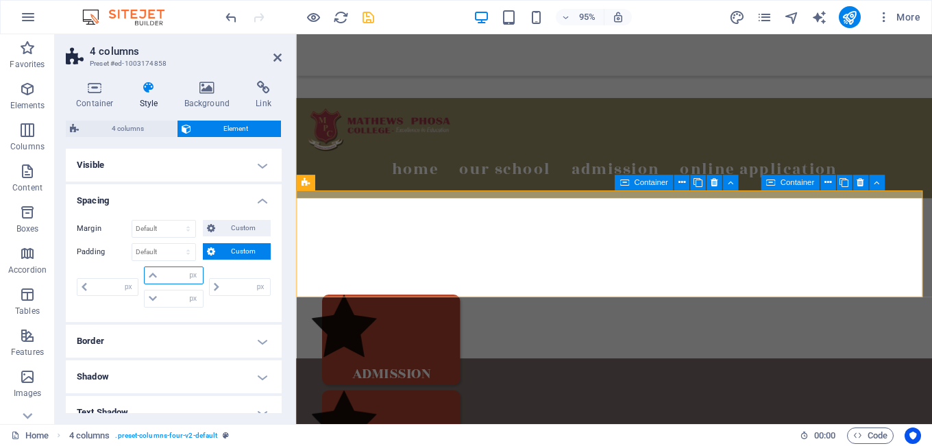
click at [177, 277] on input "number" at bounding box center [181, 275] width 41 height 16
type input "10"
type input "0"
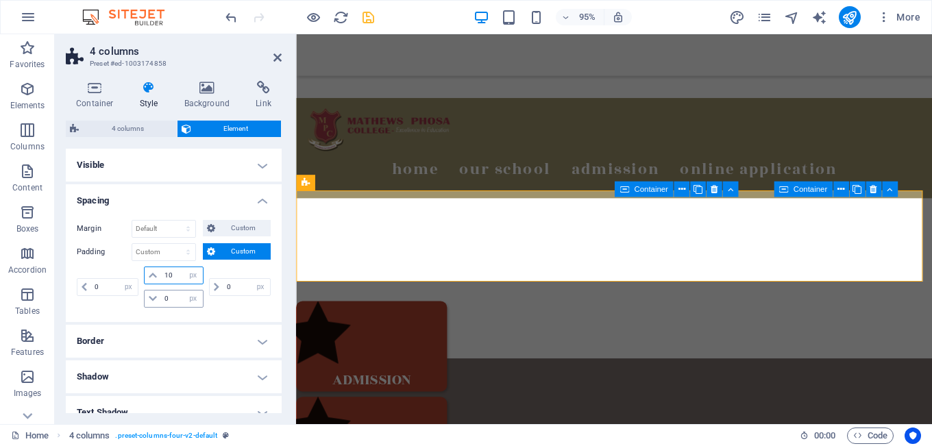
type input "10"
click at [165, 301] on input "0" at bounding box center [181, 298] width 41 height 16
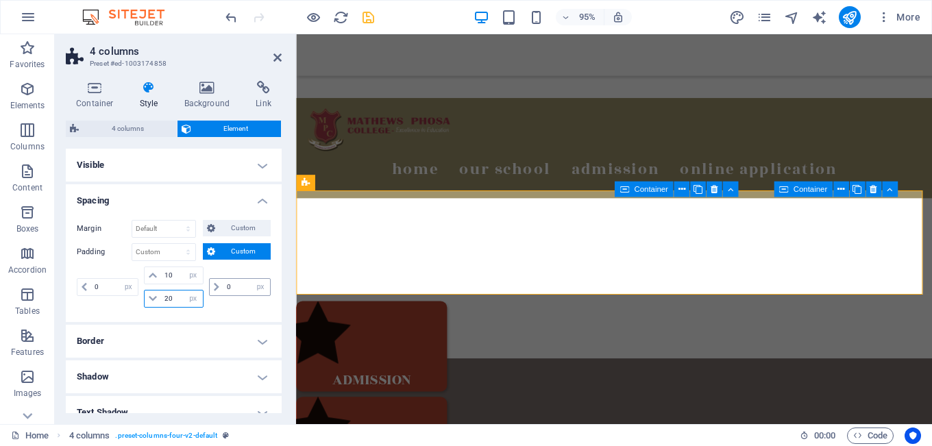
type input "20"
drag, startPoint x: 234, startPoint y: 286, endPoint x: 223, endPoint y: 286, distance: 11.7
click at [223, 286] on input "0" at bounding box center [246, 287] width 47 height 16
type input "2"
type input "5"
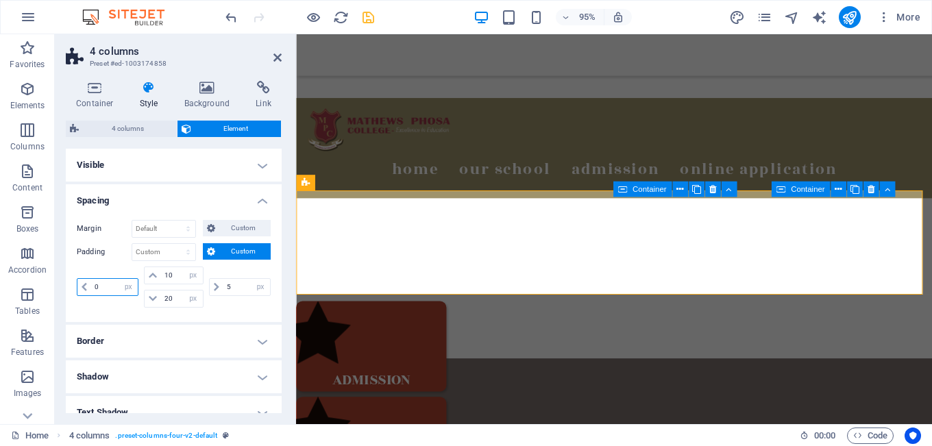
click at [107, 284] on input "0" at bounding box center [114, 287] width 47 height 16
drag, startPoint x: 107, startPoint y: 284, endPoint x: 82, endPoint y: 280, distance: 25.7
click at [82, 280] on div "0 px rem % vh vw" at bounding box center [108, 287] width 62 height 18
type input "5"
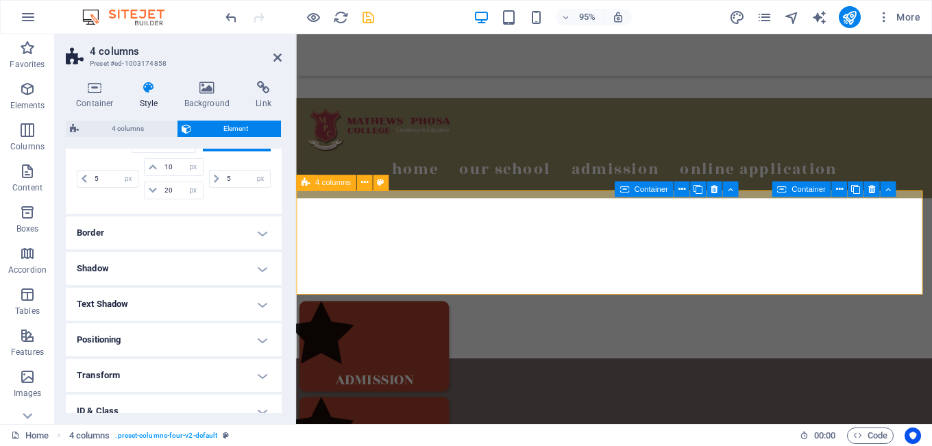
scroll to position [113, 0]
click at [115, 304] on h4 "Text Shadow" at bounding box center [174, 299] width 216 height 33
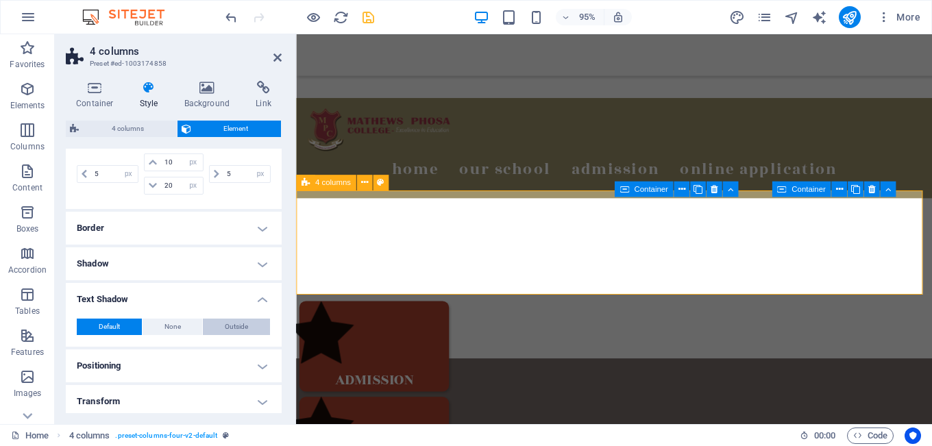
click at [226, 330] on span "Outside" at bounding box center [236, 327] width 23 height 16
type input "2"
type input "4"
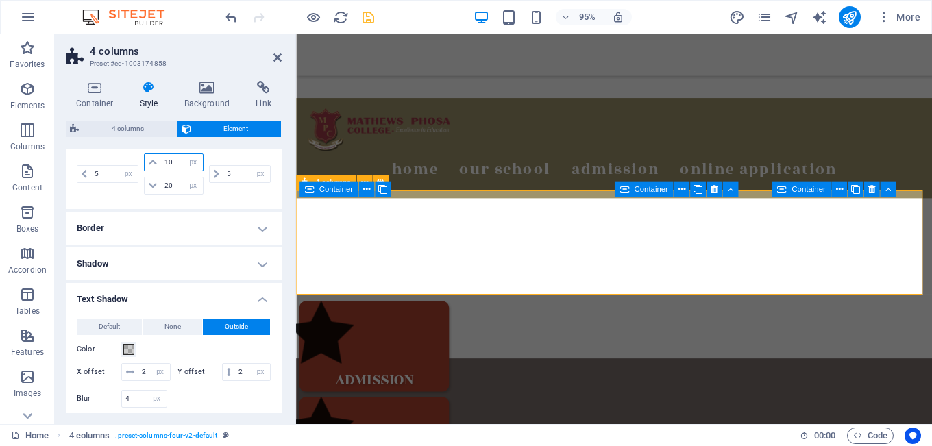
drag, startPoint x: 175, startPoint y: 160, endPoint x: 150, endPoint y: 160, distance: 24.7
click at [150, 160] on div "Padding Default px rem % vh vw Custom Custom 5 px rem % vh vw 10 px rem % vh vw…" at bounding box center [174, 164] width 194 height 68
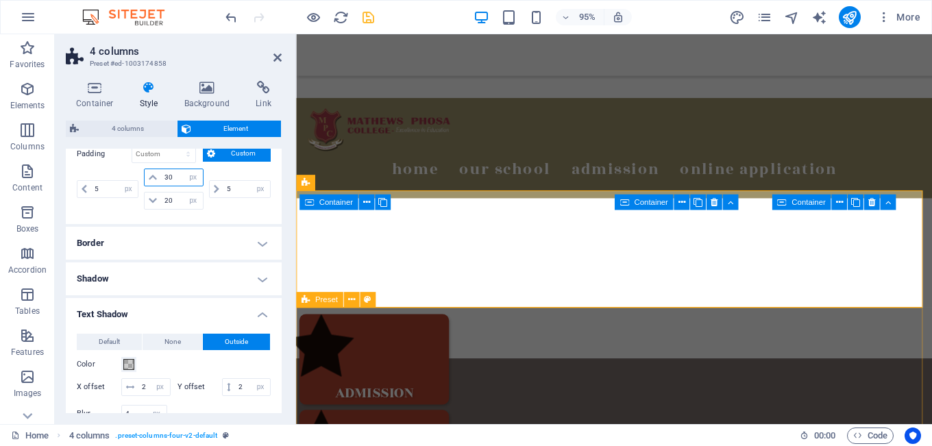
type input "30"
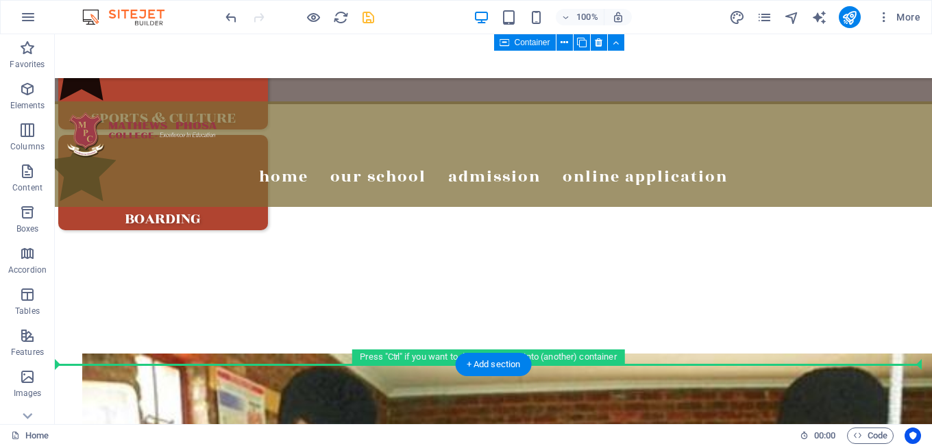
scroll to position [913, 0]
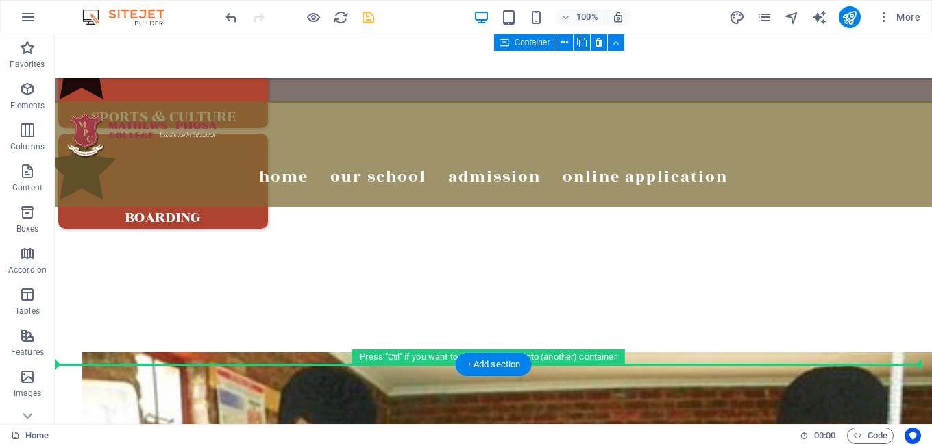
drag, startPoint x: 118, startPoint y: 203, endPoint x: 81, endPoint y: 301, distance: 104.1
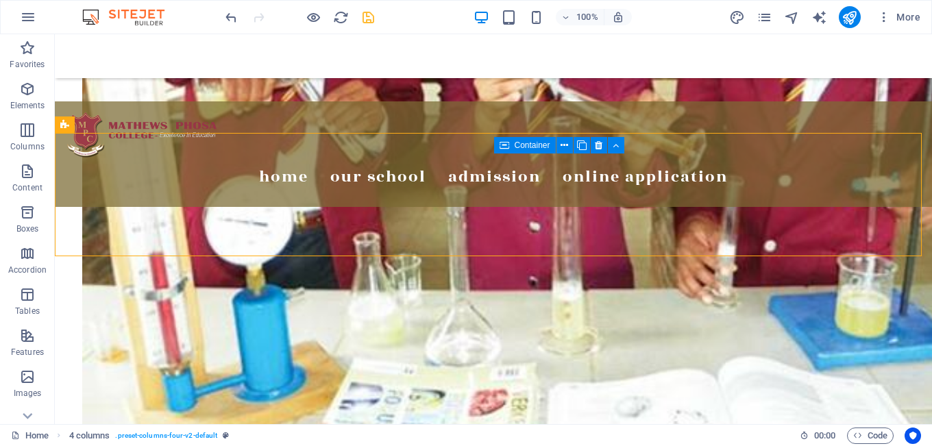
scroll to position [1091, 0]
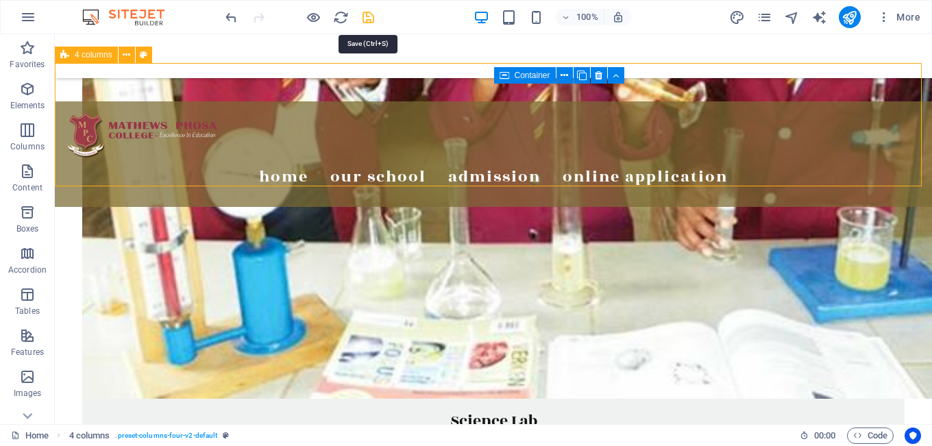
click at [362, 16] on icon "save" at bounding box center [368, 18] width 16 height 16
